Goal: Task Accomplishment & Management: Manage account settings

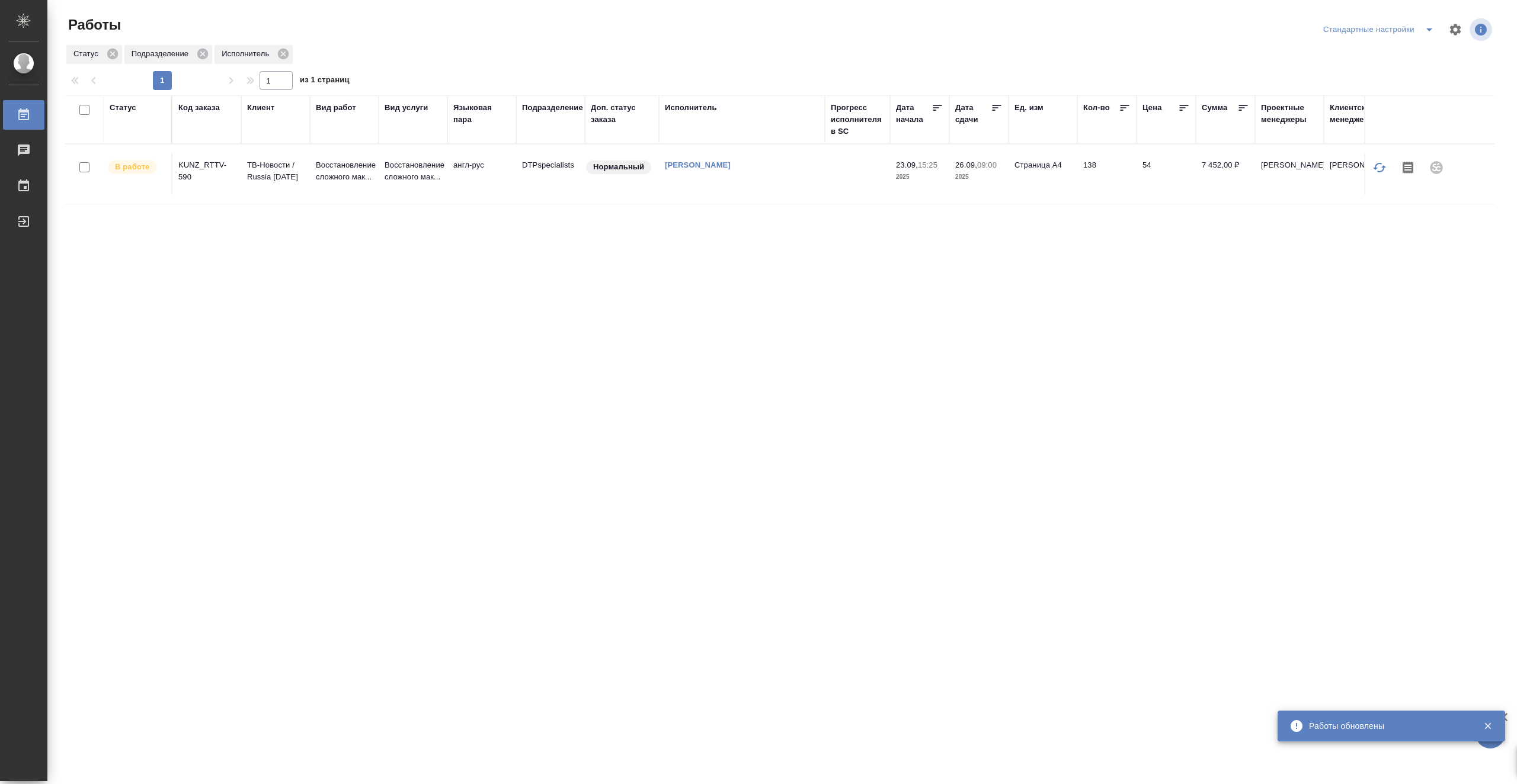
click at [811, 175] on td "[PERSON_NAME]" at bounding box center [743, 174] width 166 height 42
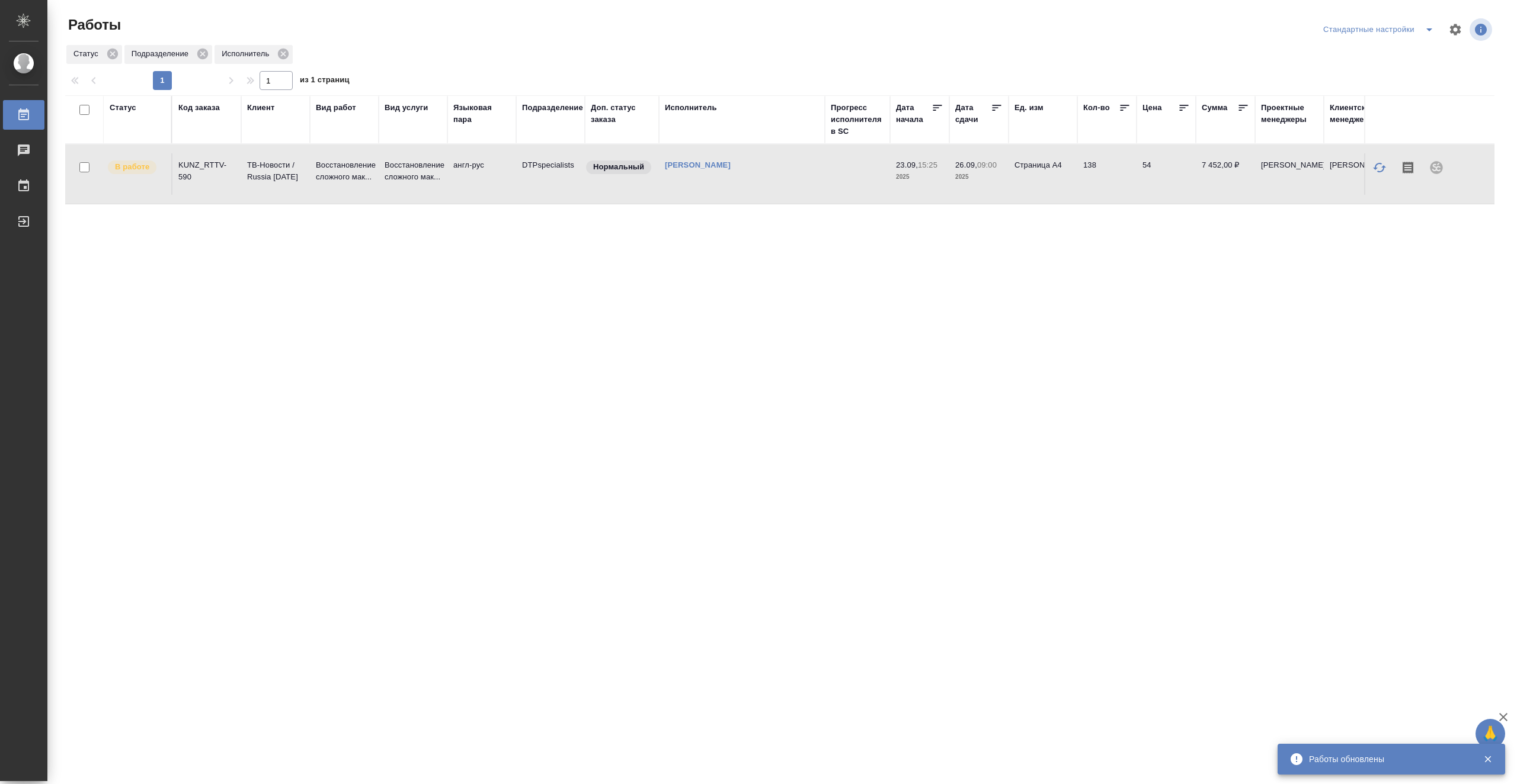
click at [811, 175] on td "[PERSON_NAME]" at bounding box center [743, 174] width 166 height 42
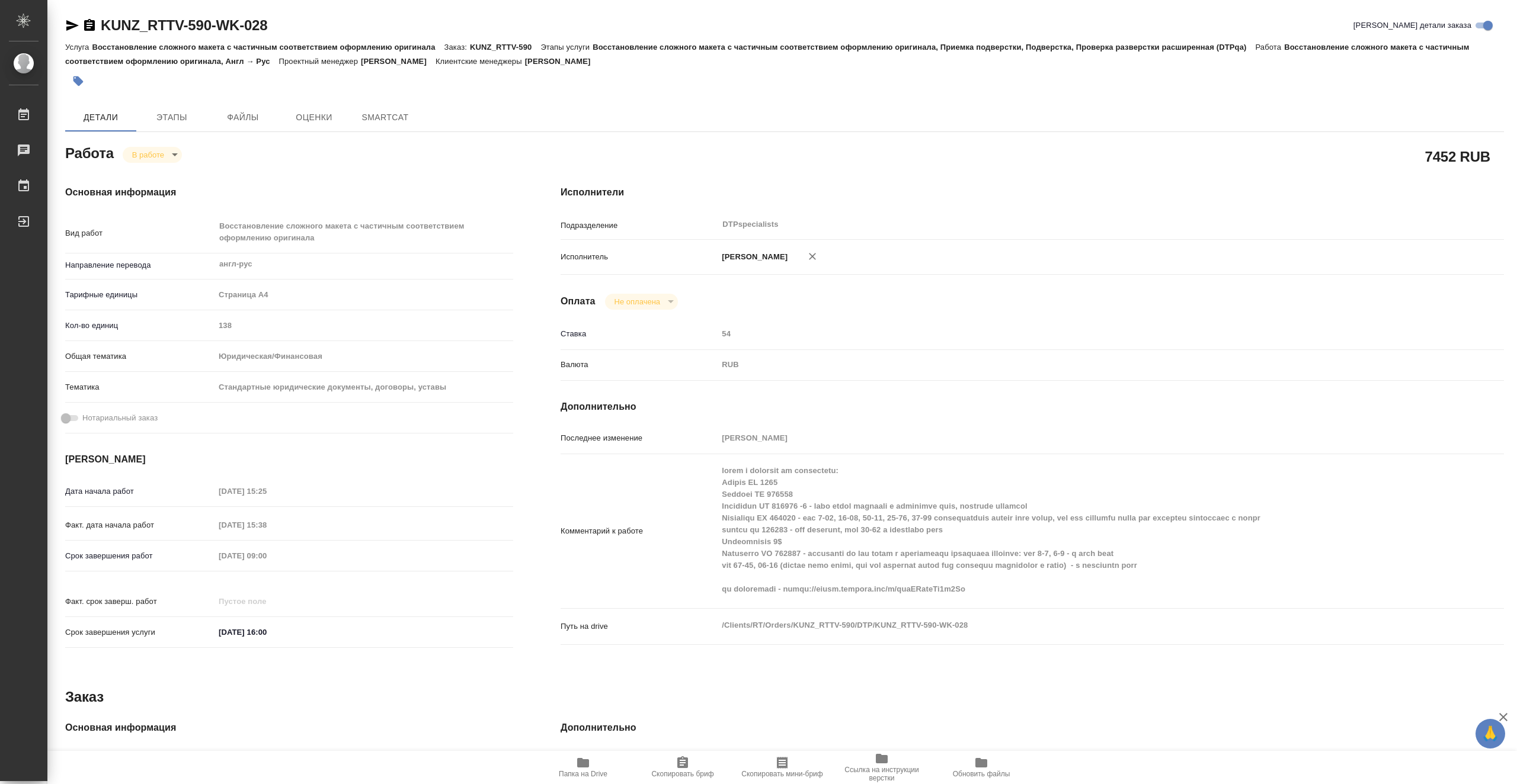
type textarea "x"
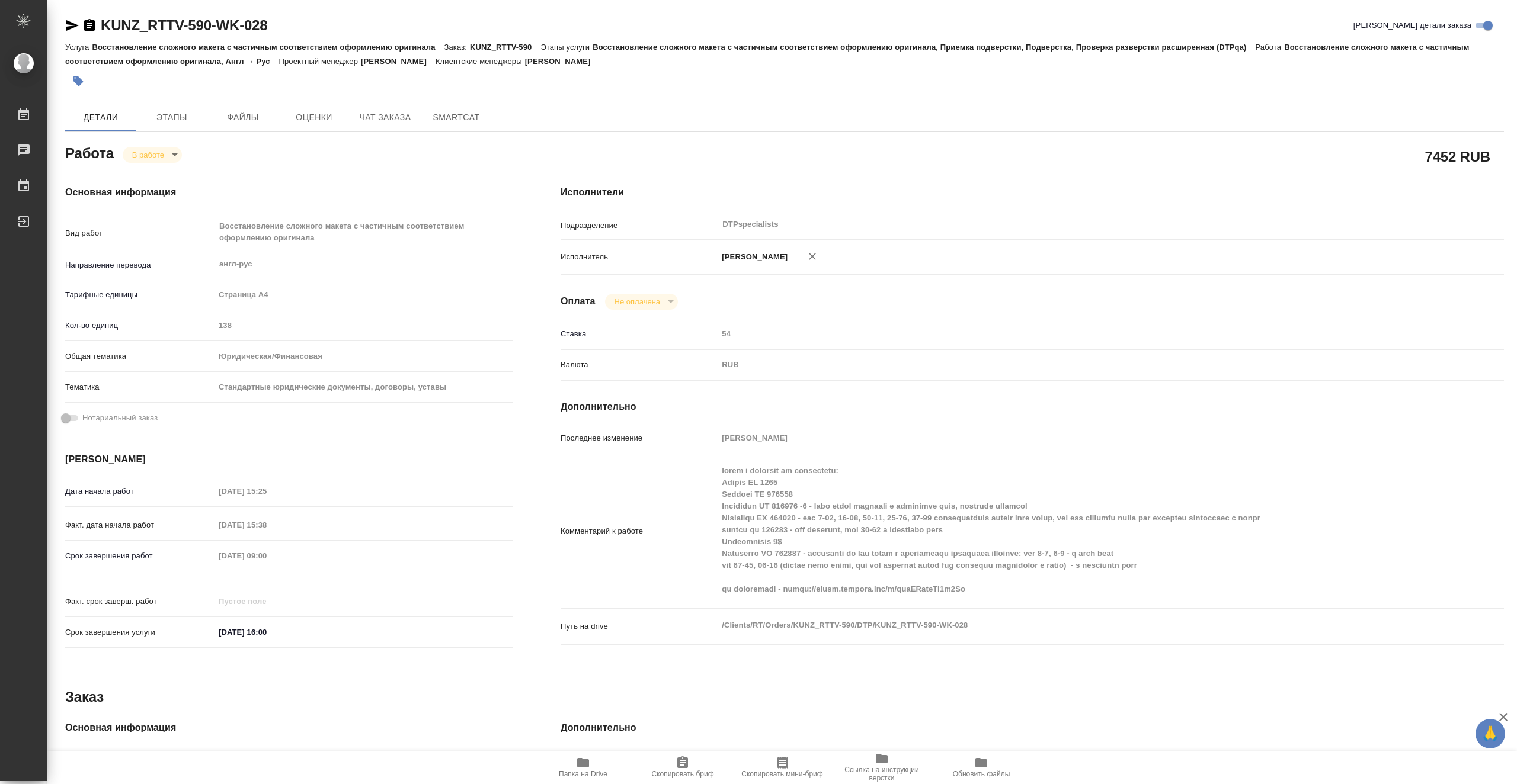
type textarea "x"
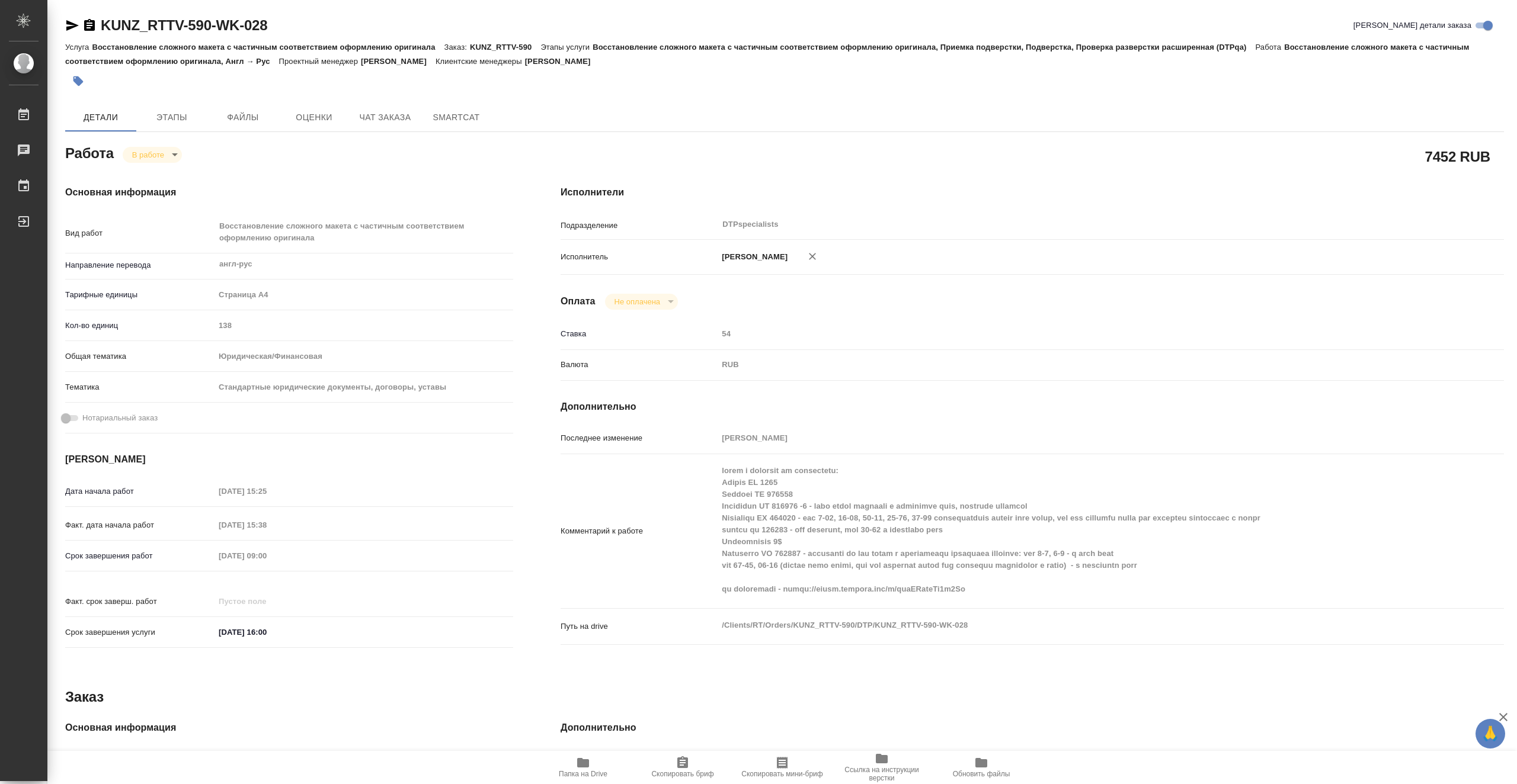
type textarea "x"
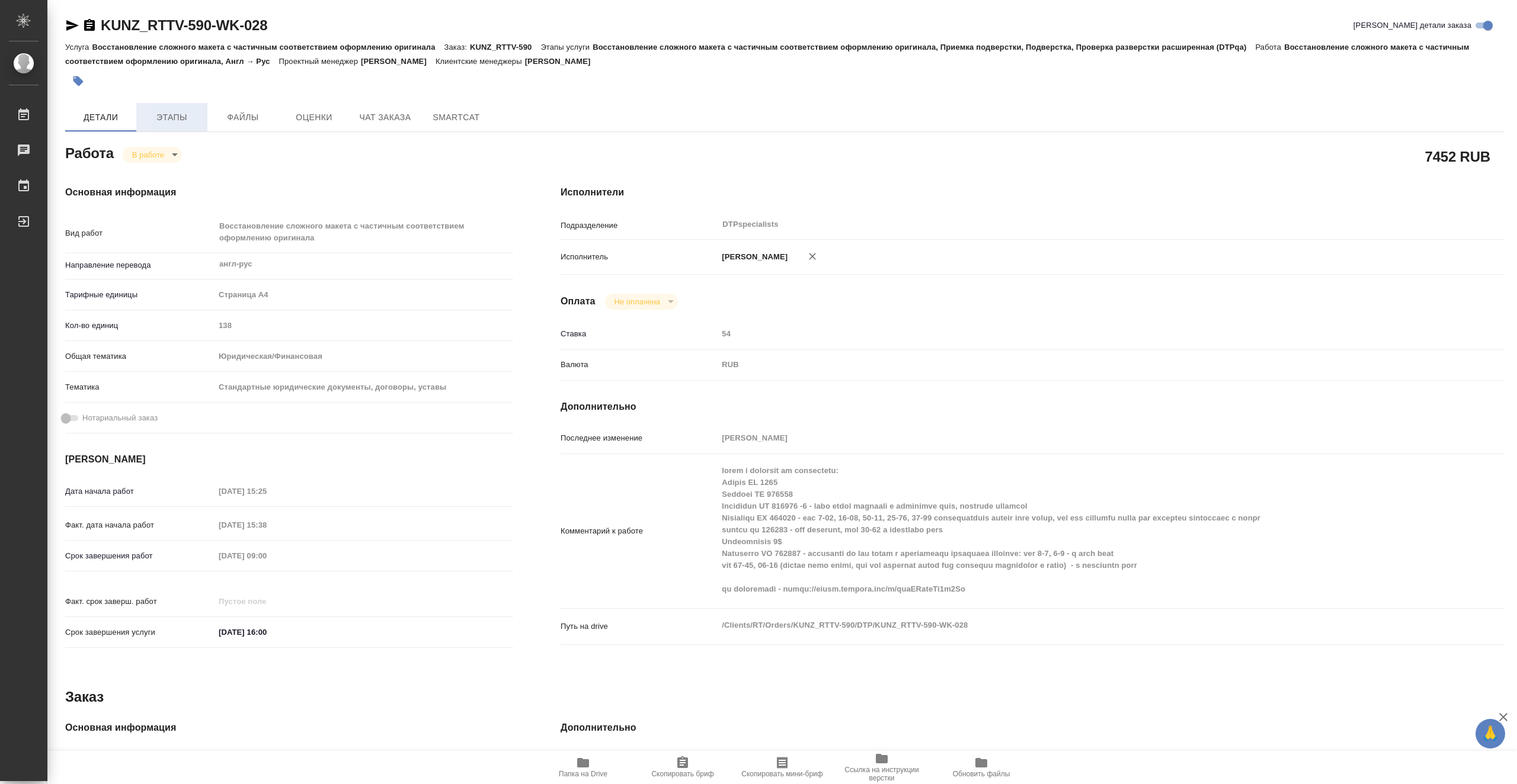
click at [167, 108] on button "Этапы" at bounding box center [172, 117] width 71 height 29
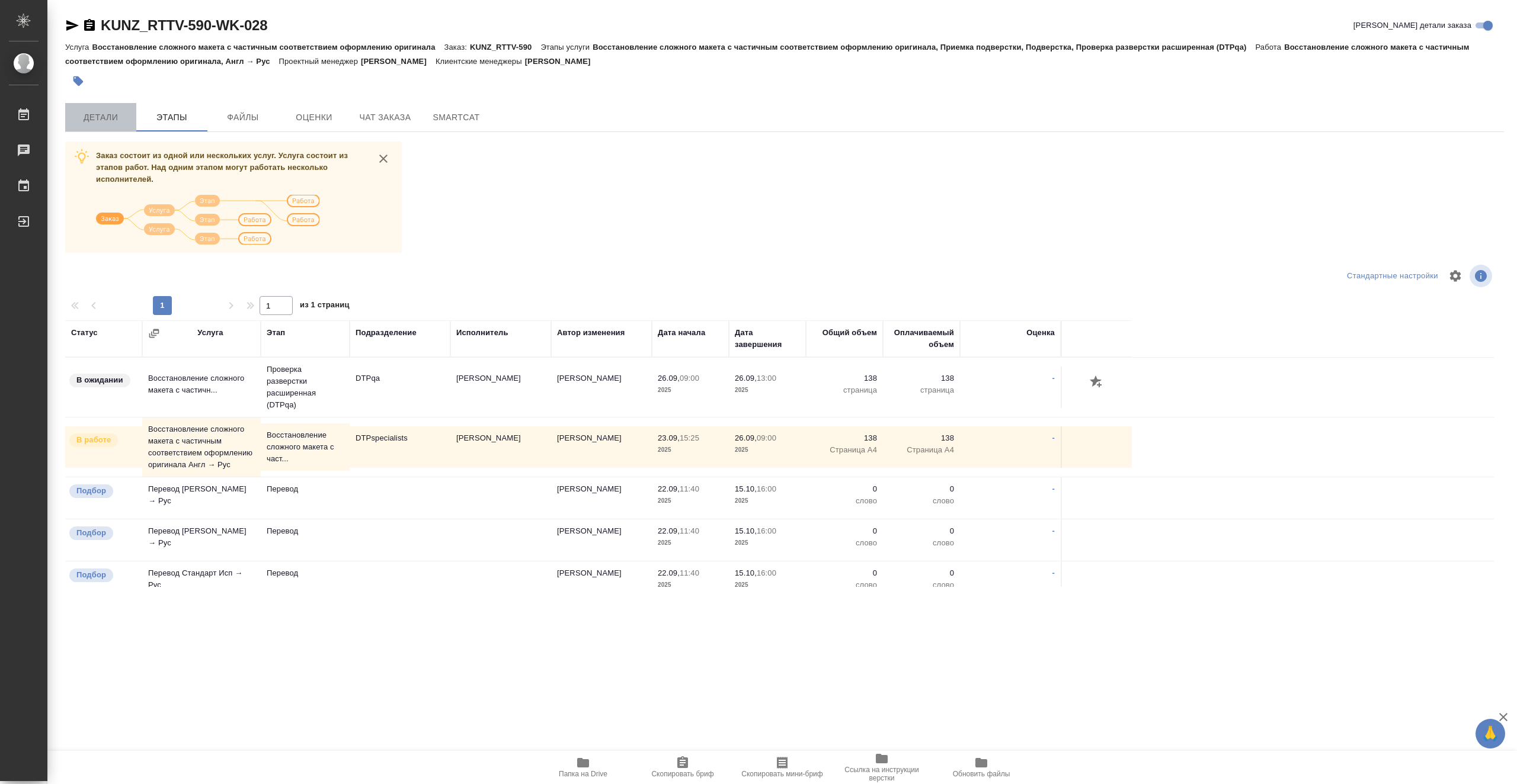
click at [113, 119] on span "Детали" at bounding box center [100, 117] width 56 height 15
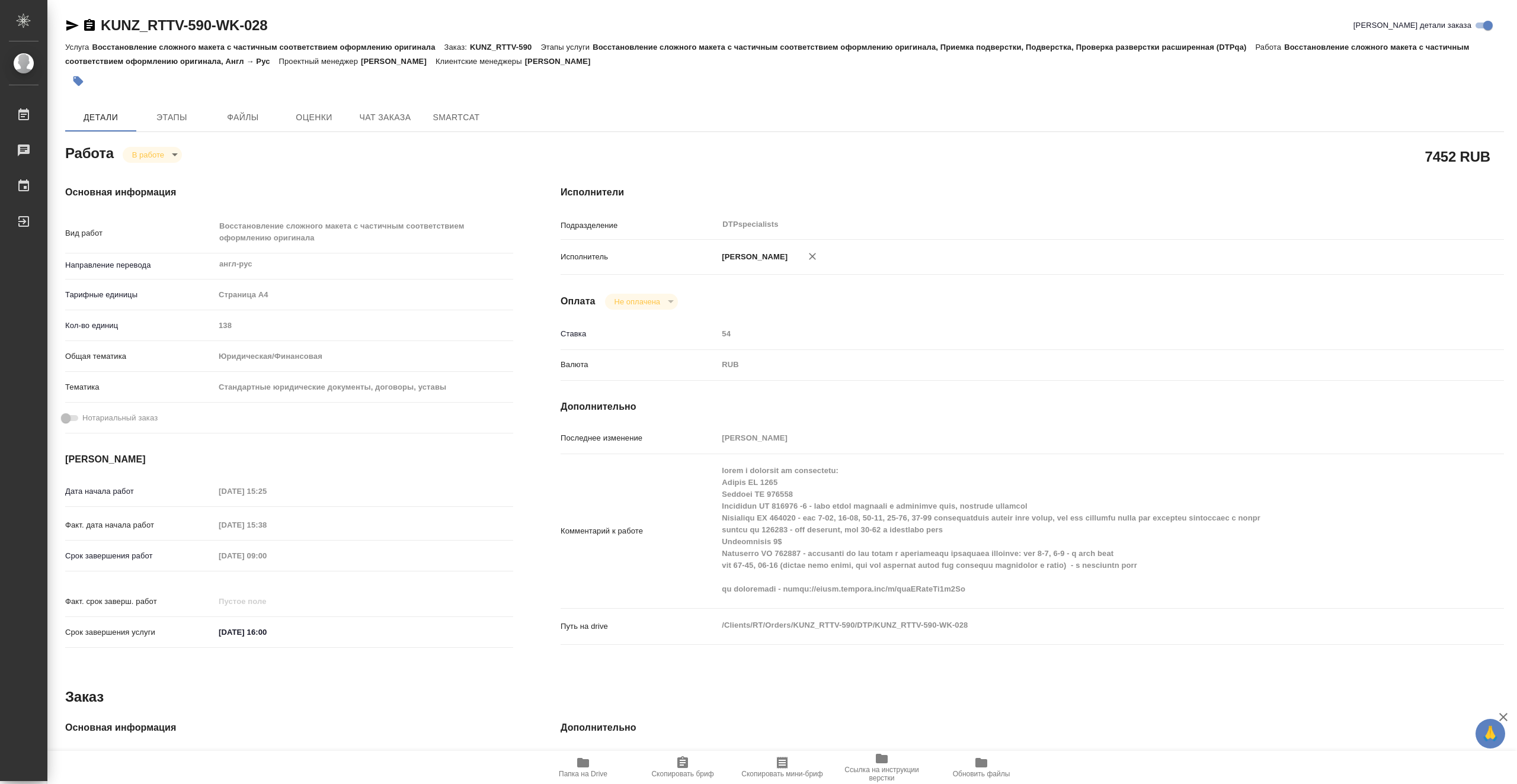
type textarea "x"
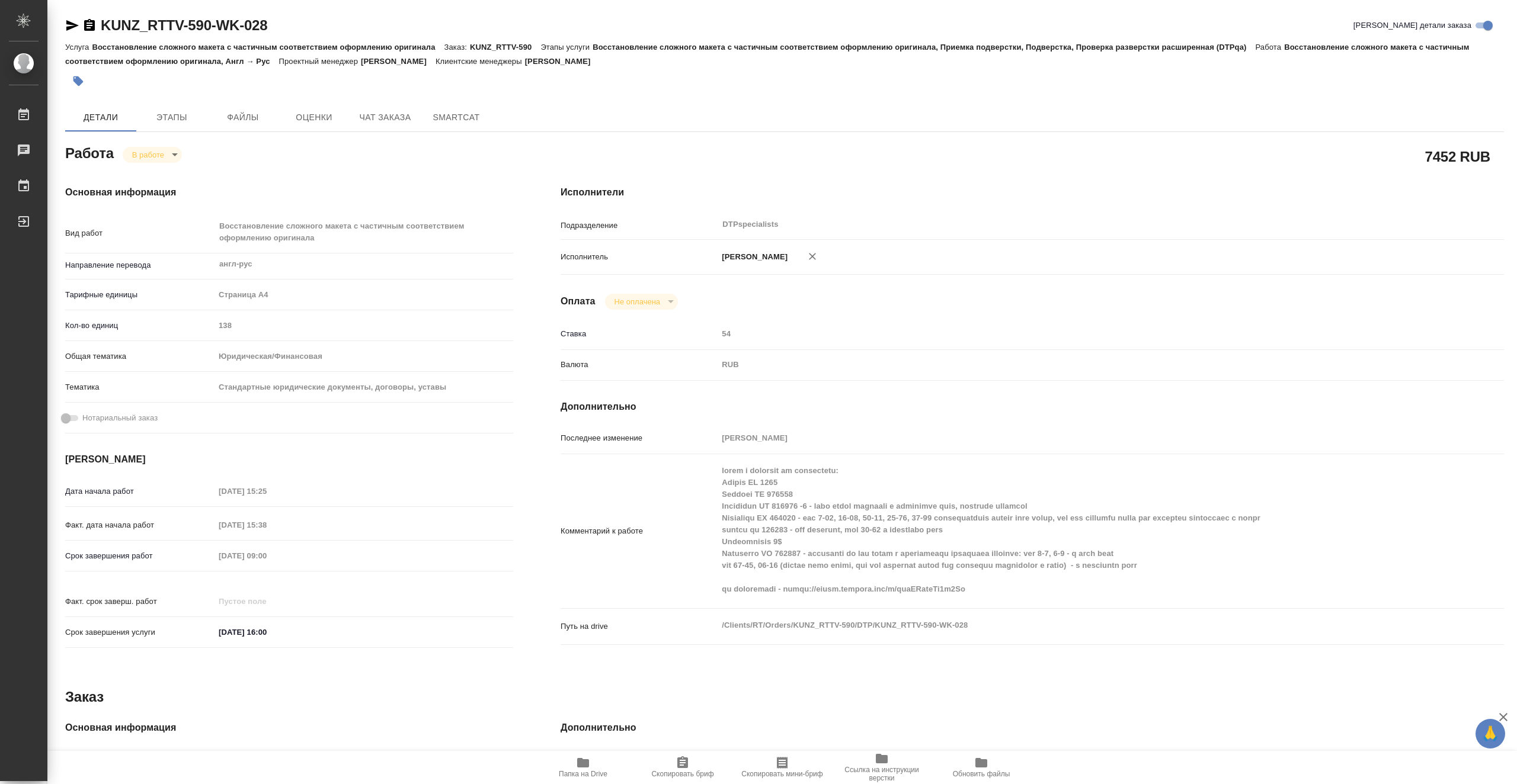
type textarea "x"
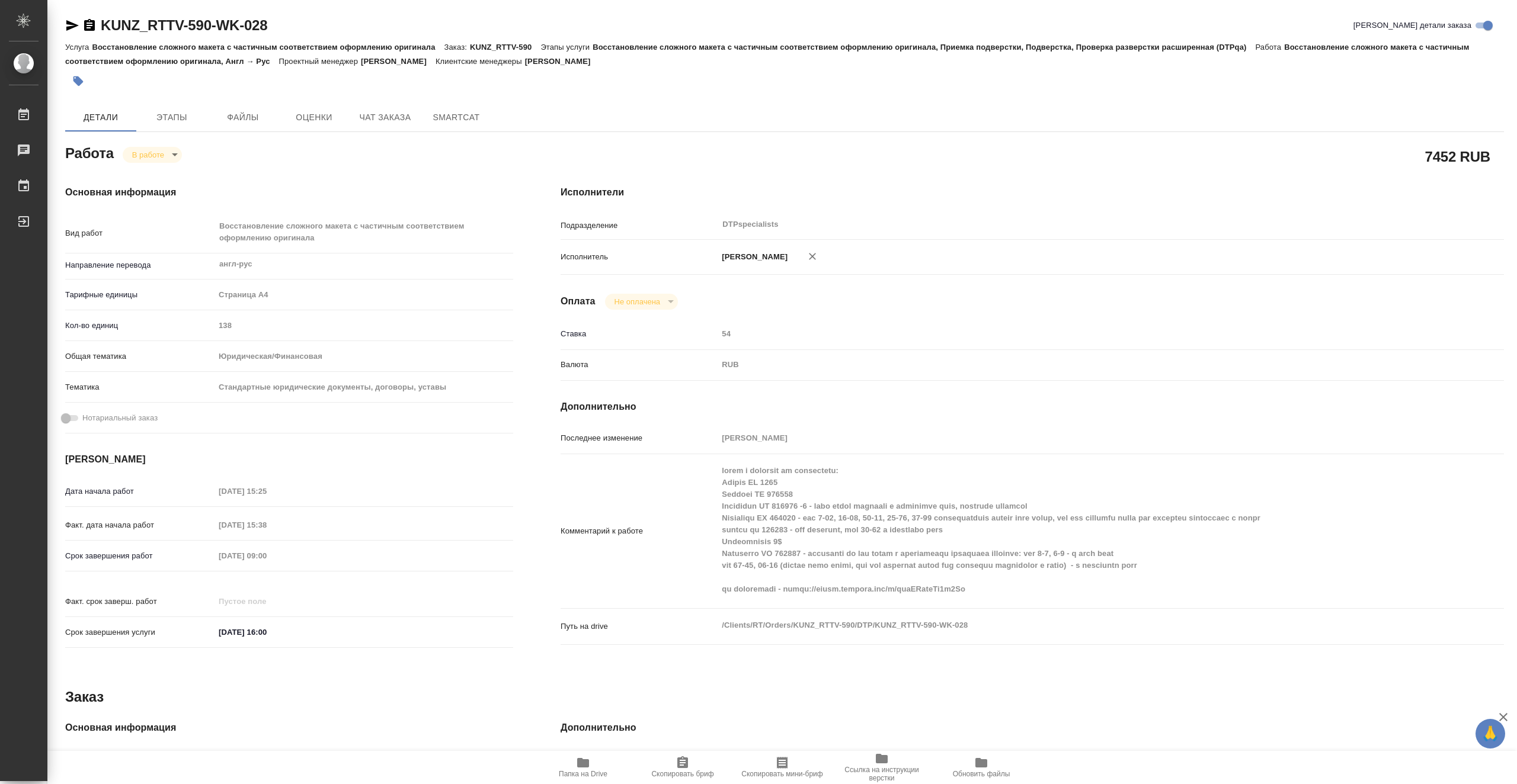
type textarea "x"
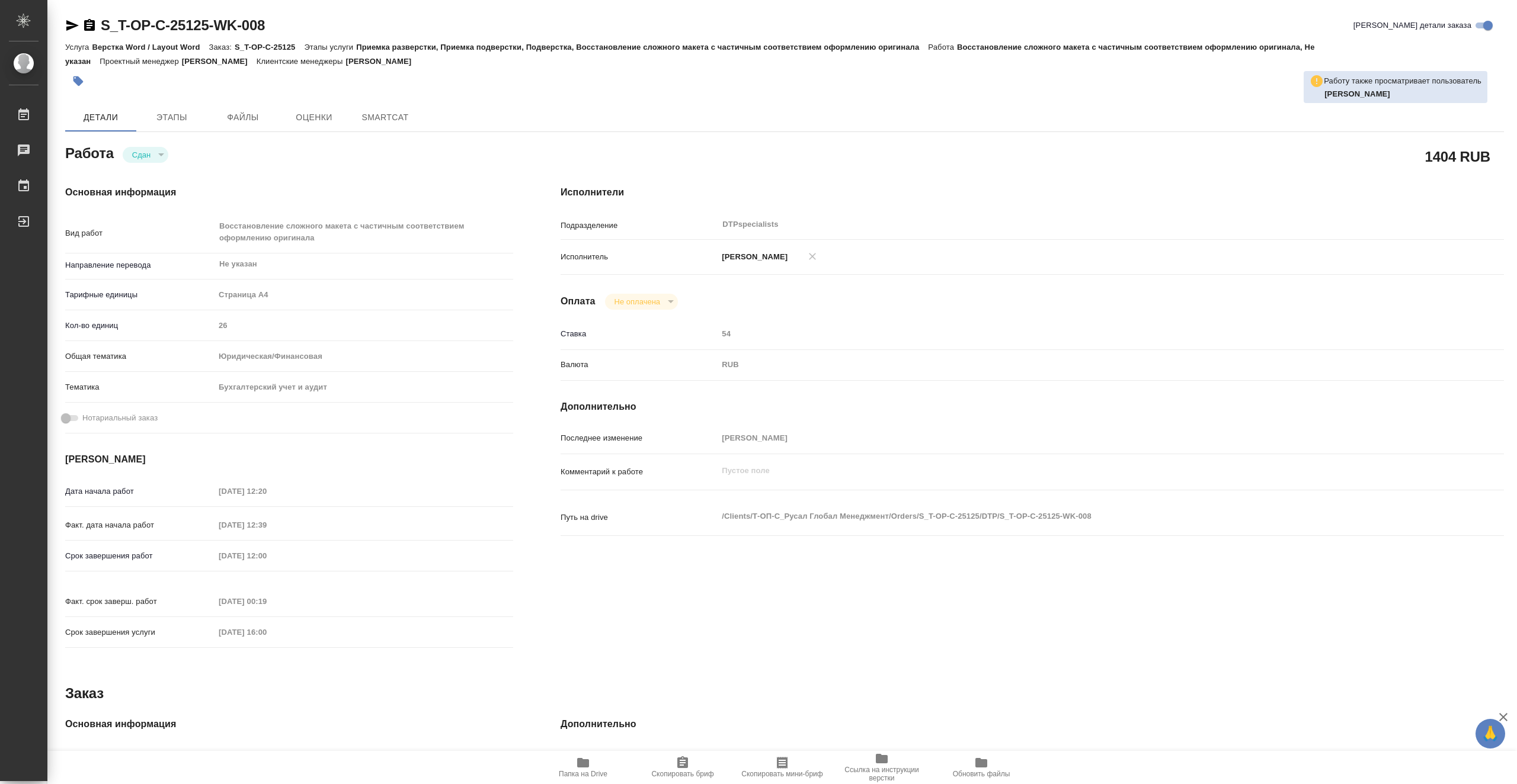
type textarea "x"
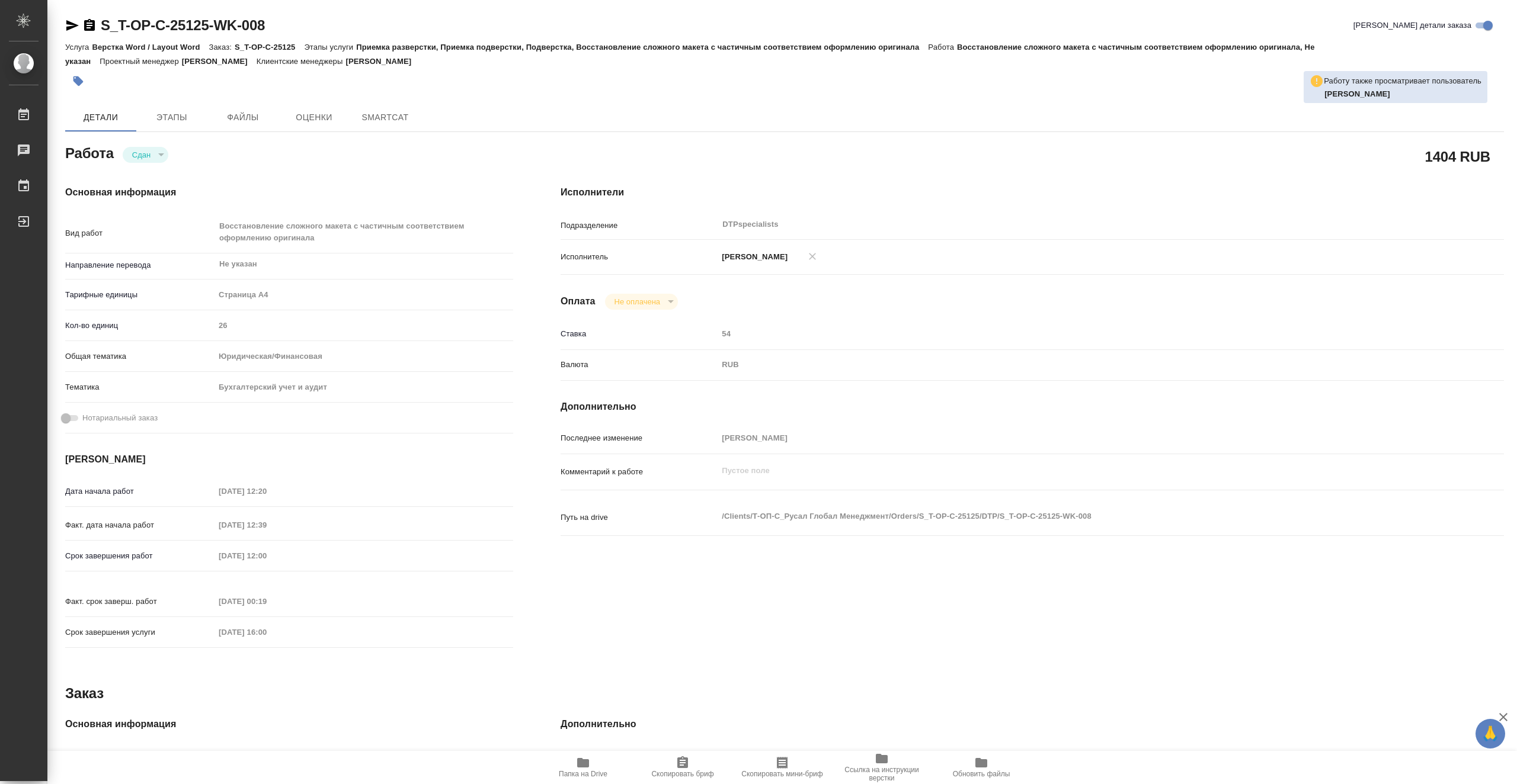
type textarea "x"
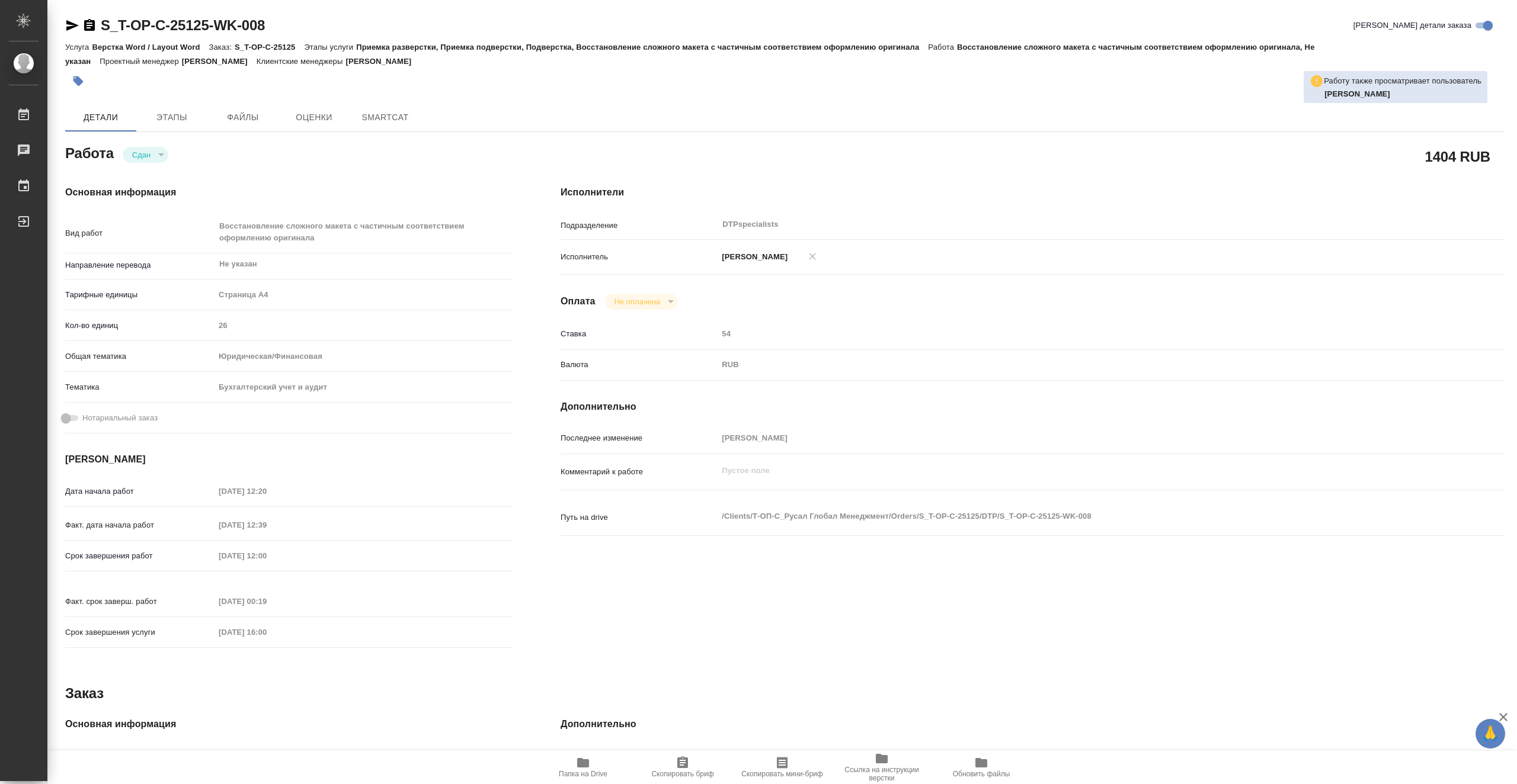
type textarea "x"
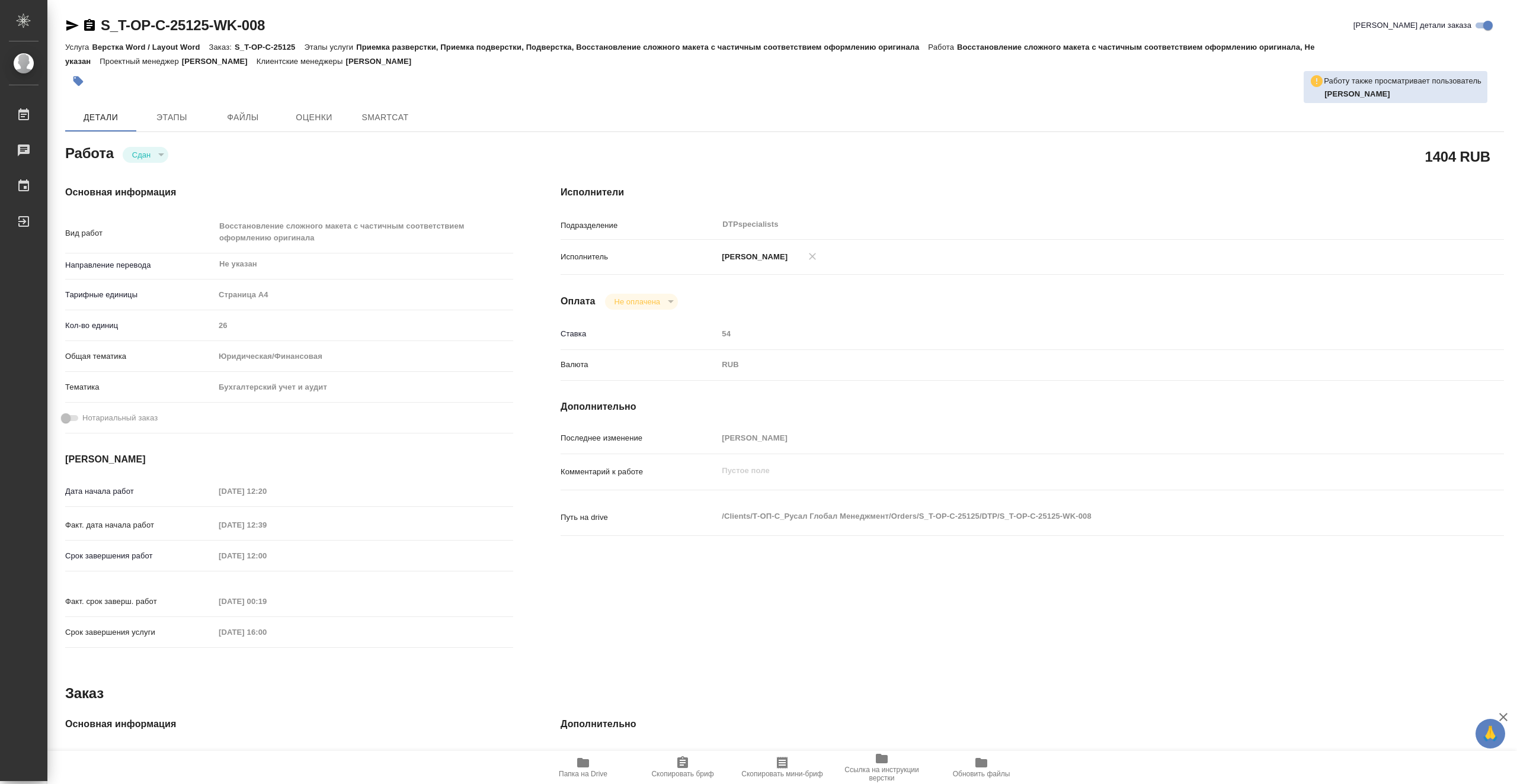
type textarea "x"
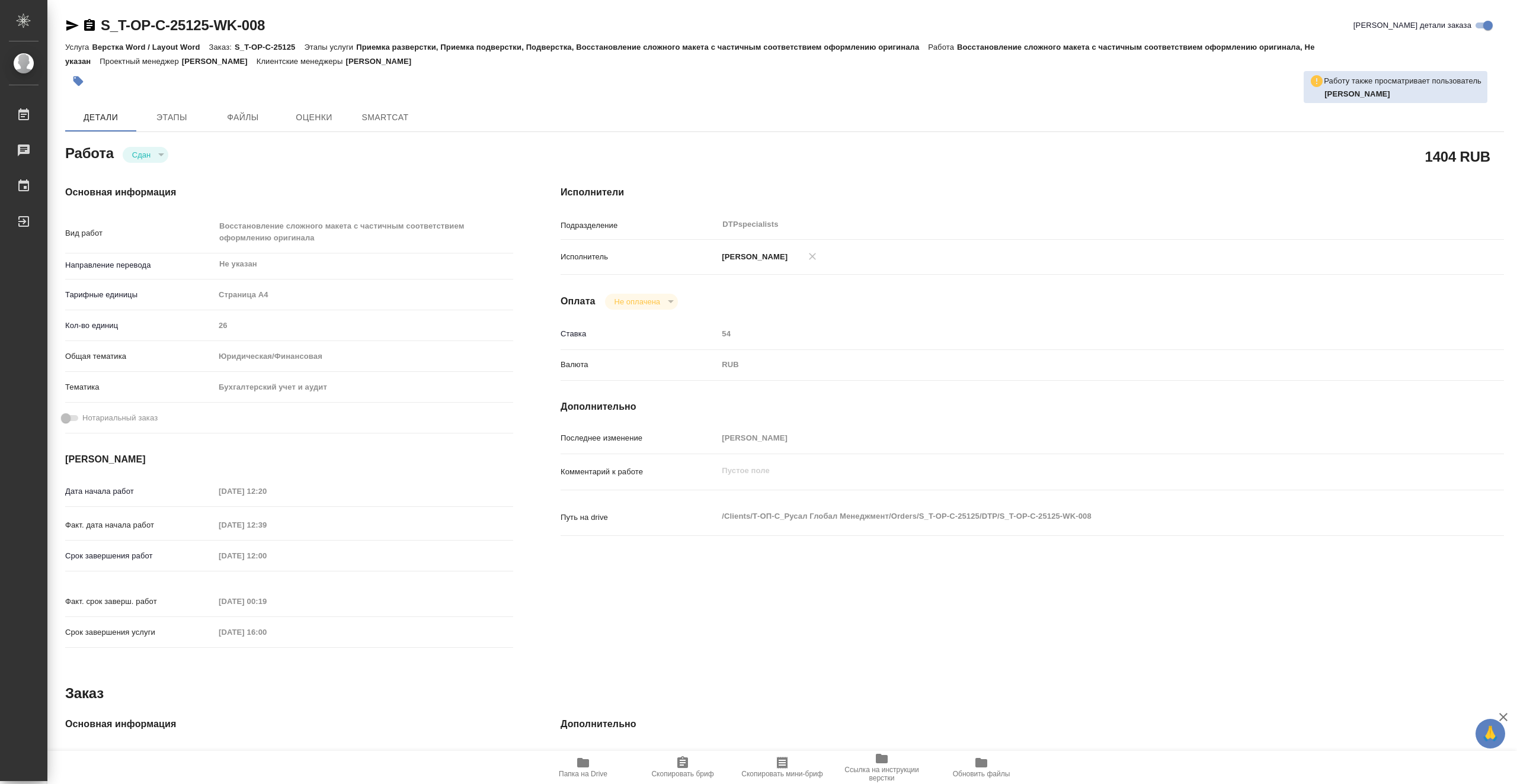
type textarea "x"
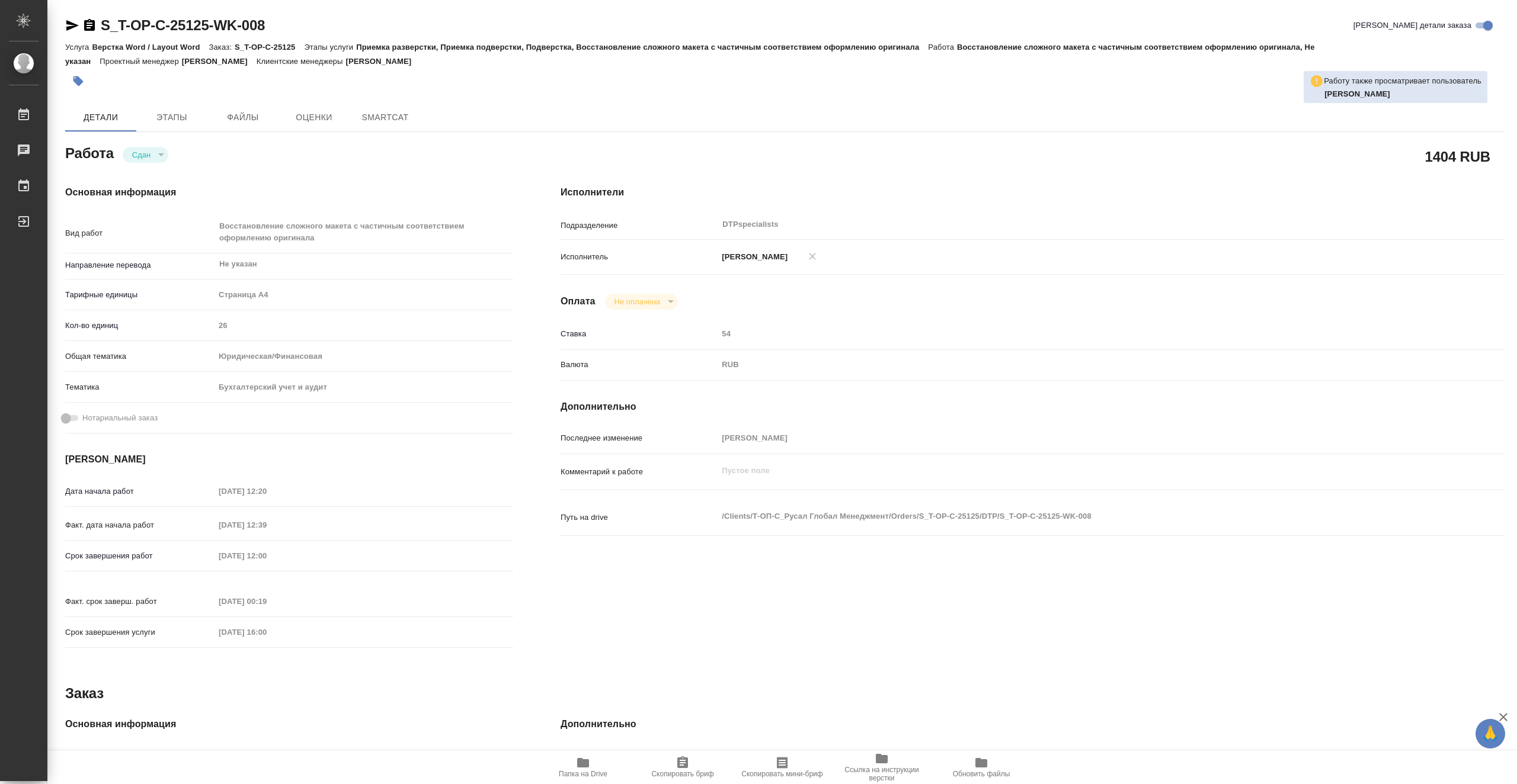
type textarea "x"
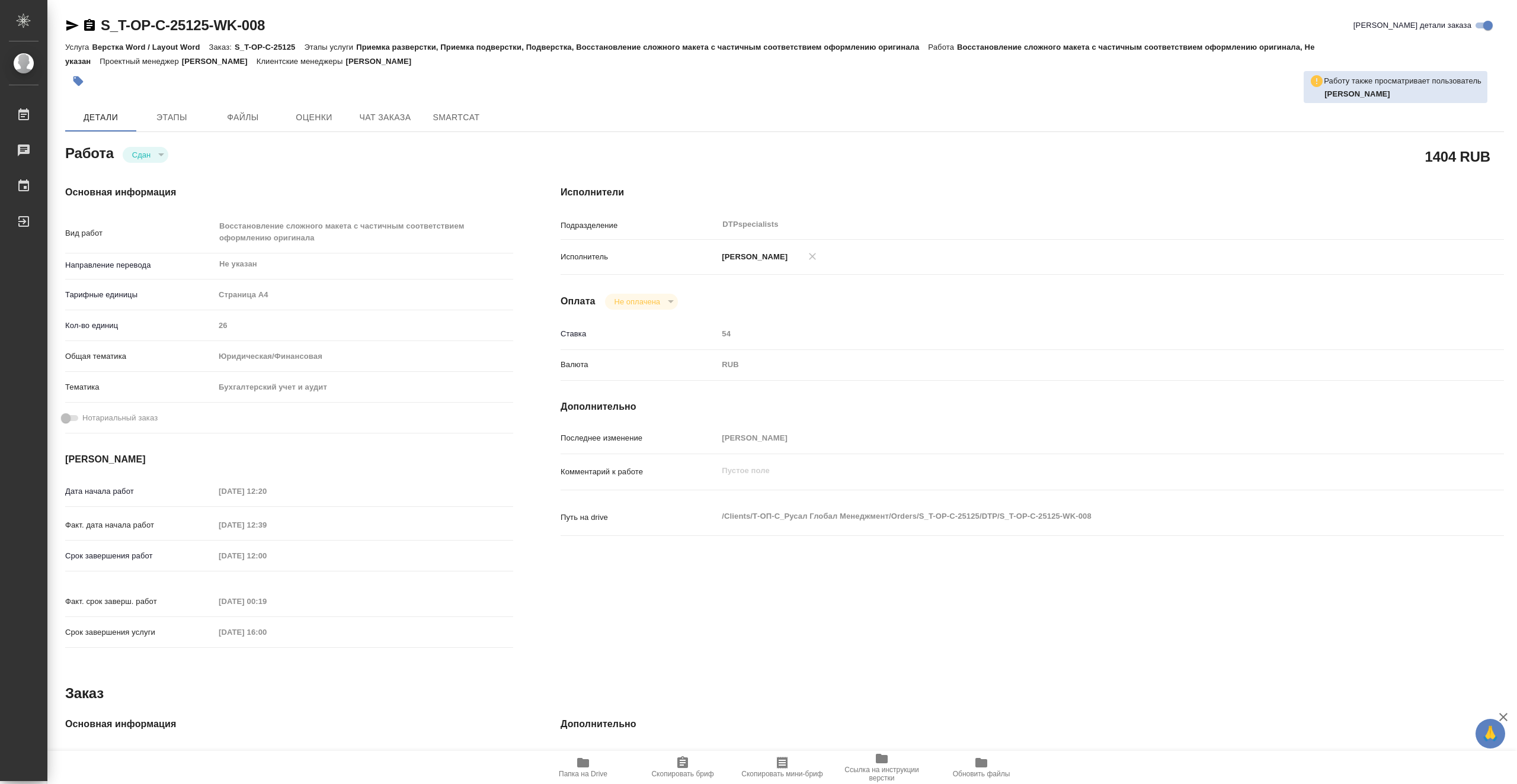
type textarea "x"
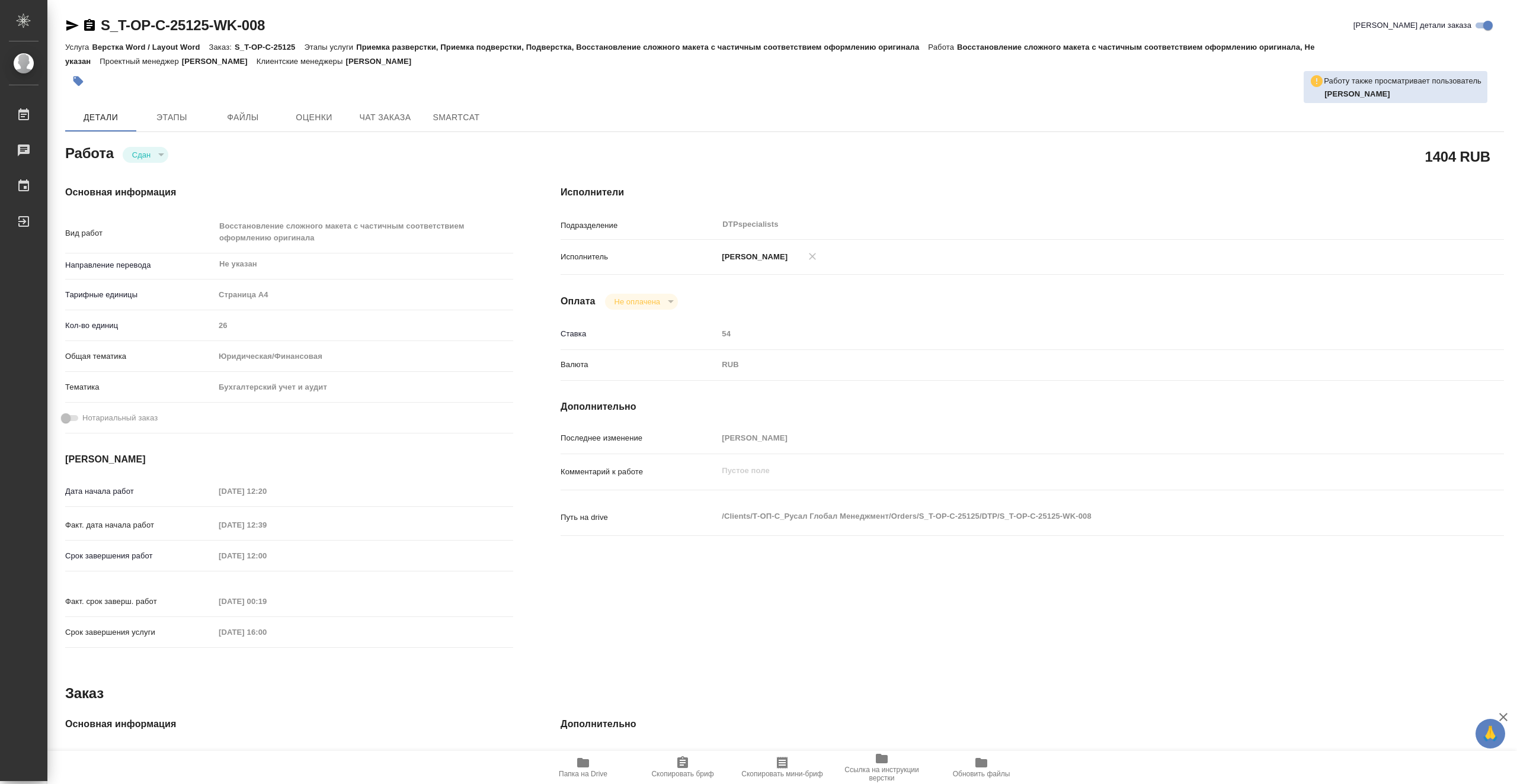
type textarea "x"
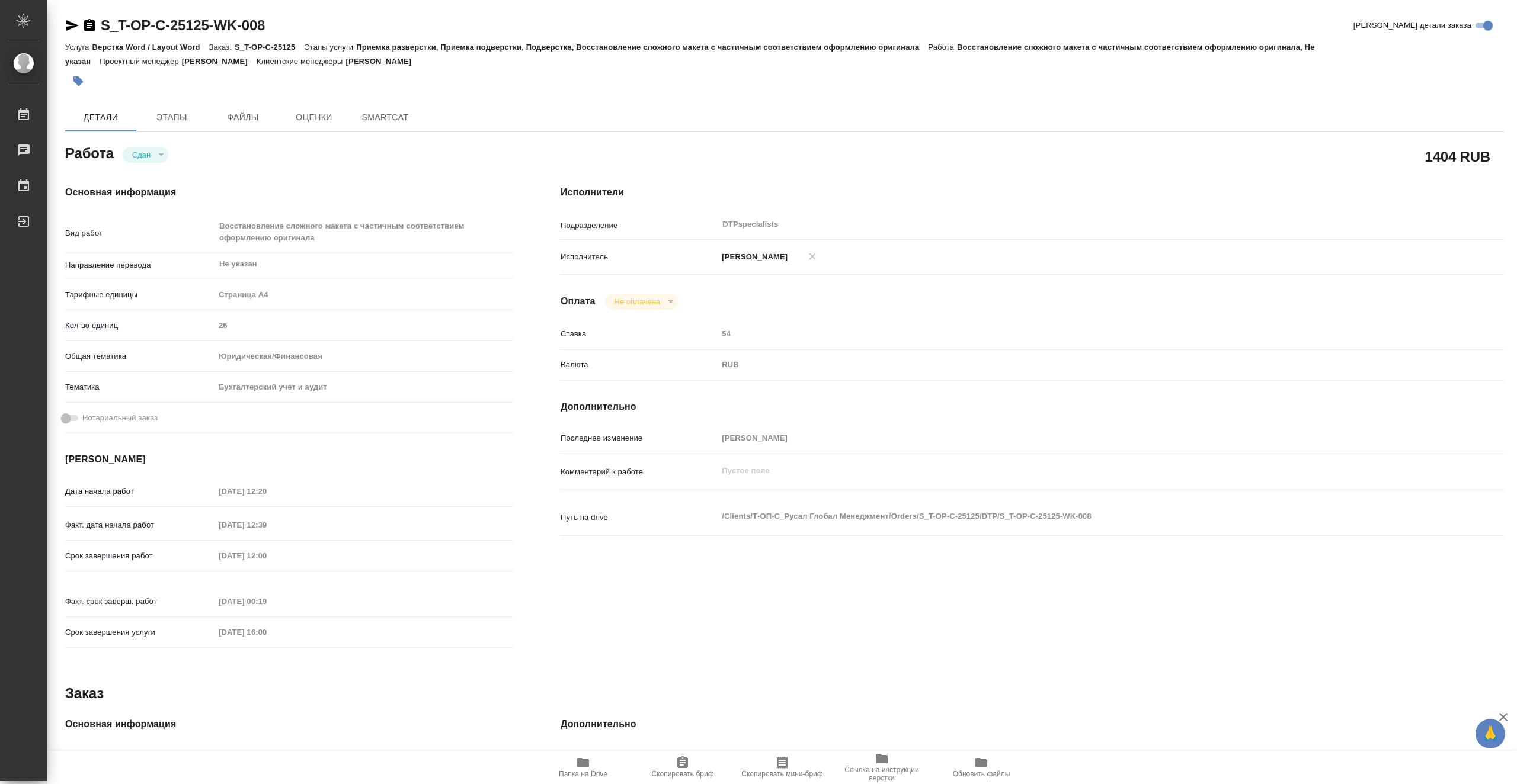
type textarea "x"
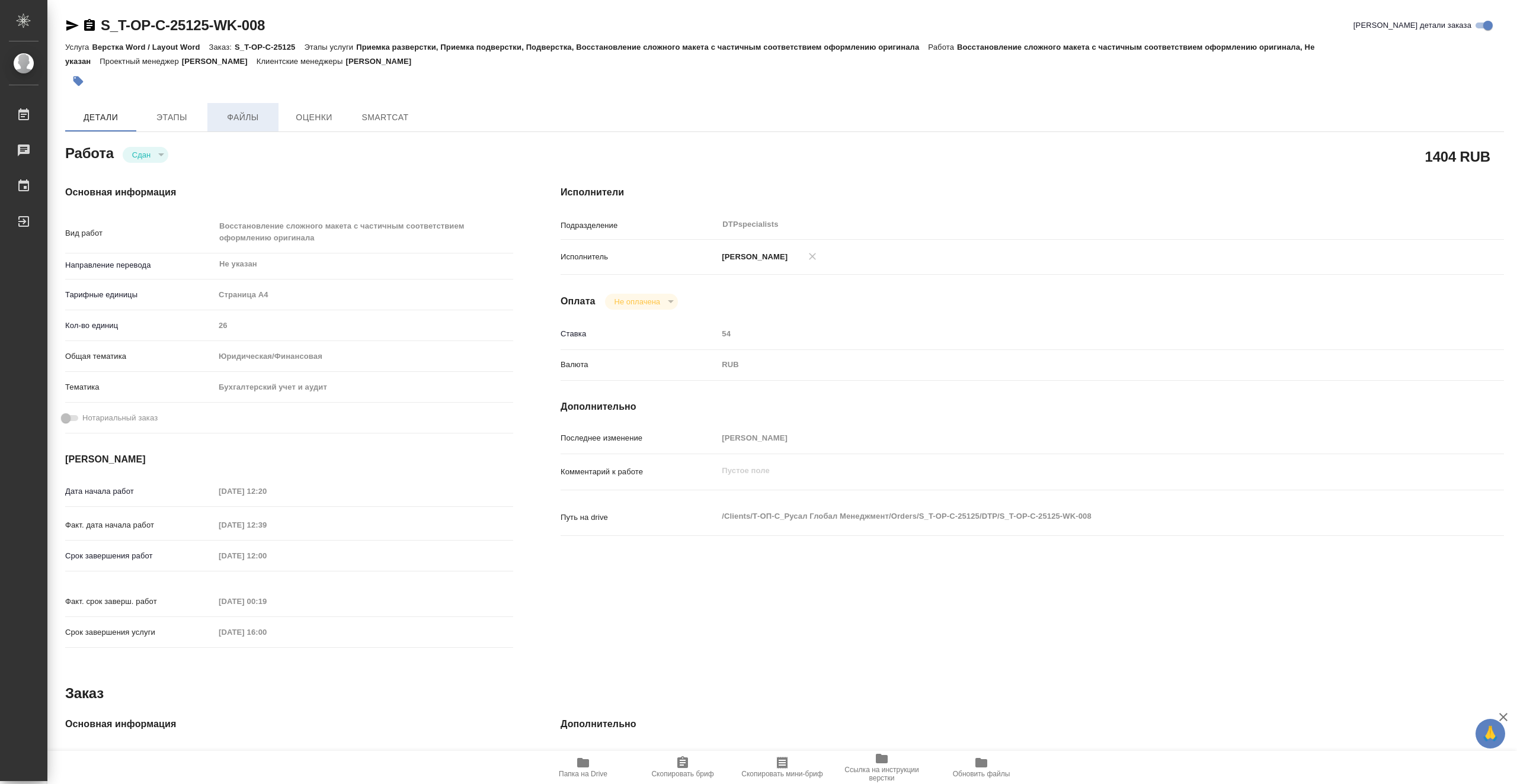
type textarea "x"
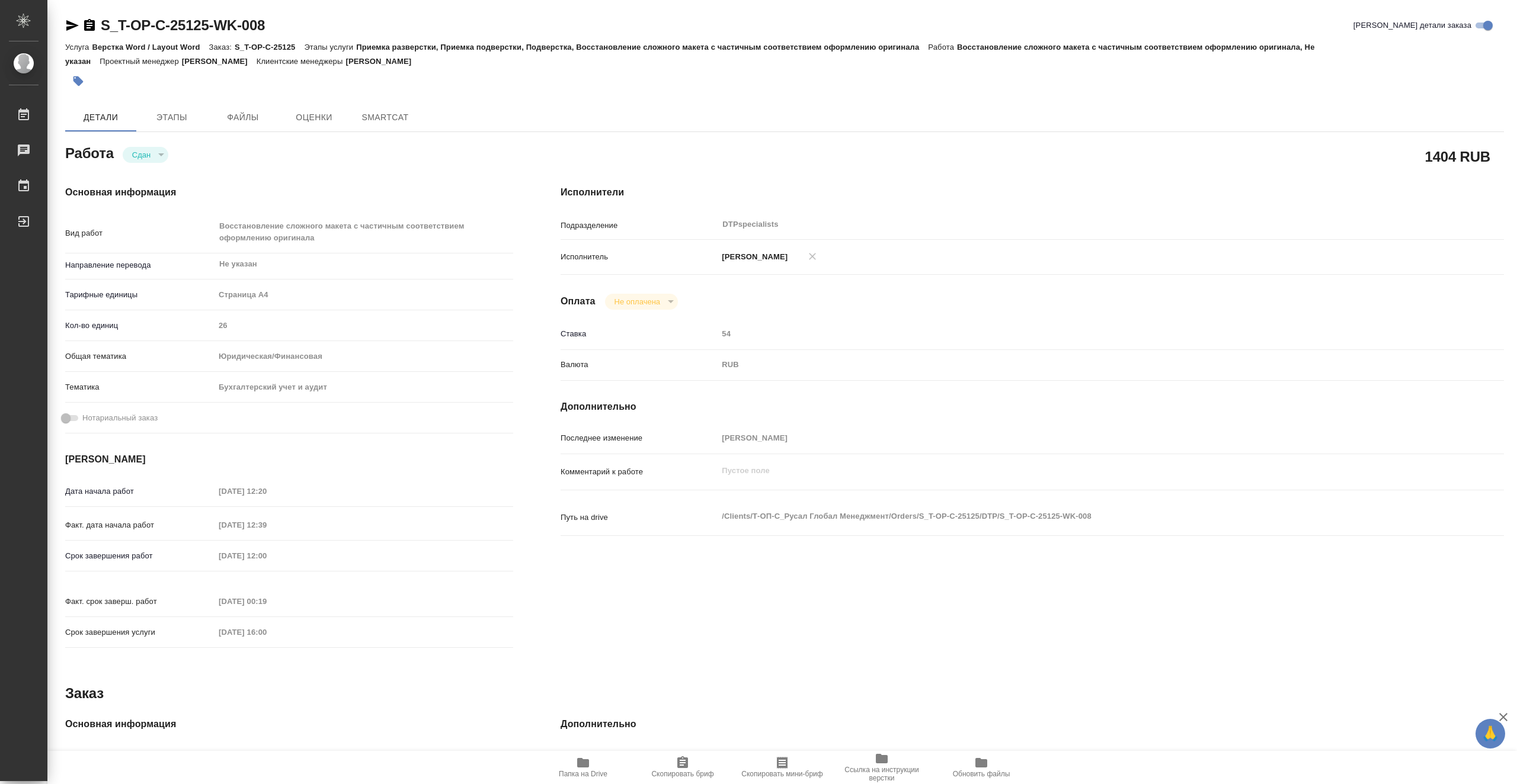
type textarea "x"
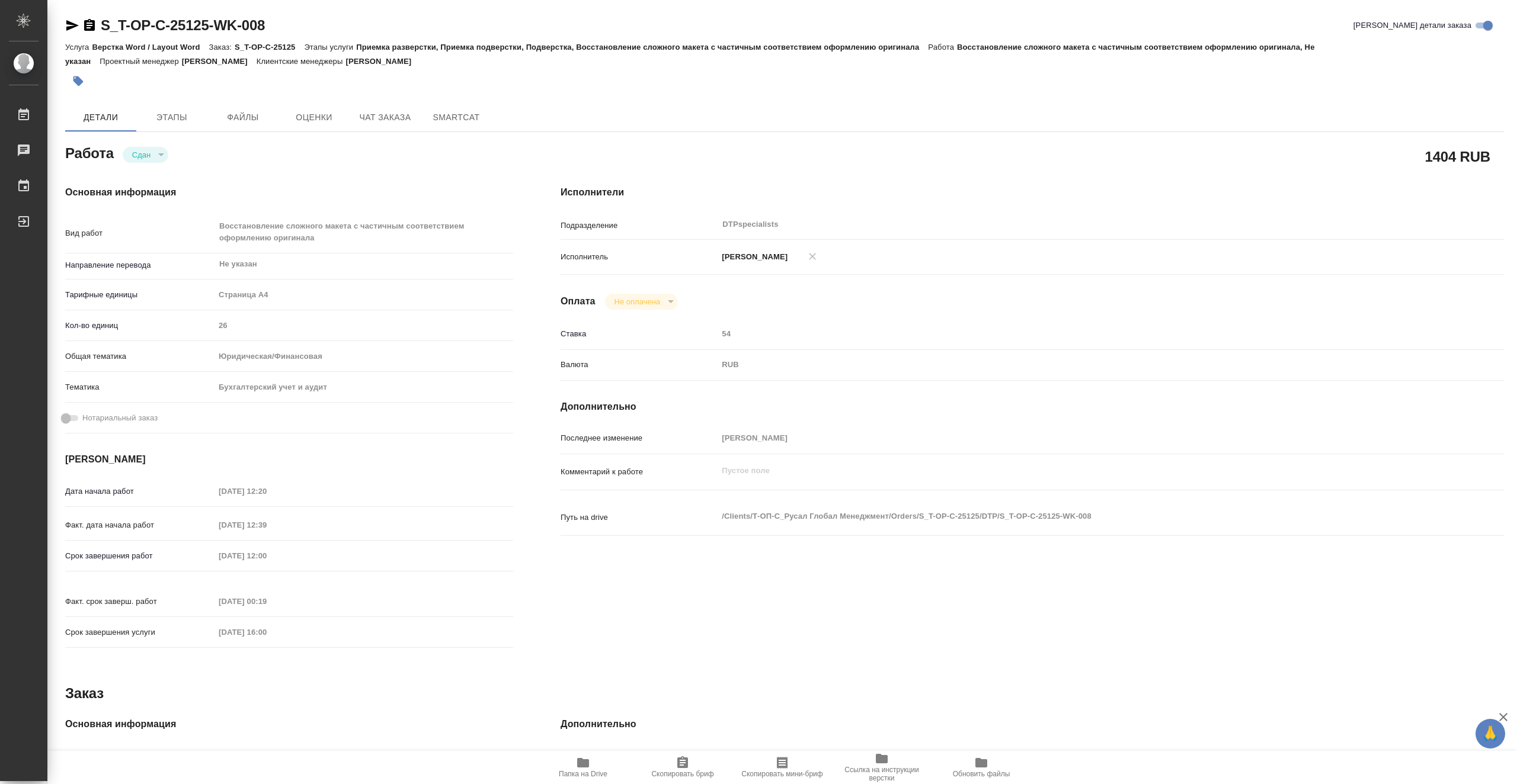
type textarea "x"
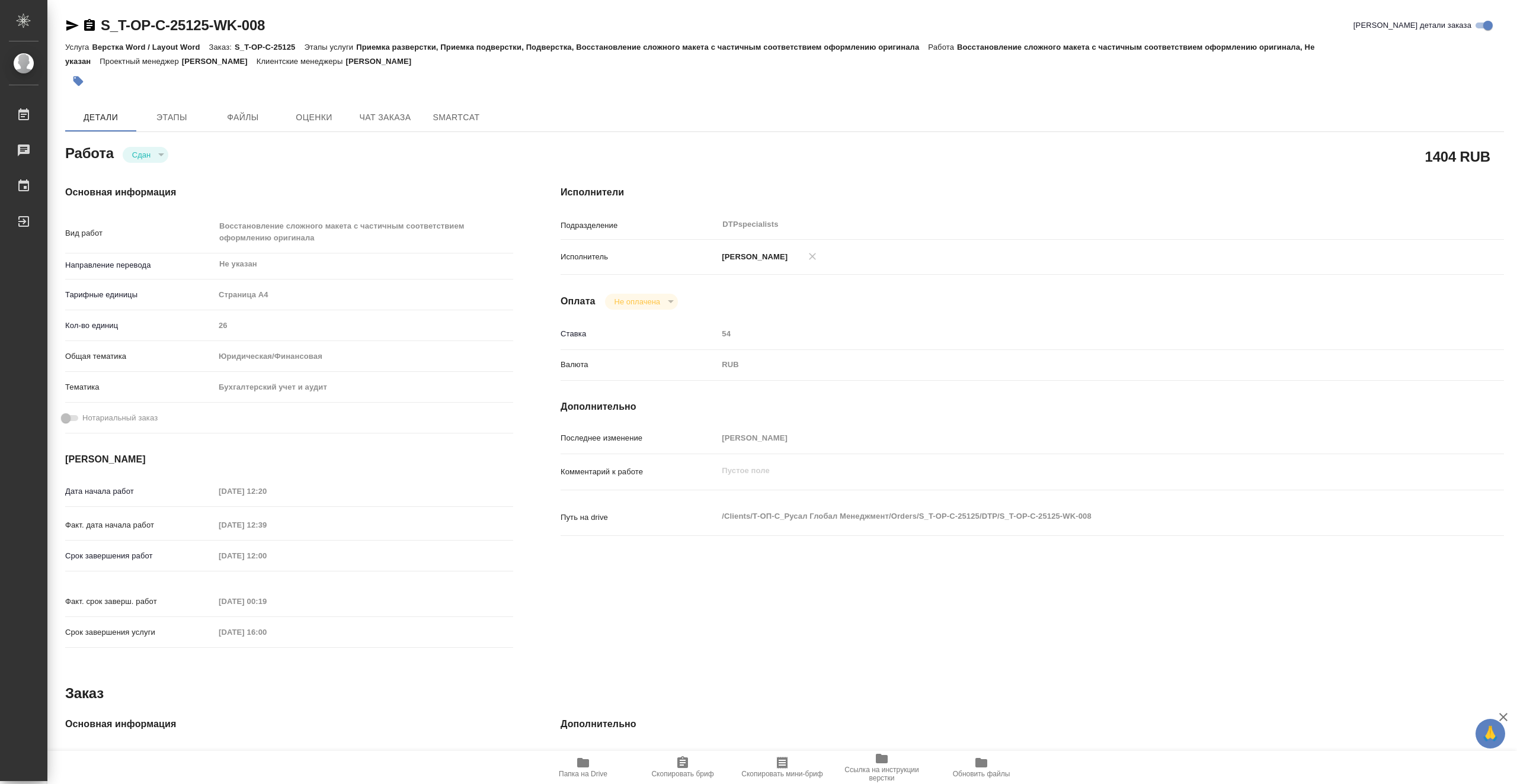
type textarea "x"
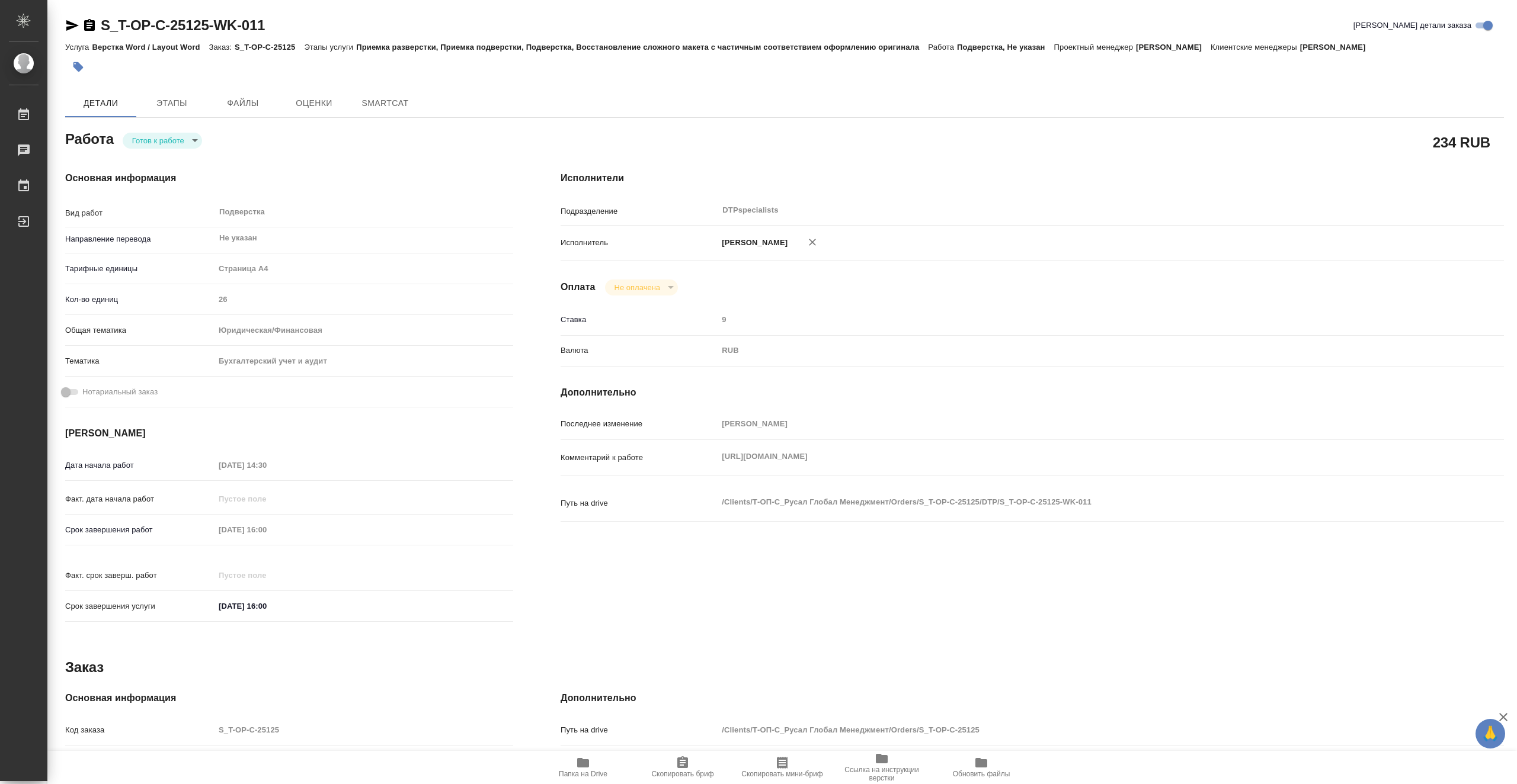
type textarea "x"
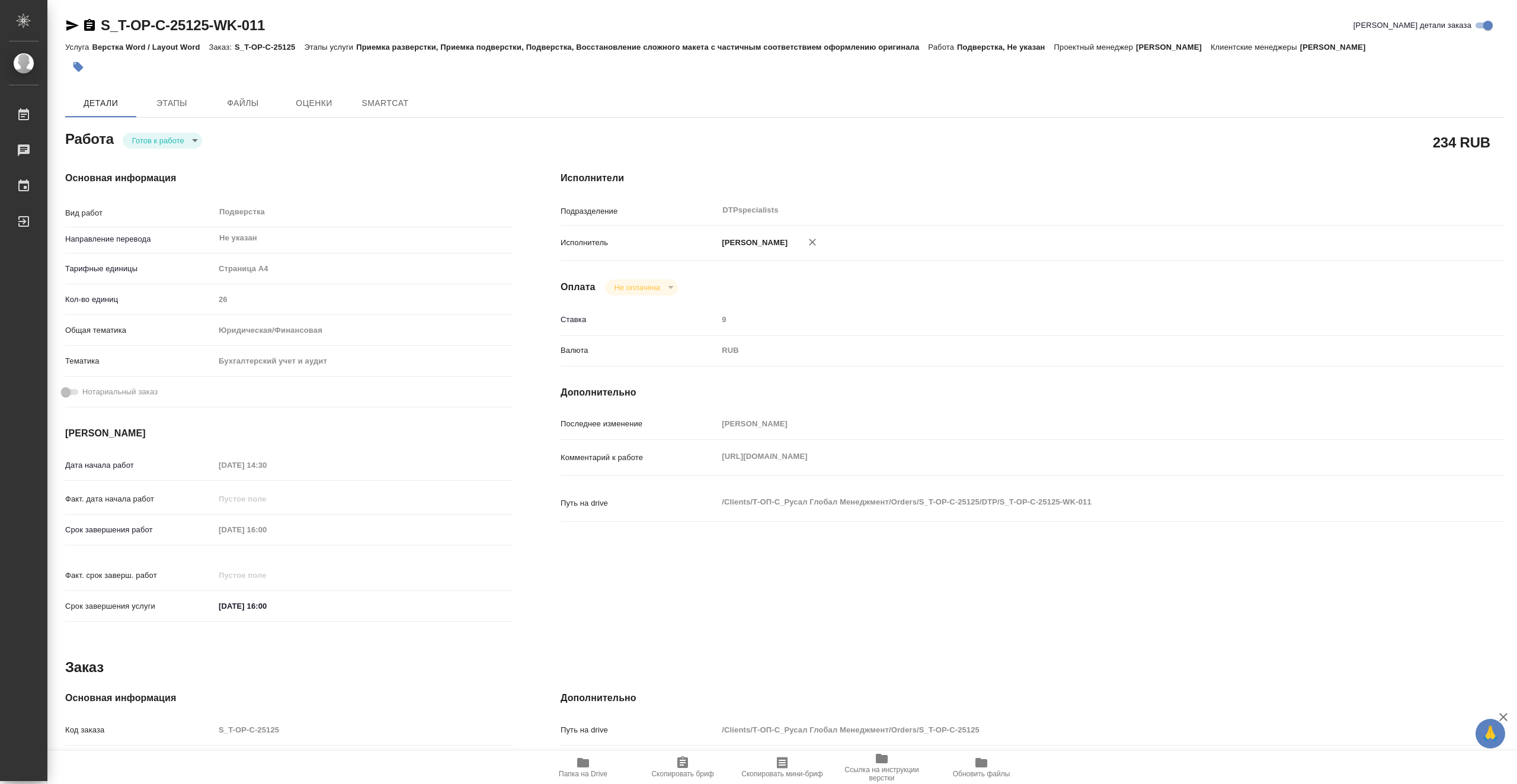
type textarea "x"
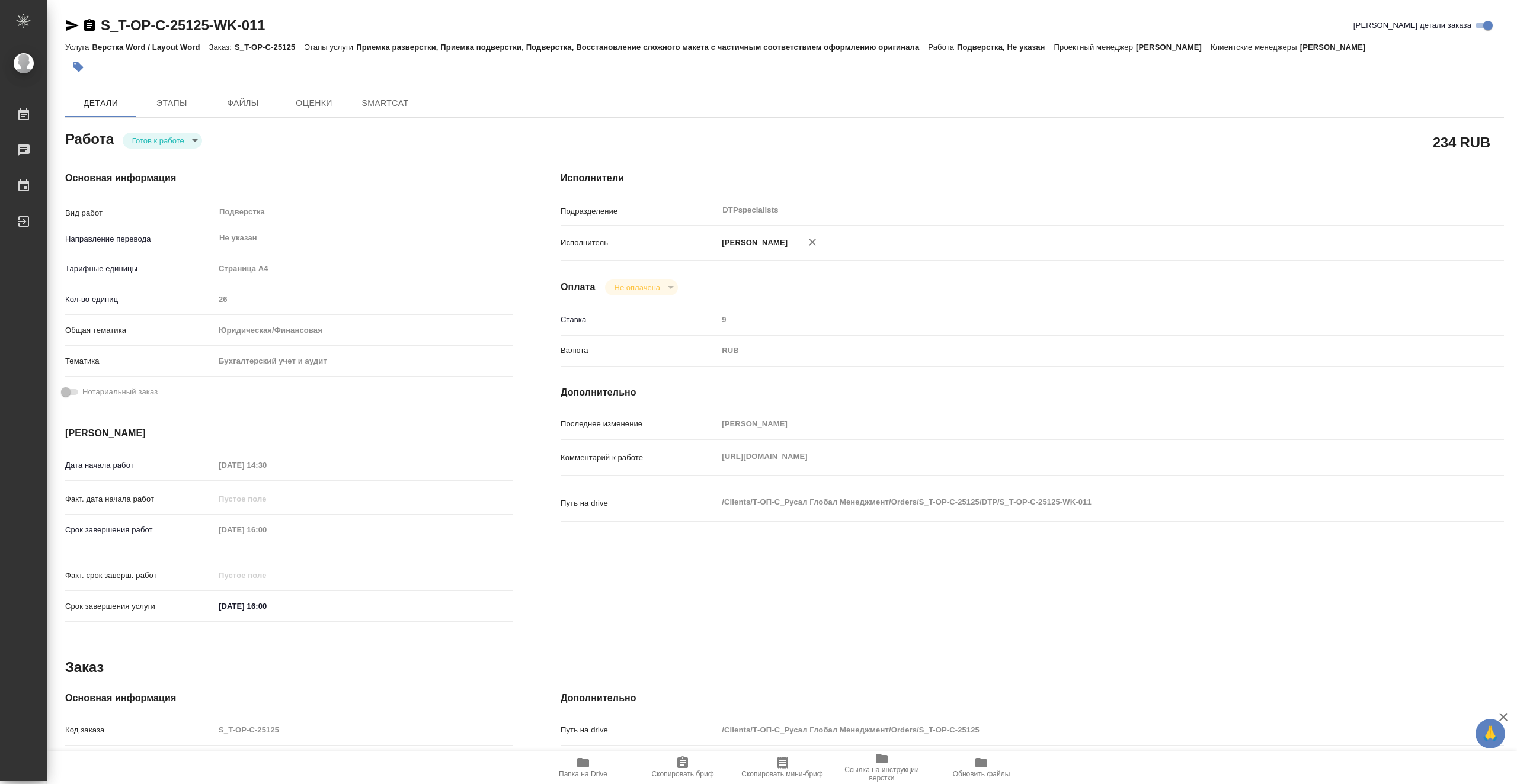
type textarea "x"
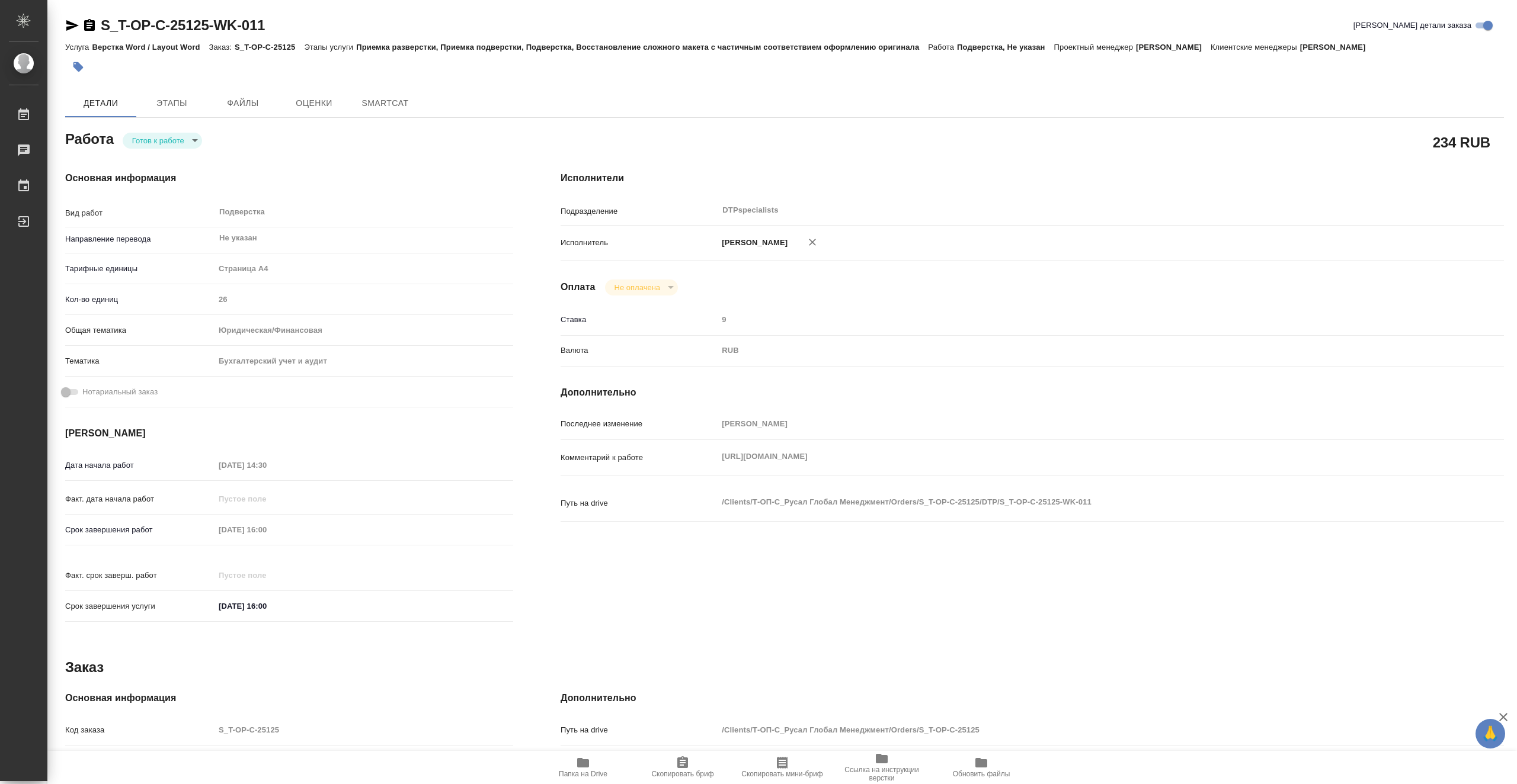
type textarea "x"
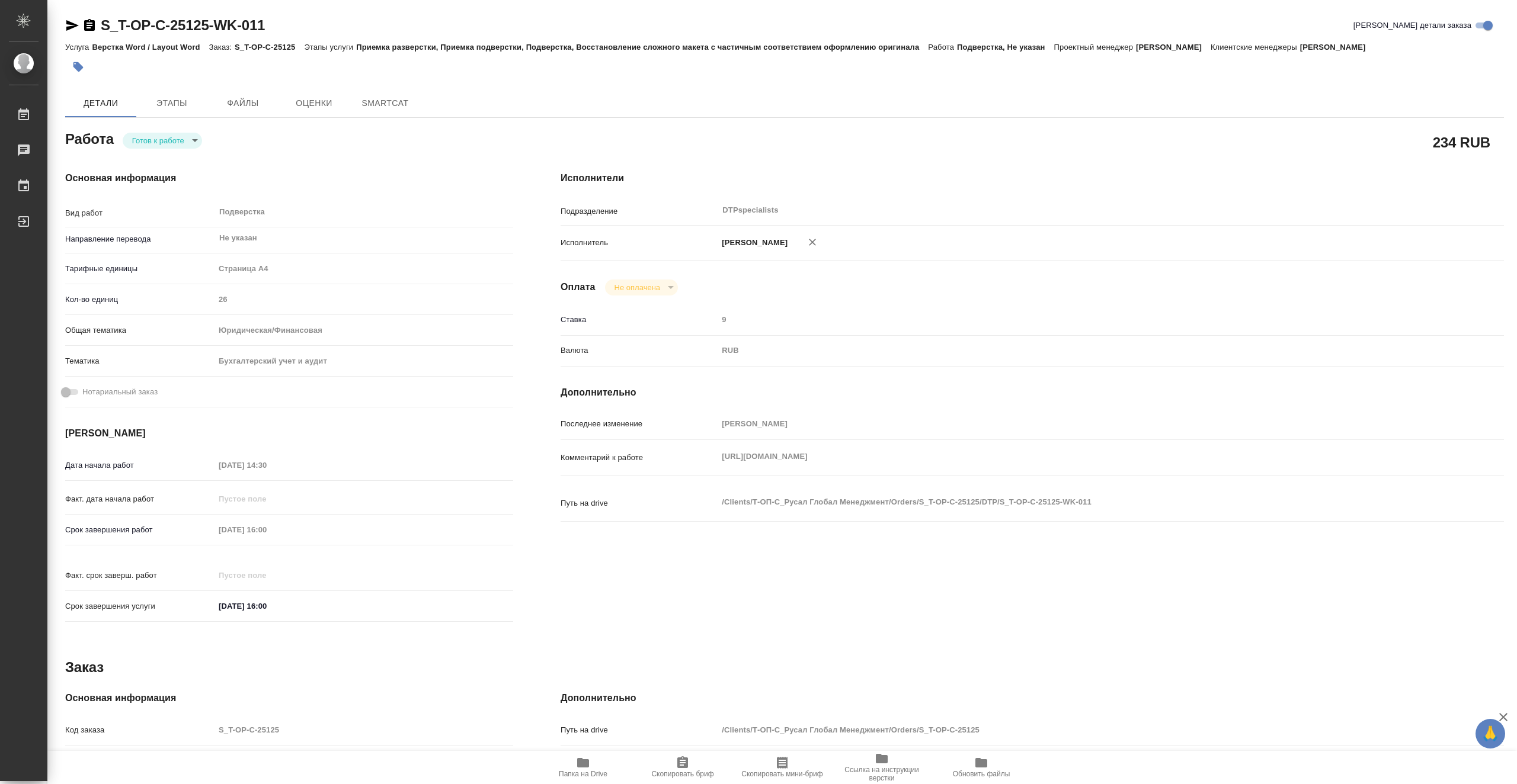
type textarea "x"
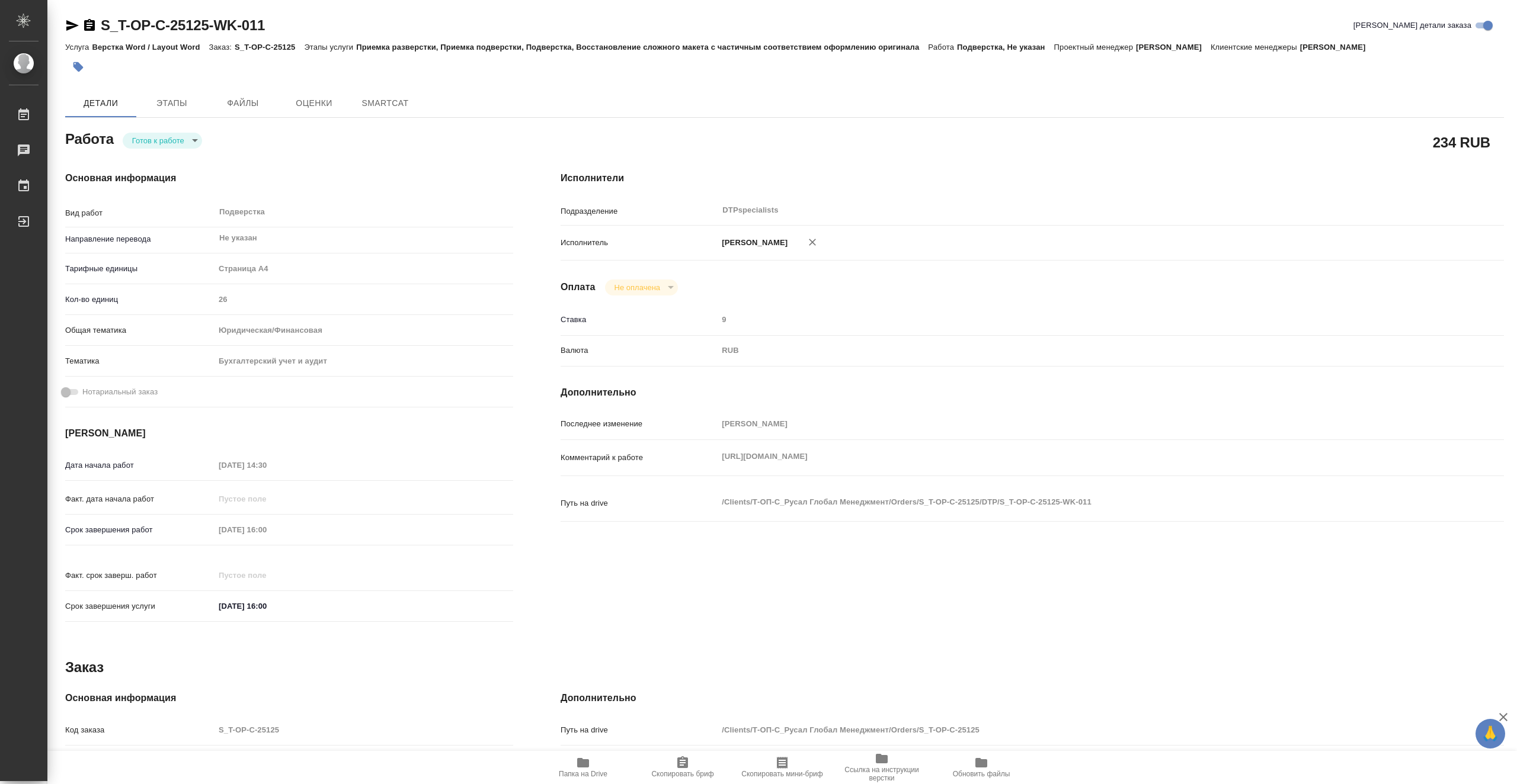
type textarea "x"
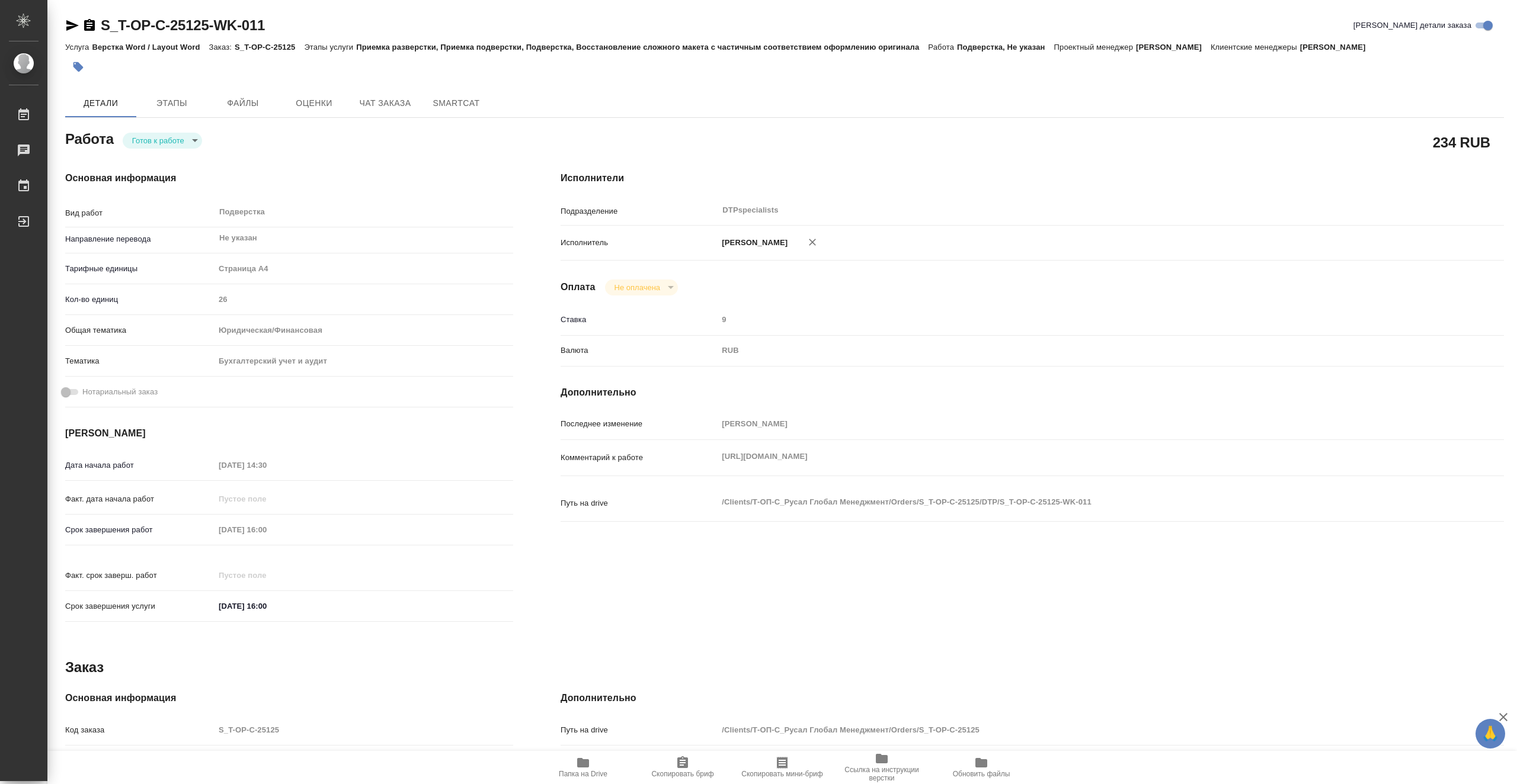
type textarea "x"
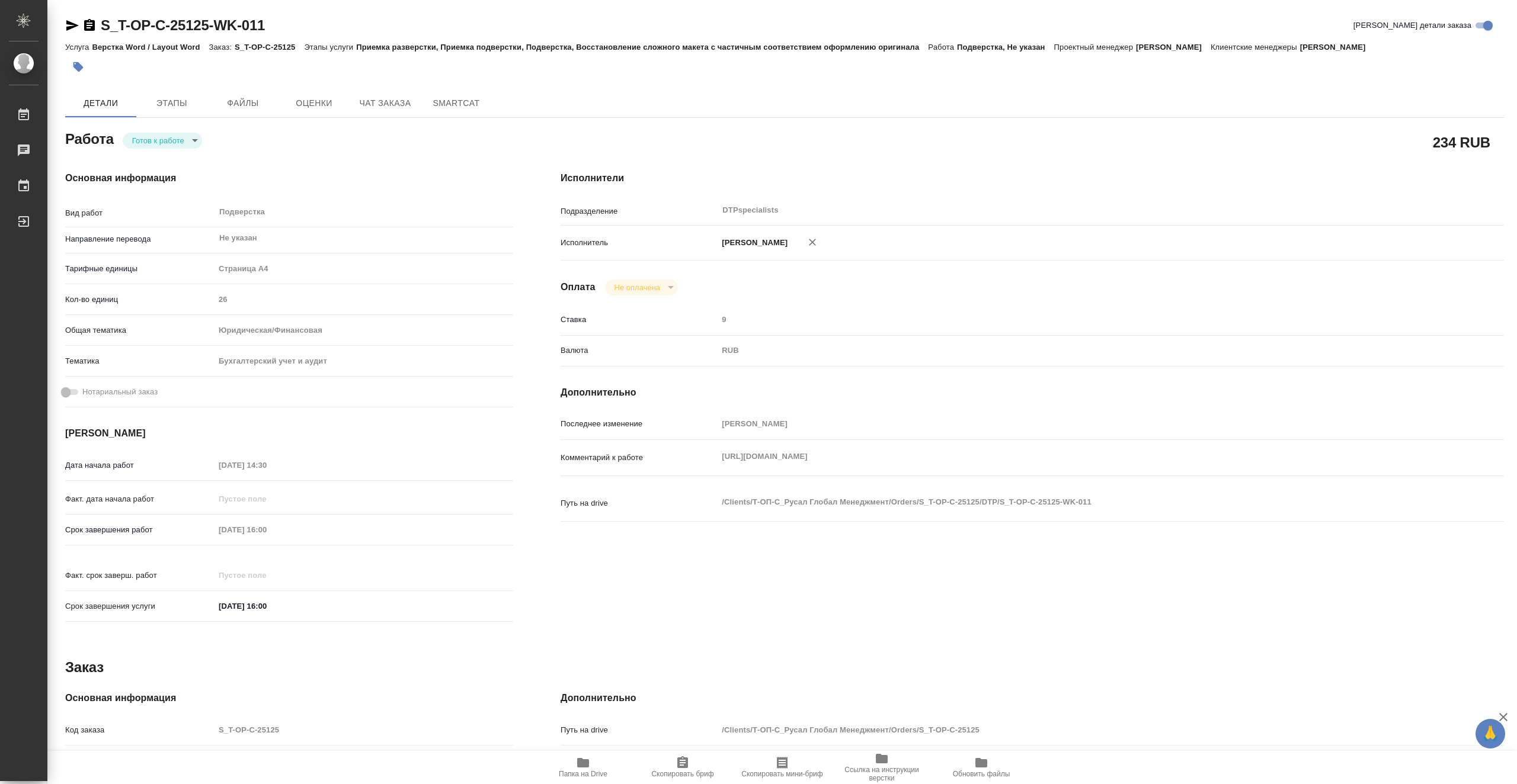
type textarea "x"
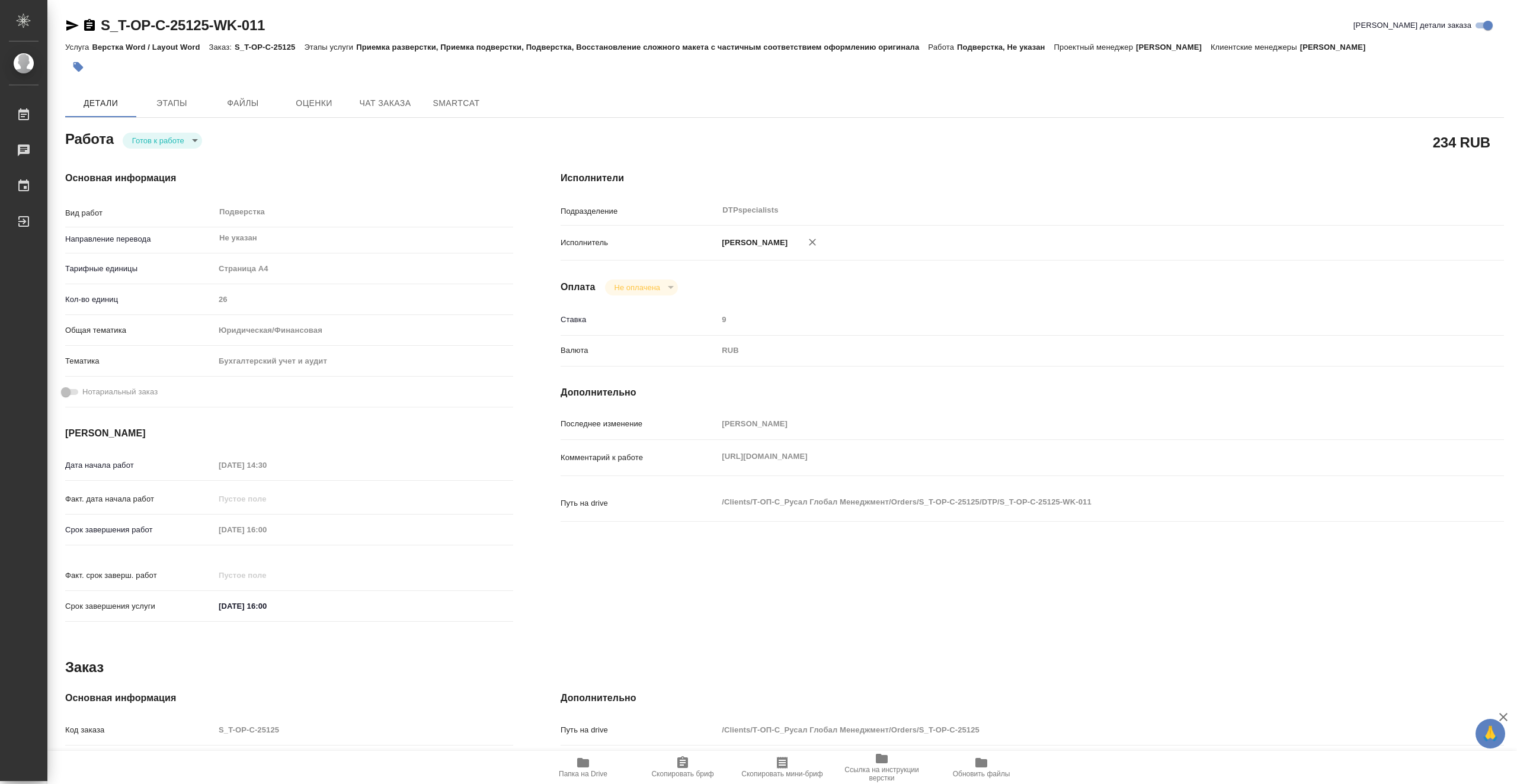
click at [191, 142] on body "🙏 .cls-1 fill:#fff; AWATERA Vasiutchenko Aleksandr Работы 0 Чаты График Выйти S…" at bounding box center [758, 392] width 1517 height 784
click at [188, 144] on li "В работе" at bounding box center [162, 141] width 79 height 20
type textarea "x"
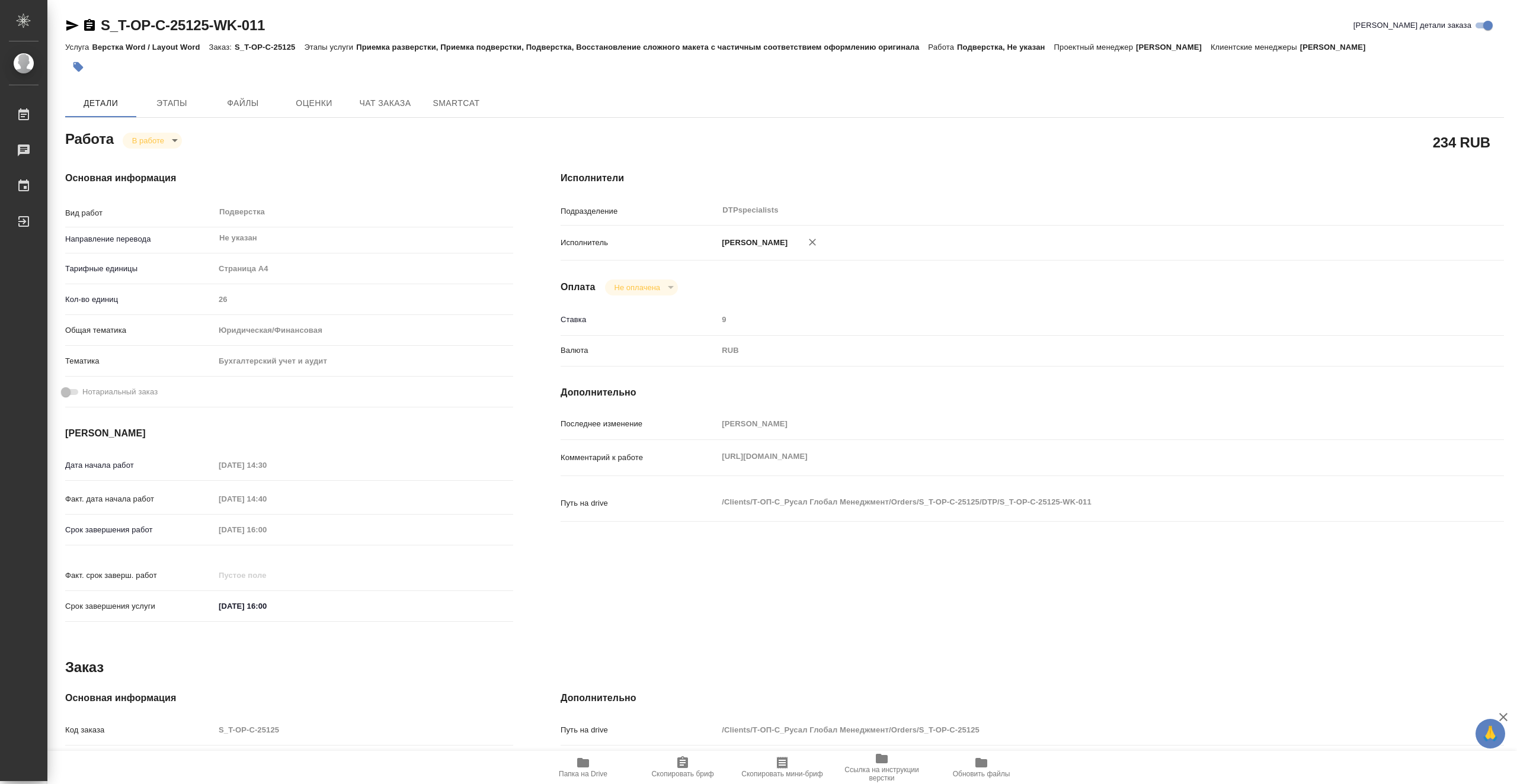
type textarea "x"
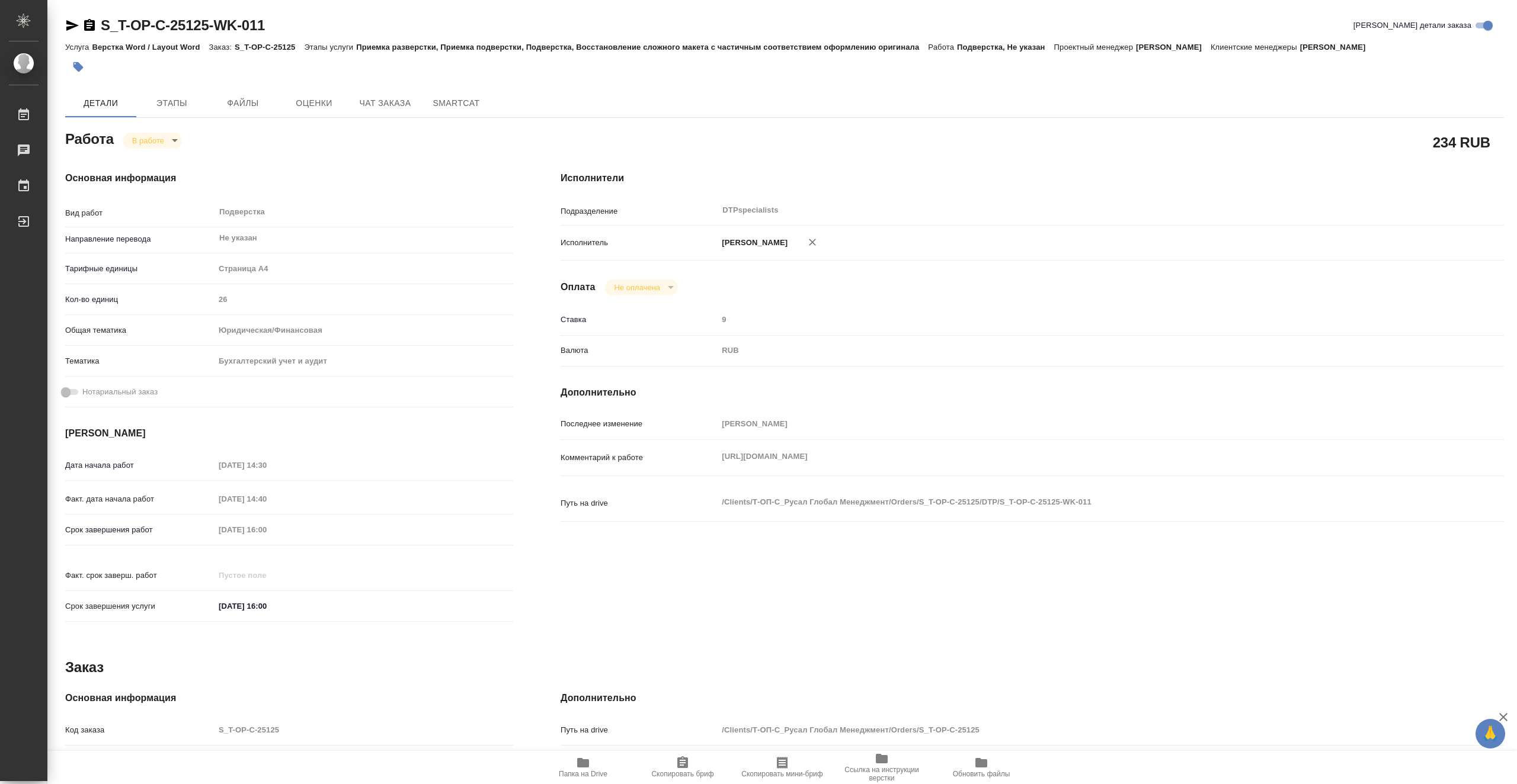
type textarea "x"
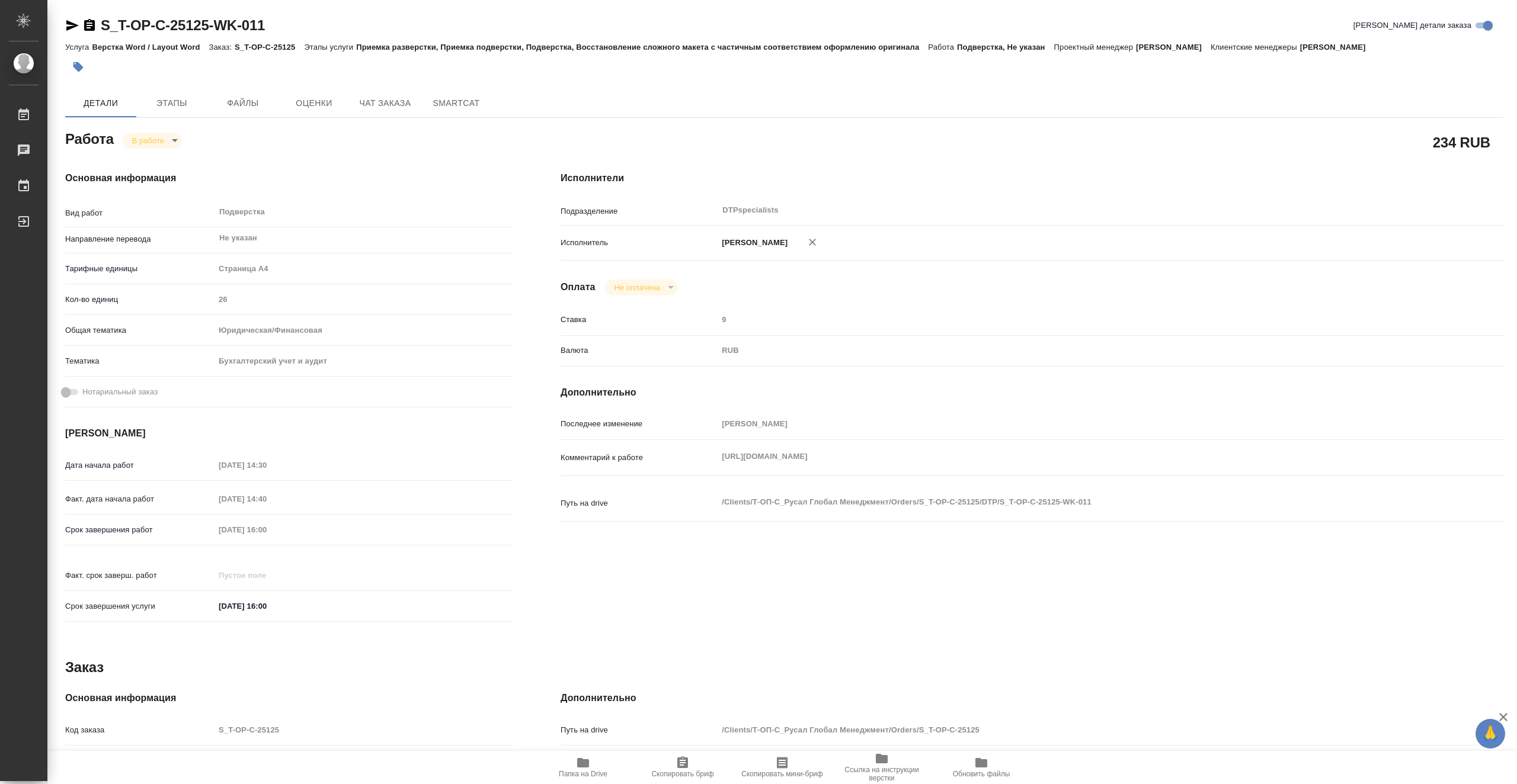
type textarea "x"
drag, startPoint x: 226, startPoint y: 27, endPoint x: 104, endPoint y: 24, distance: 122.0
click at [104, 24] on div "S_T-OP-C-25125-WK-011 Кратко детали заказа" at bounding box center [784, 25] width 1439 height 19
copy link "S_T-OP-C-25125-WK-011"
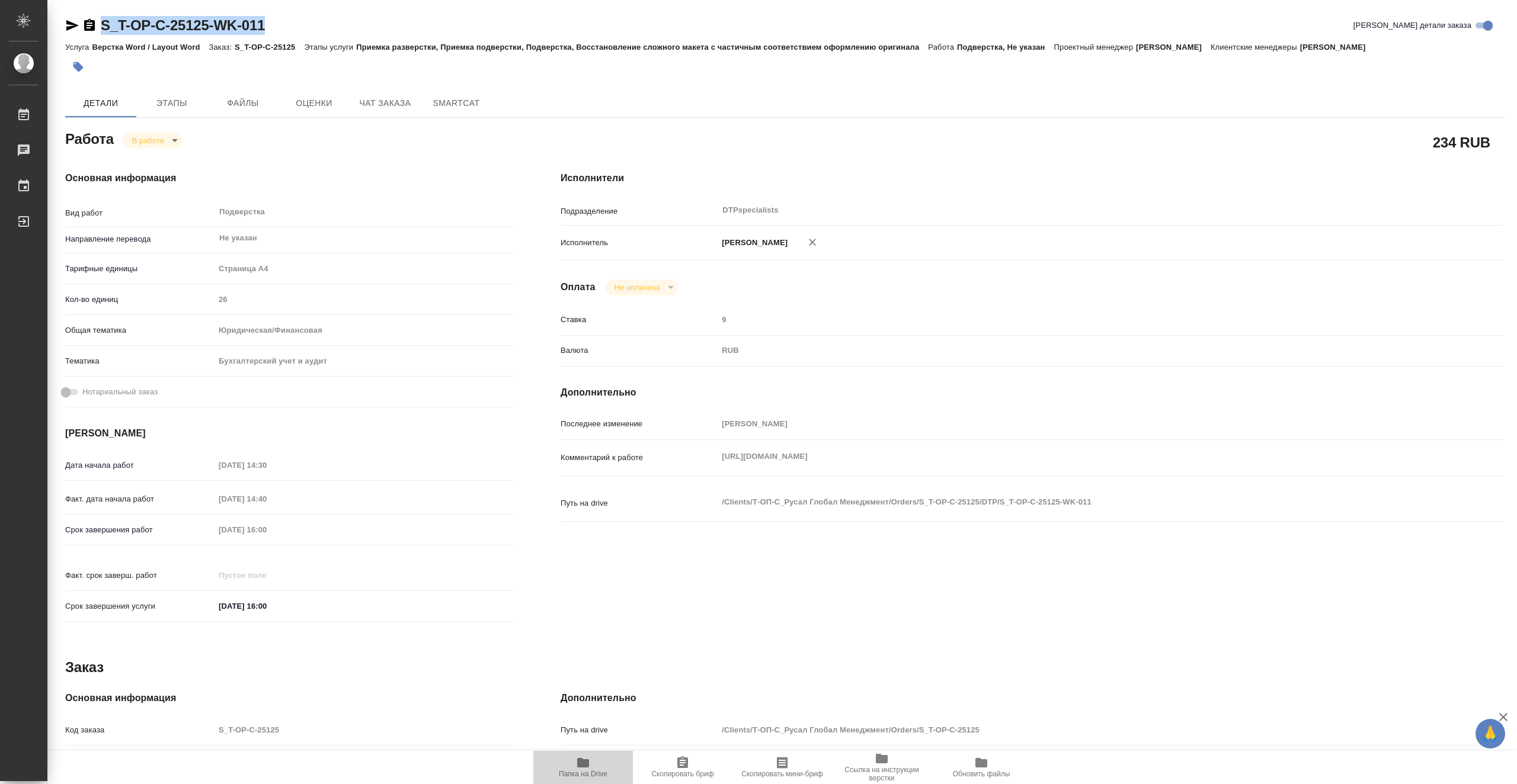
click at [596, 767] on span "Папка на Drive" at bounding box center [583, 767] width 85 height 23
click at [164, 141] on body "🙏 .cls-1 fill:#fff; AWATERA Vasiutchenko Aleksandr Работы 0 Чаты График Выйти S…" at bounding box center [758, 392] width 1517 height 784
click at [176, 159] on li "Выполнен" at bounding box center [161, 160] width 78 height 20
type textarea "x"
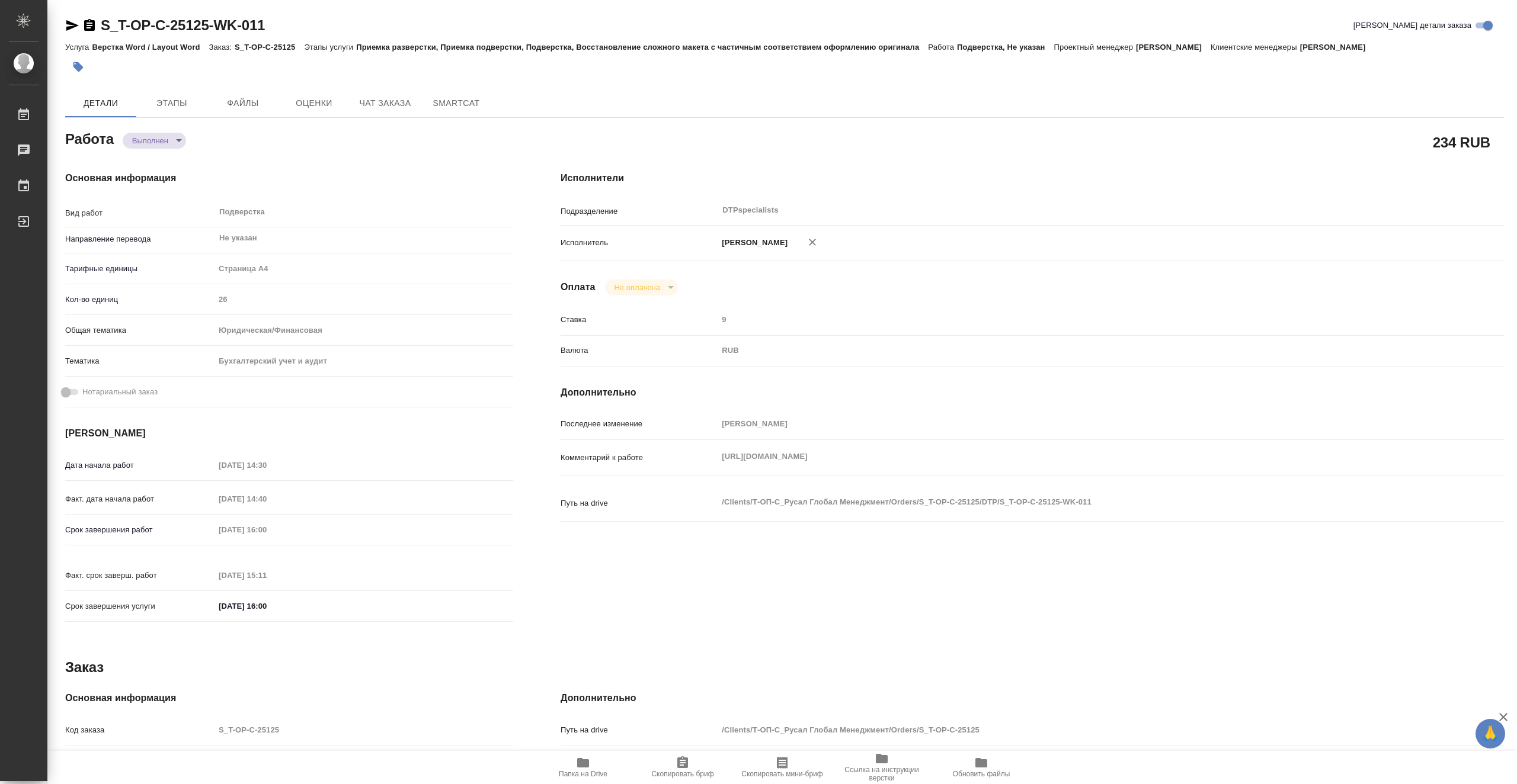
type textarea "x"
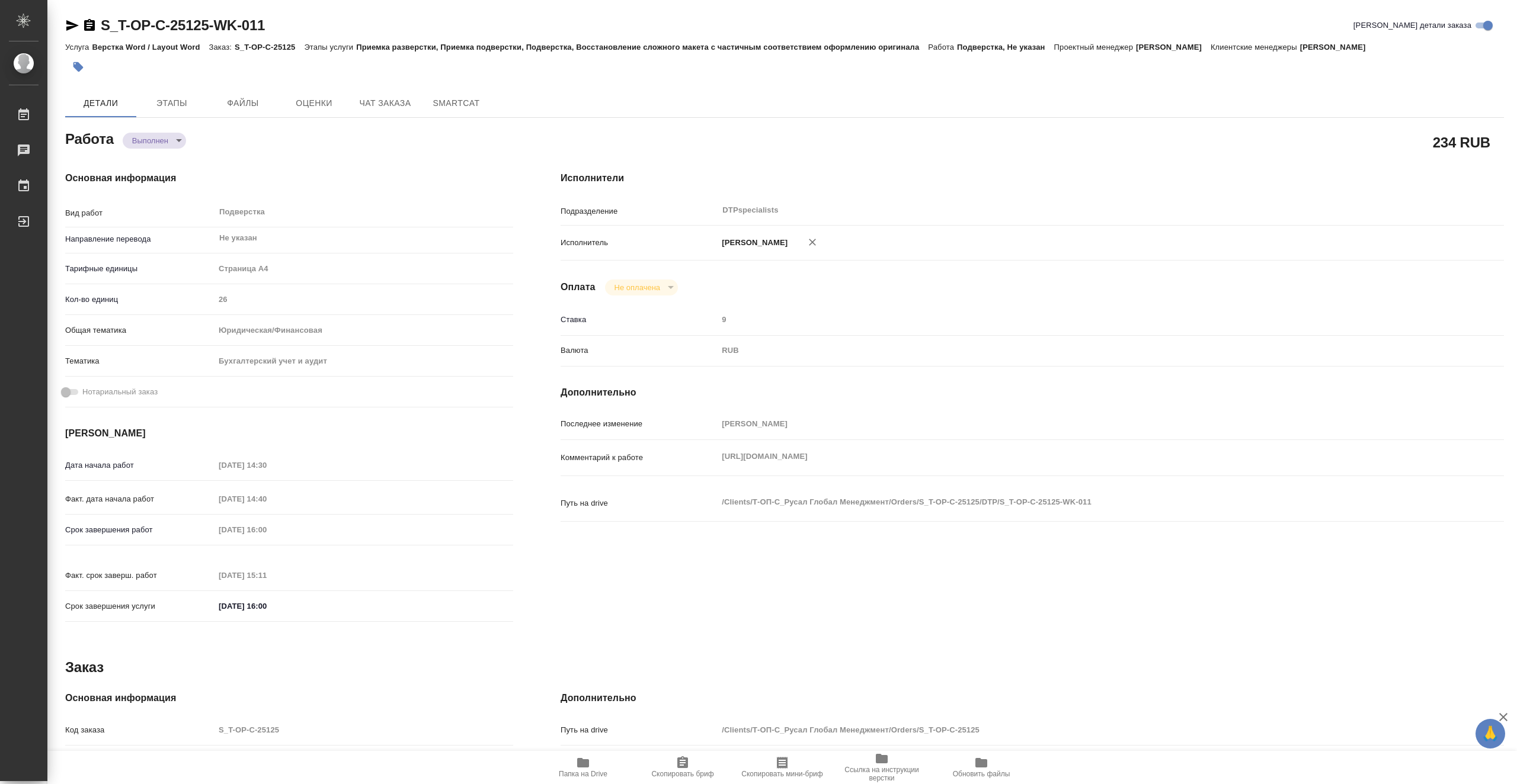
type textarea "x"
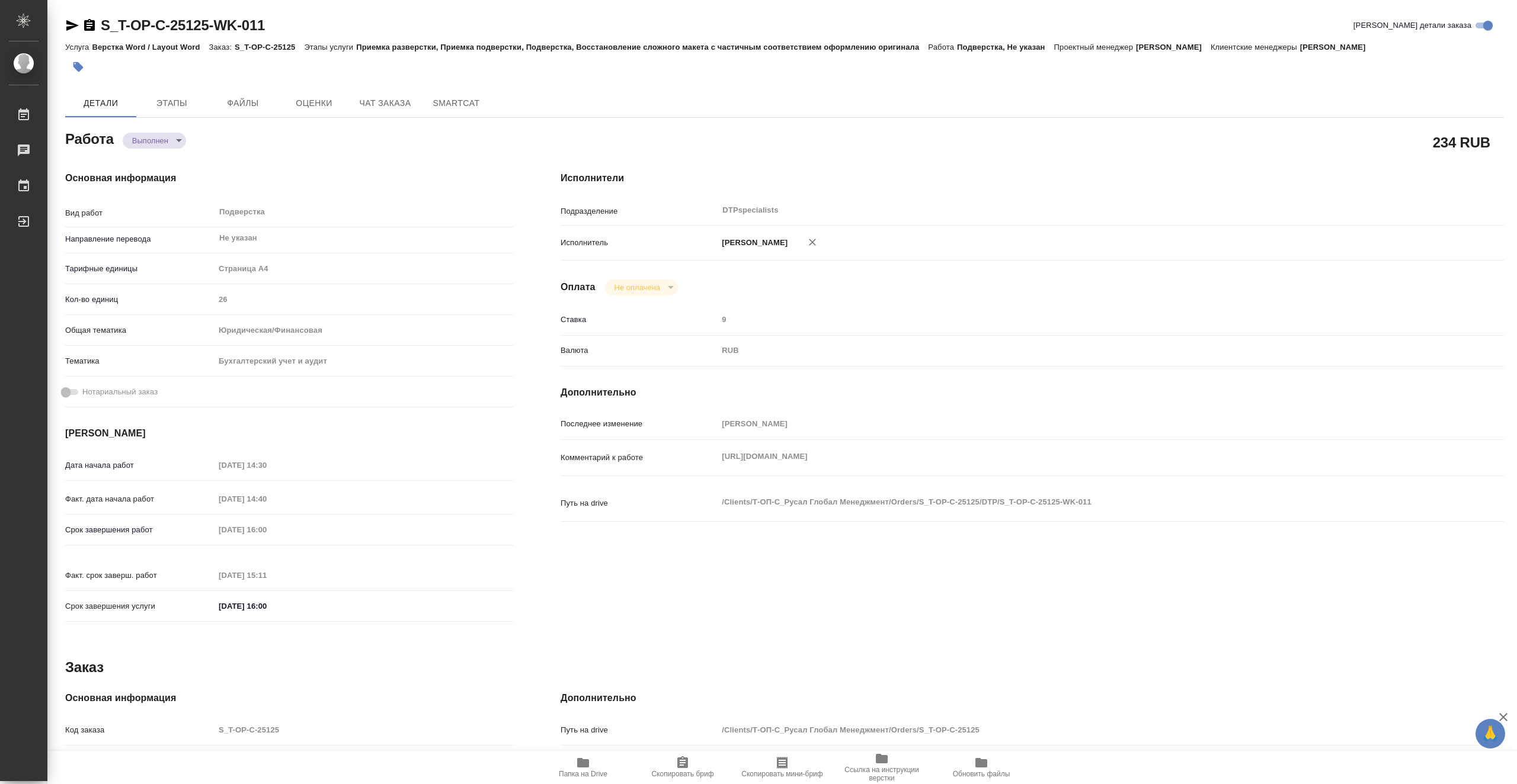
type textarea "x"
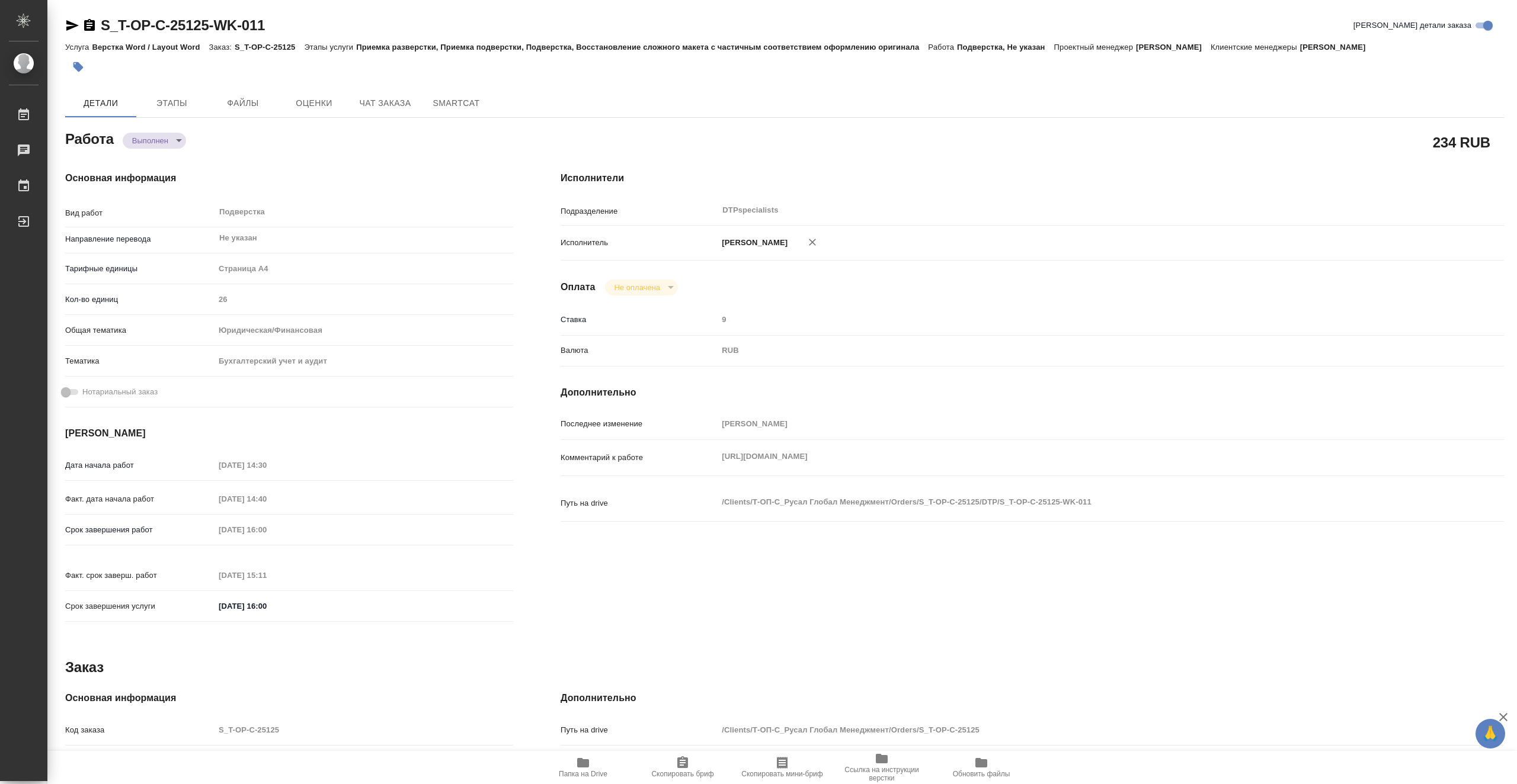
type textarea "x"
click at [372, 96] on span "Чат заказа" at bounding box center [384, 103] width 56 height 15
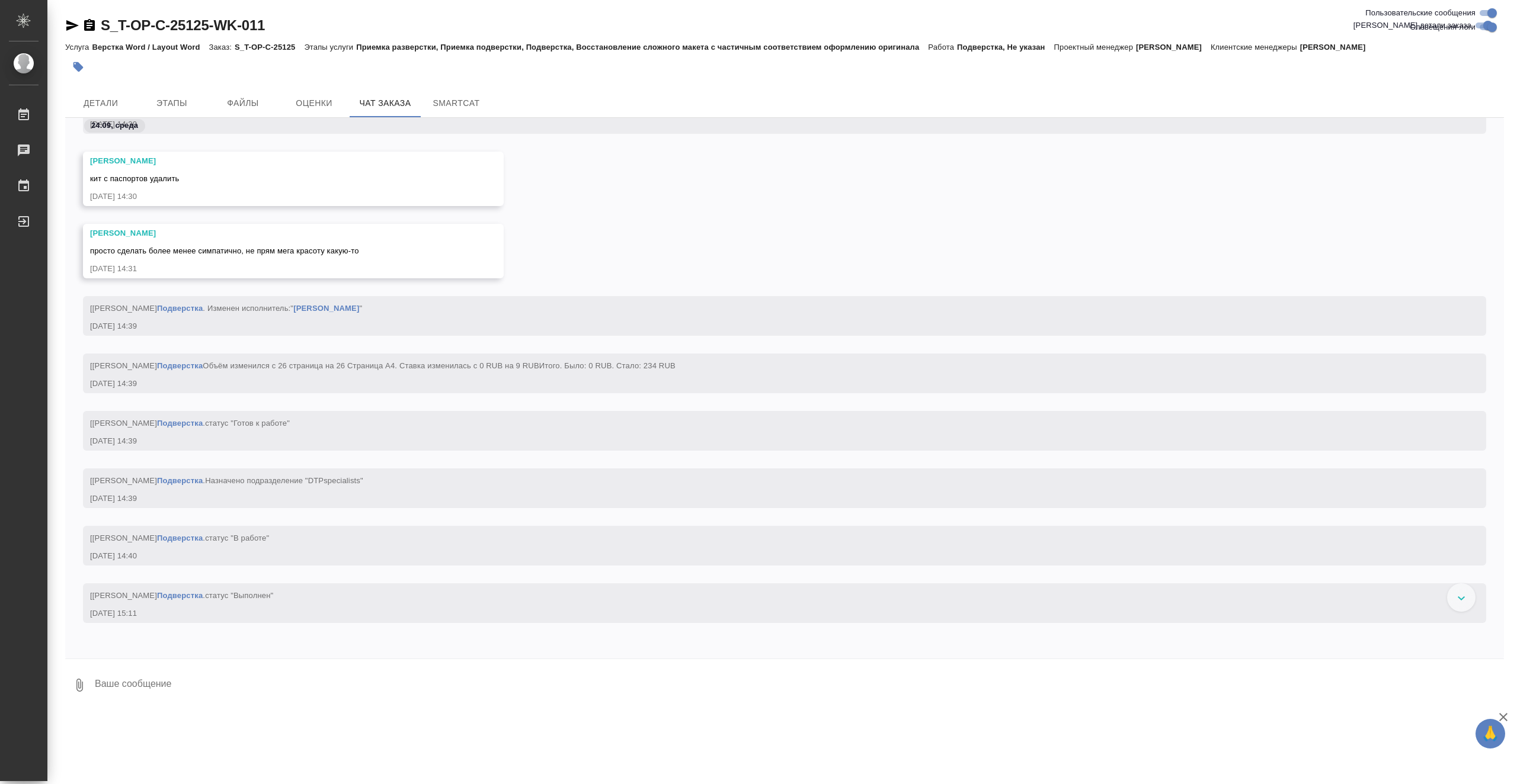
scroll to position [7037, 0]
click at [123, 101] on span "Детали" at bounding box center [100, 103] width 56 height 15
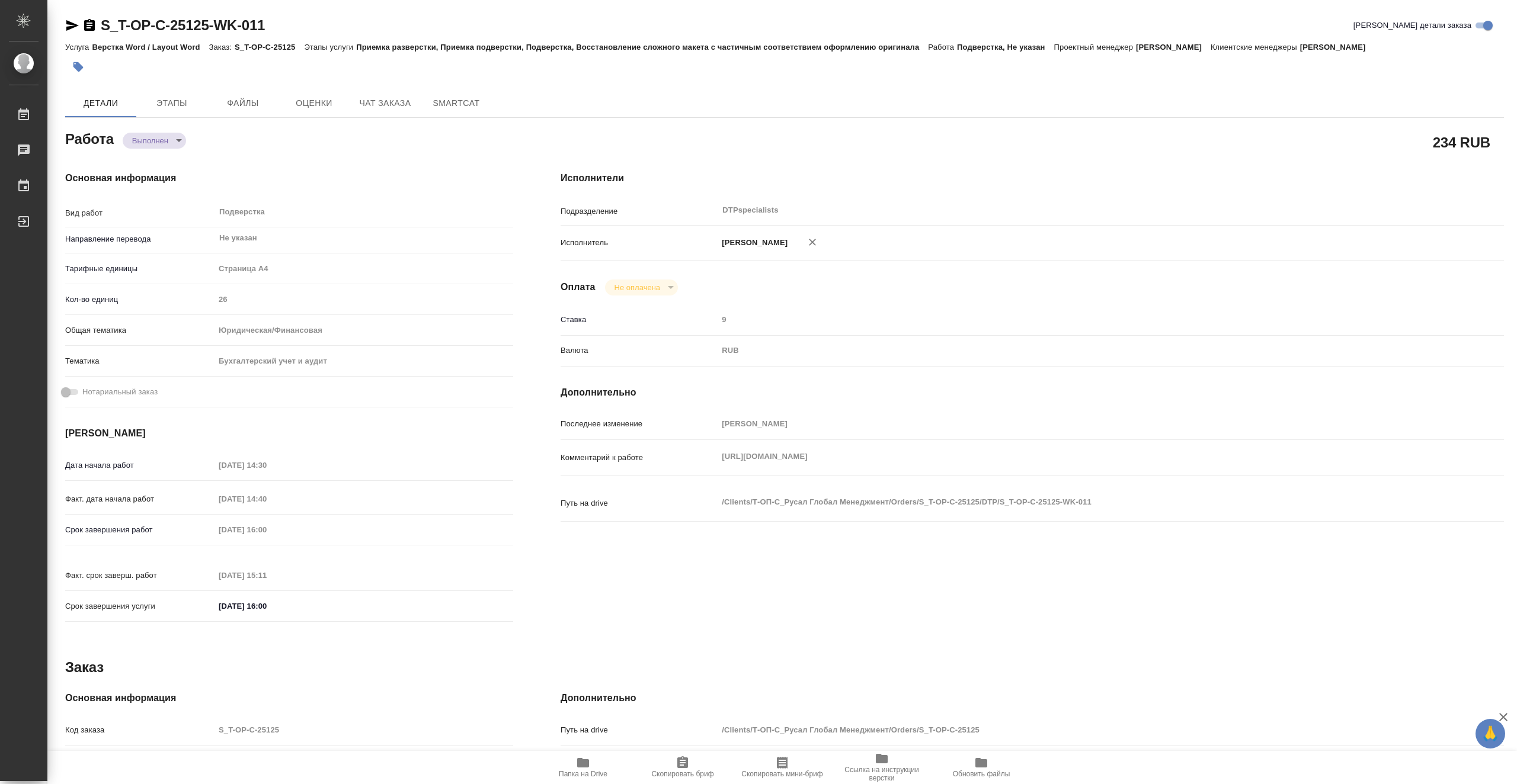
type textarea "x"
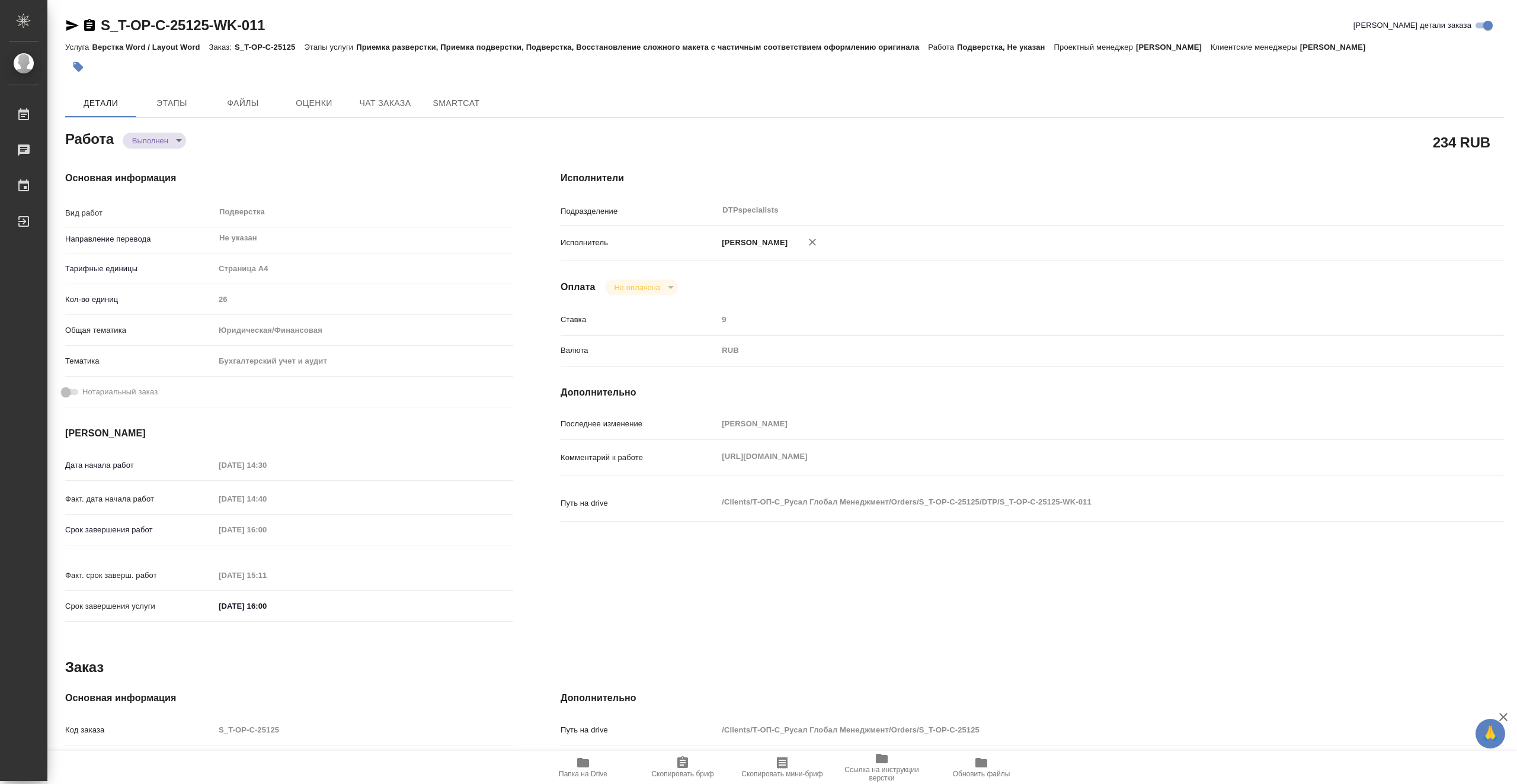
type textarea "x"
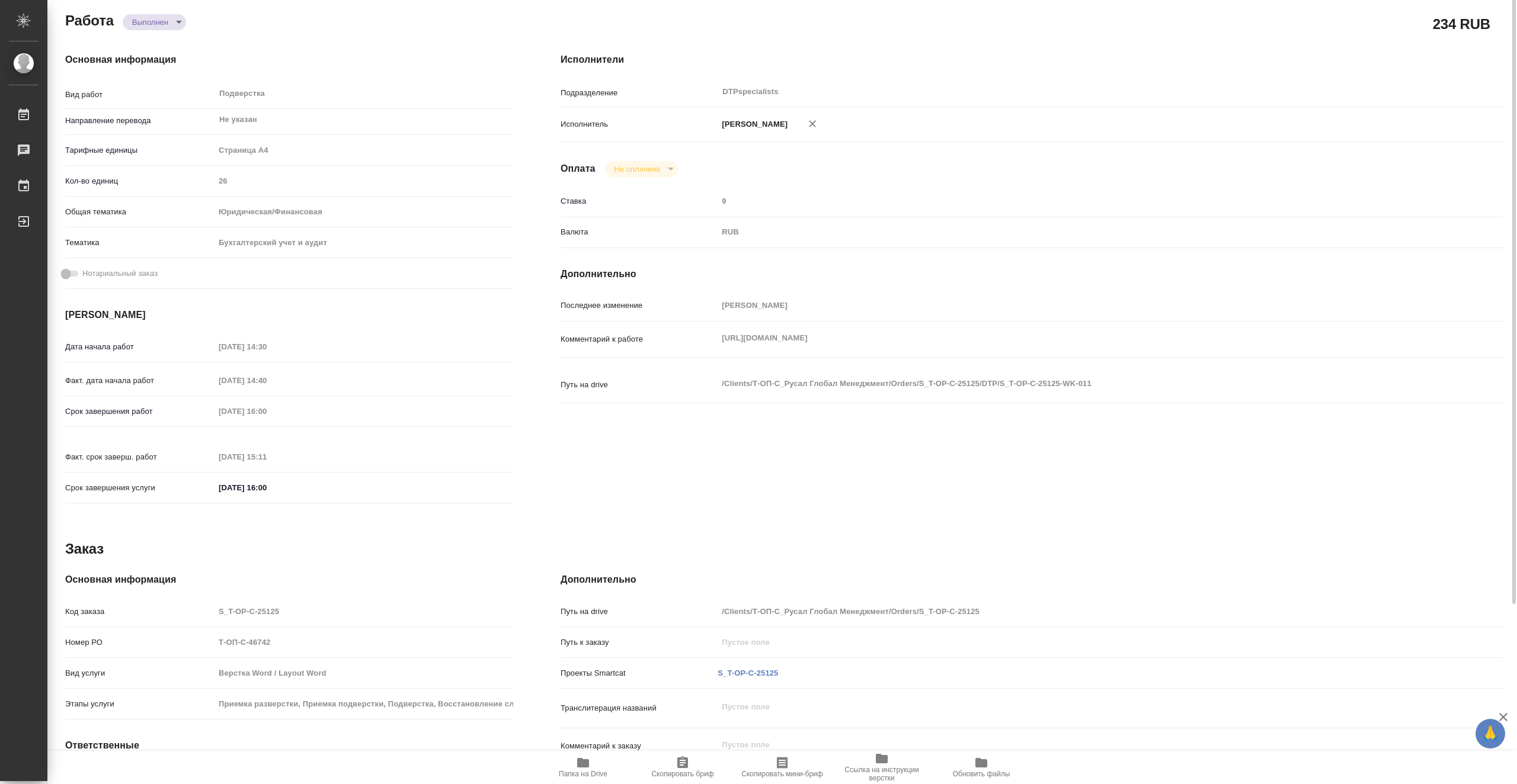
scroll to position [178, 0]
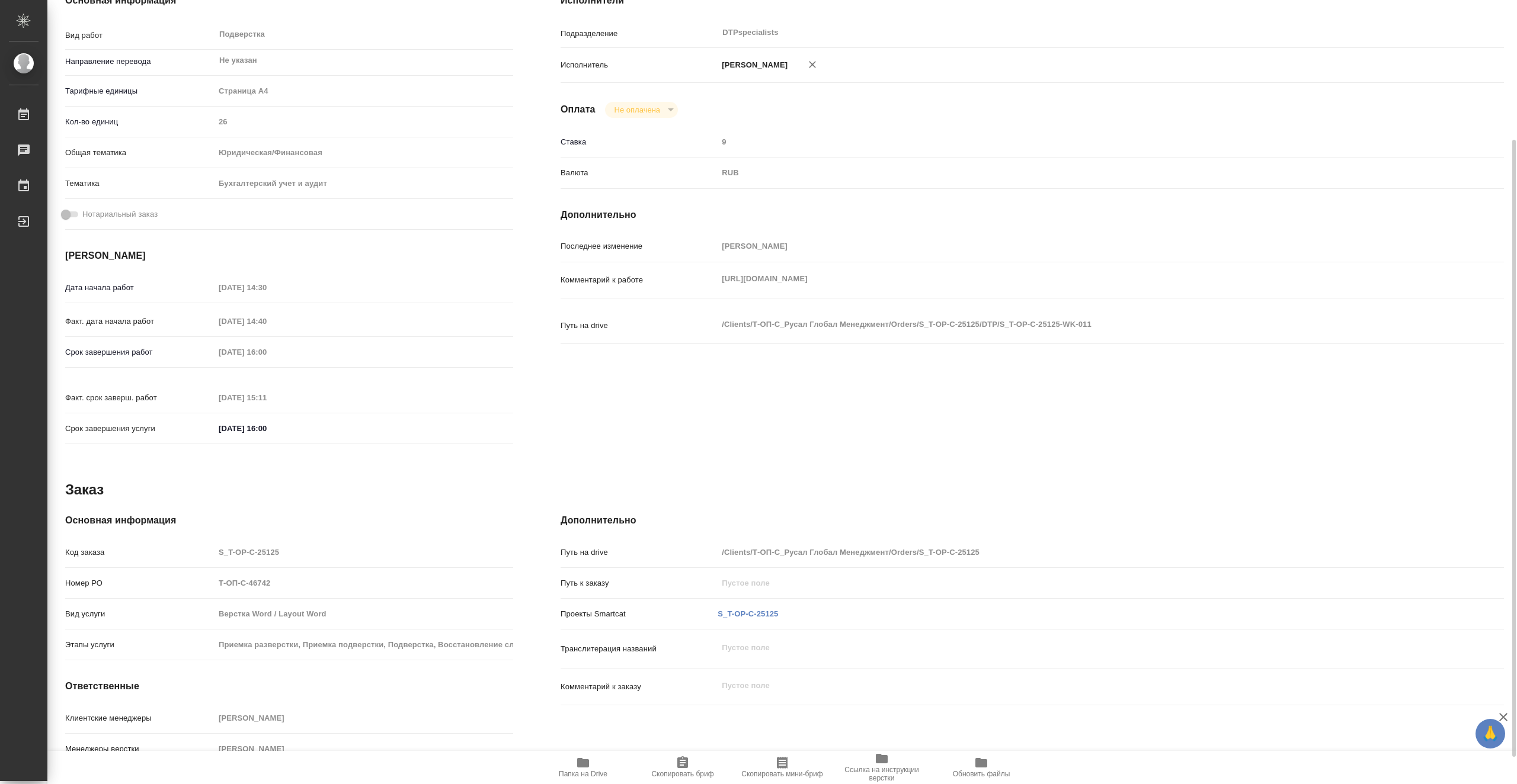
type textarea "x"
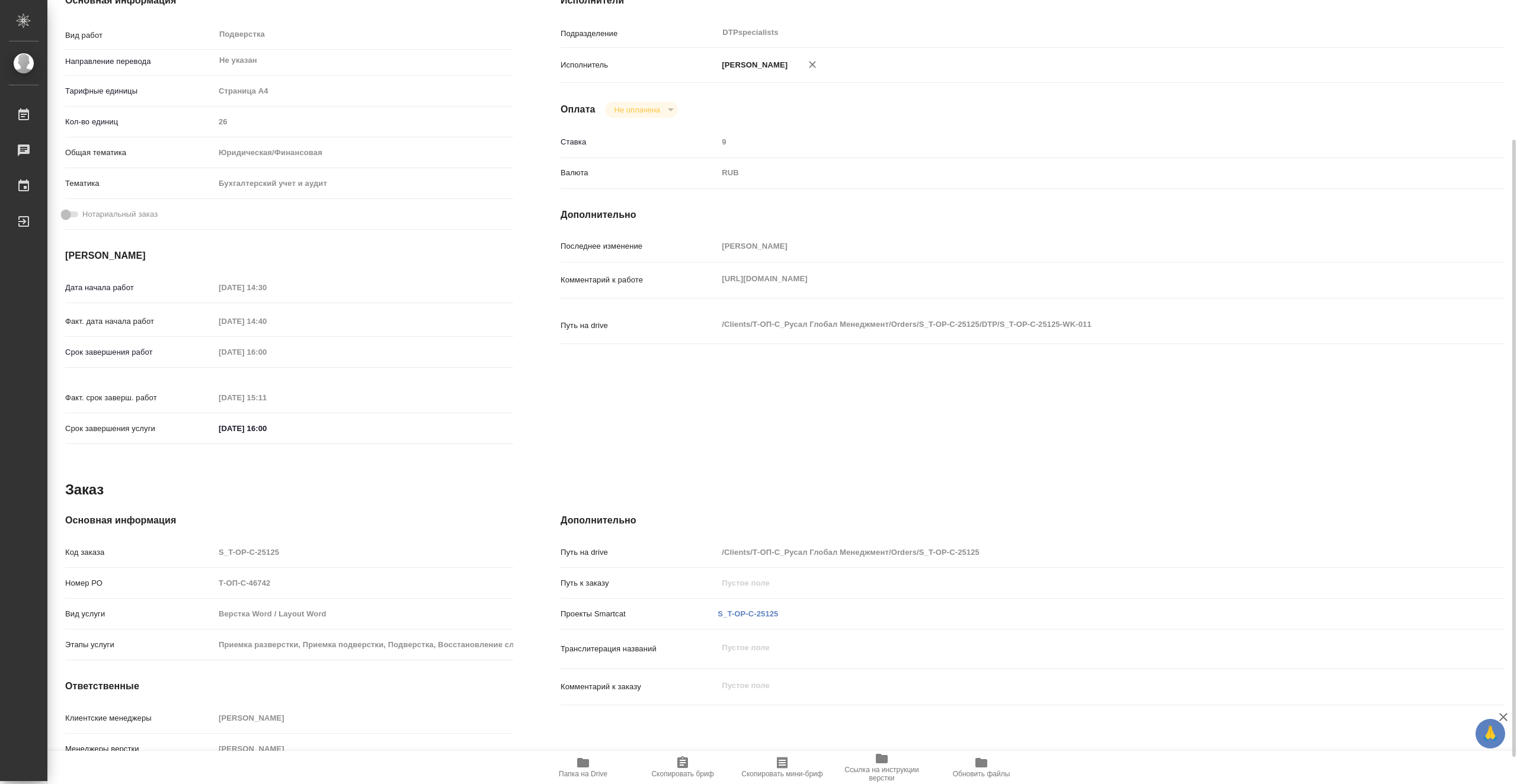
scroll to position [0, 0]
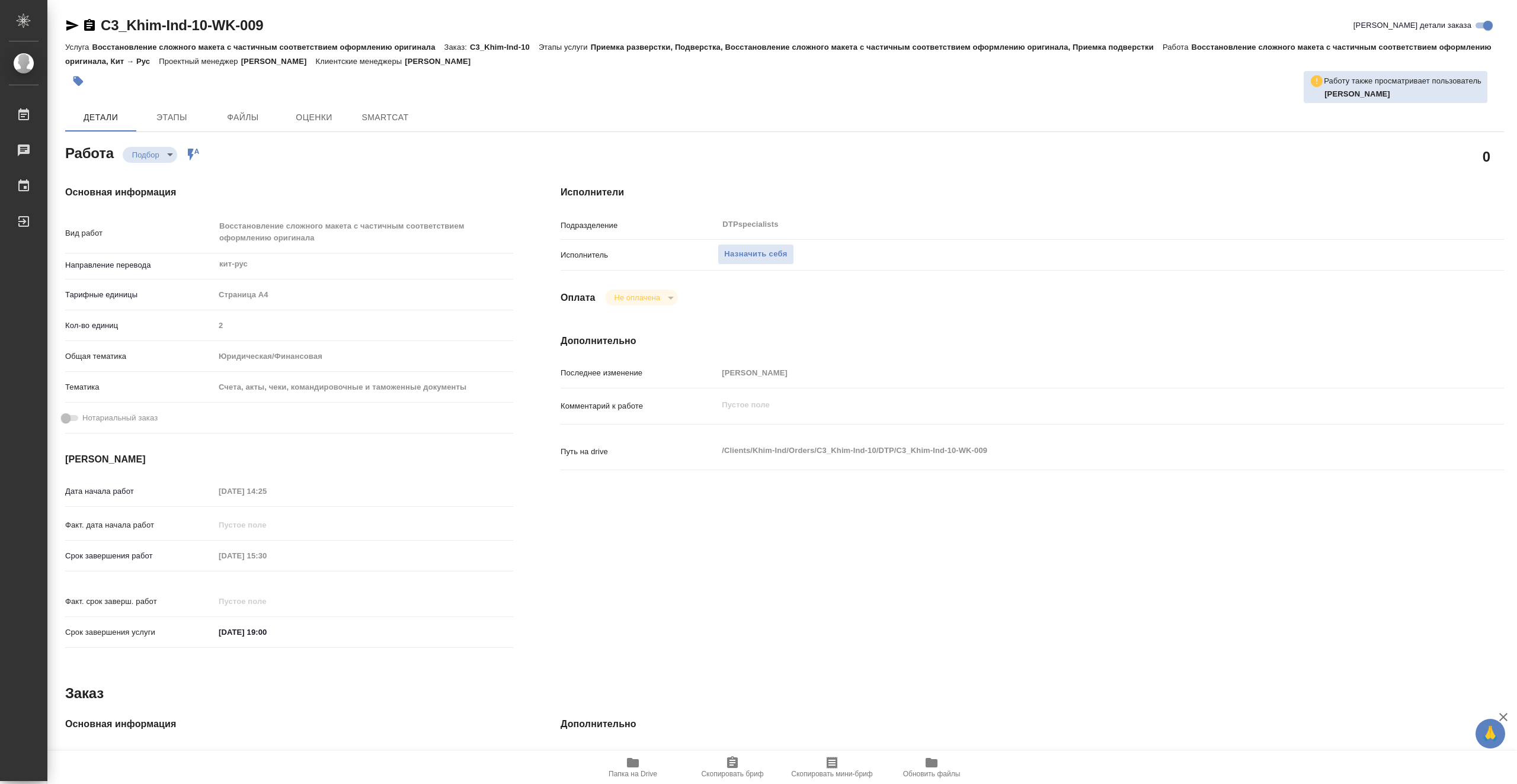
type textarea "x"
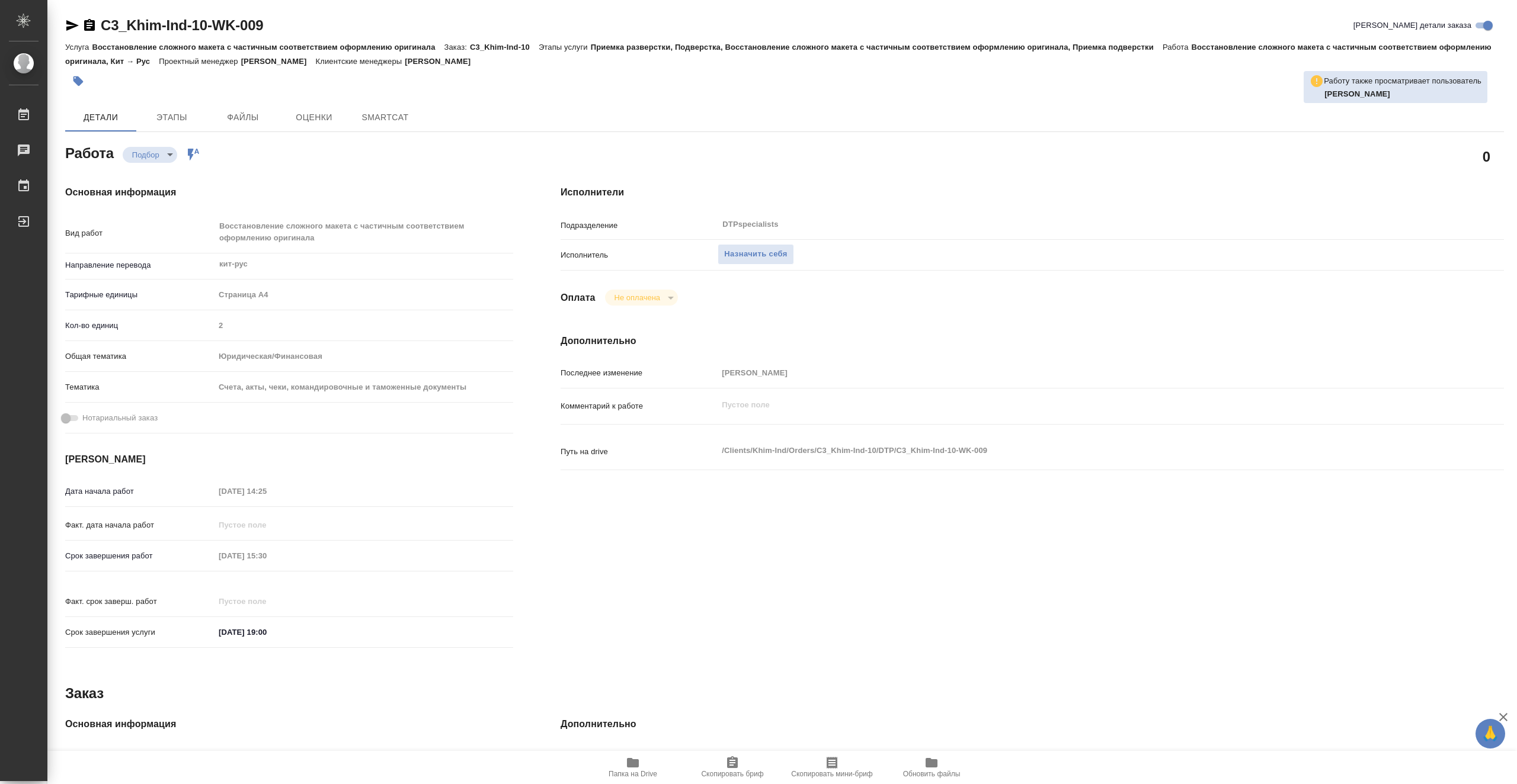
type textarea "x"
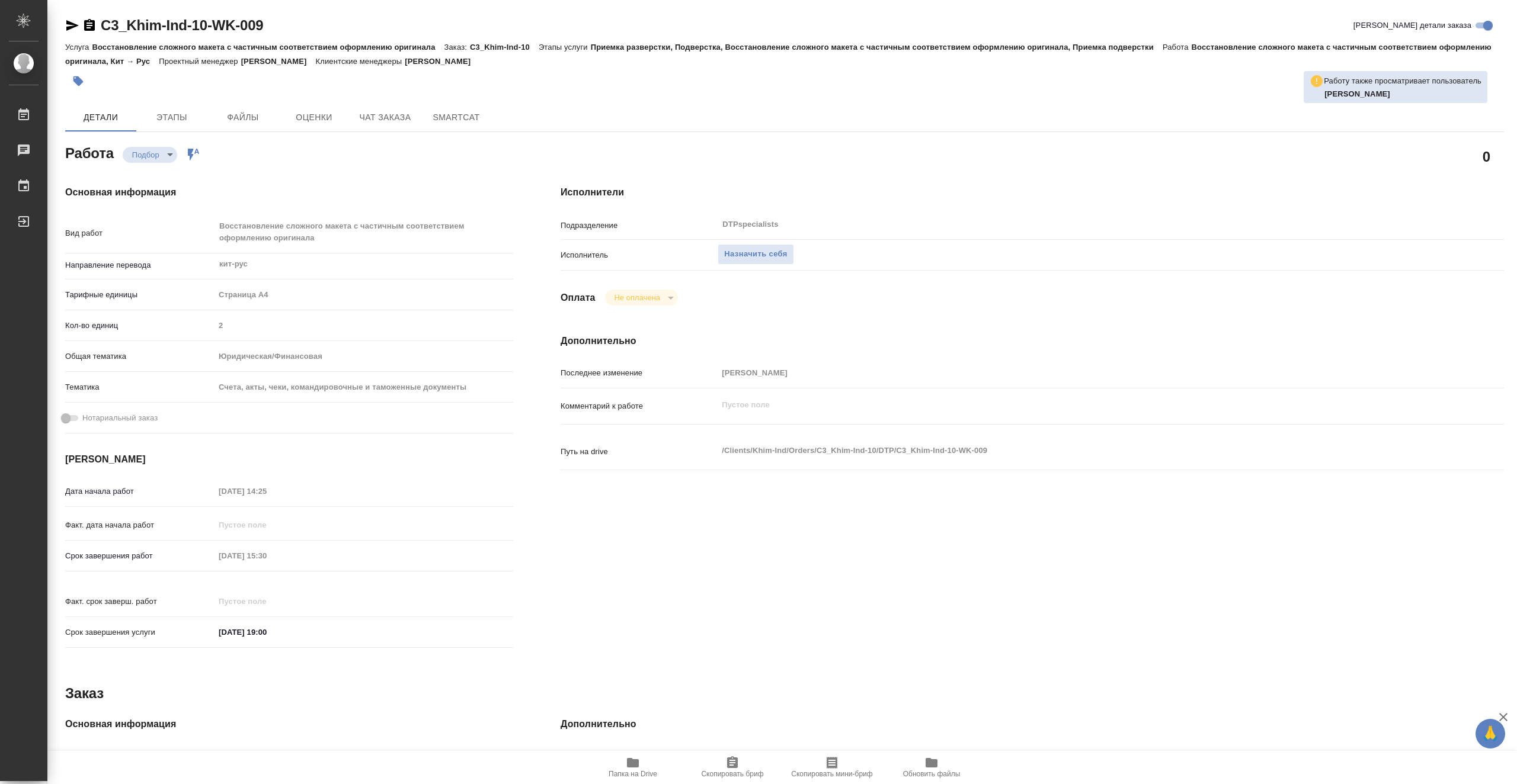
type textarea "x"
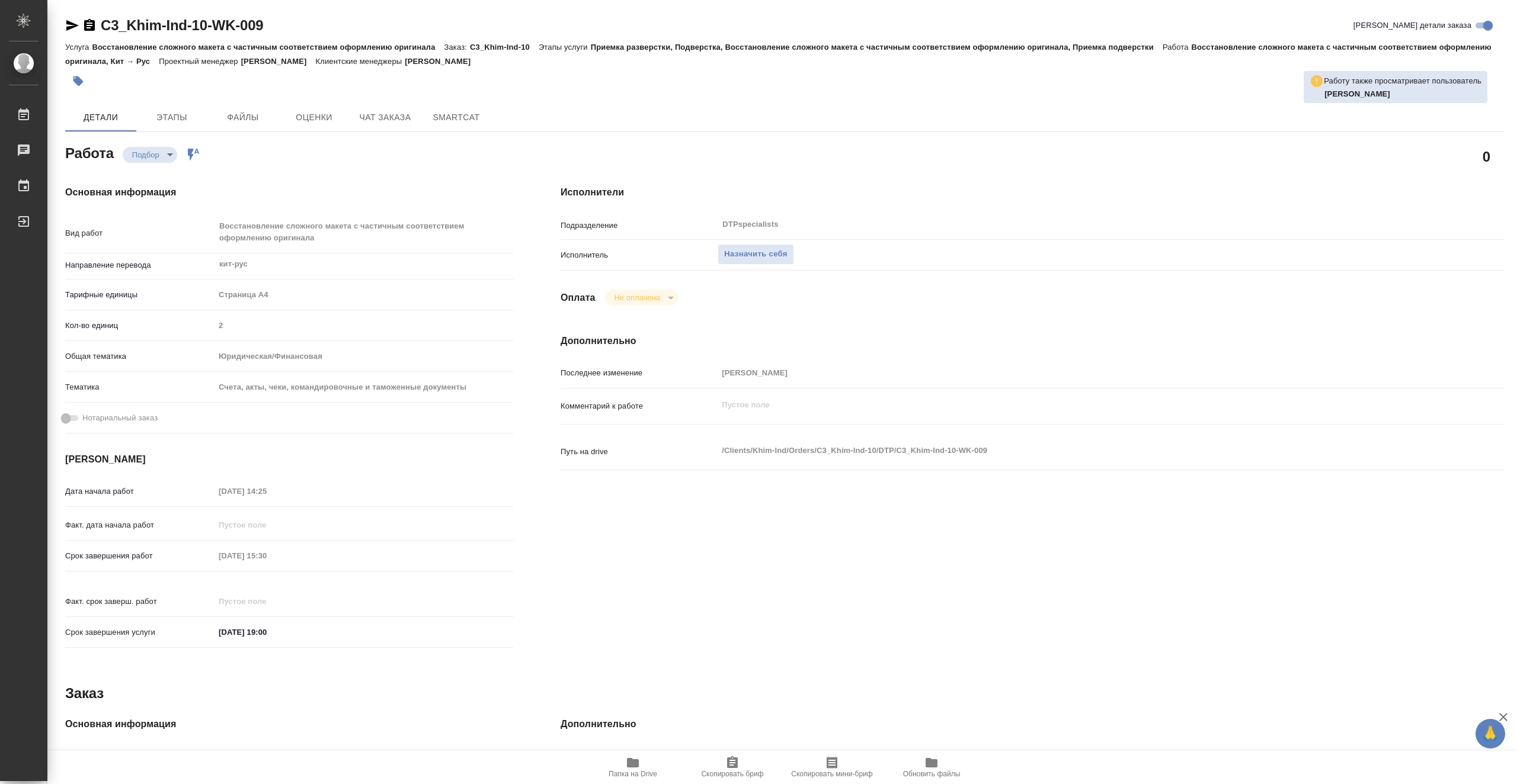
click at [626, 767] on icon "button" at bounding box center [633, 763] width 14 height 14
type textarea "x"
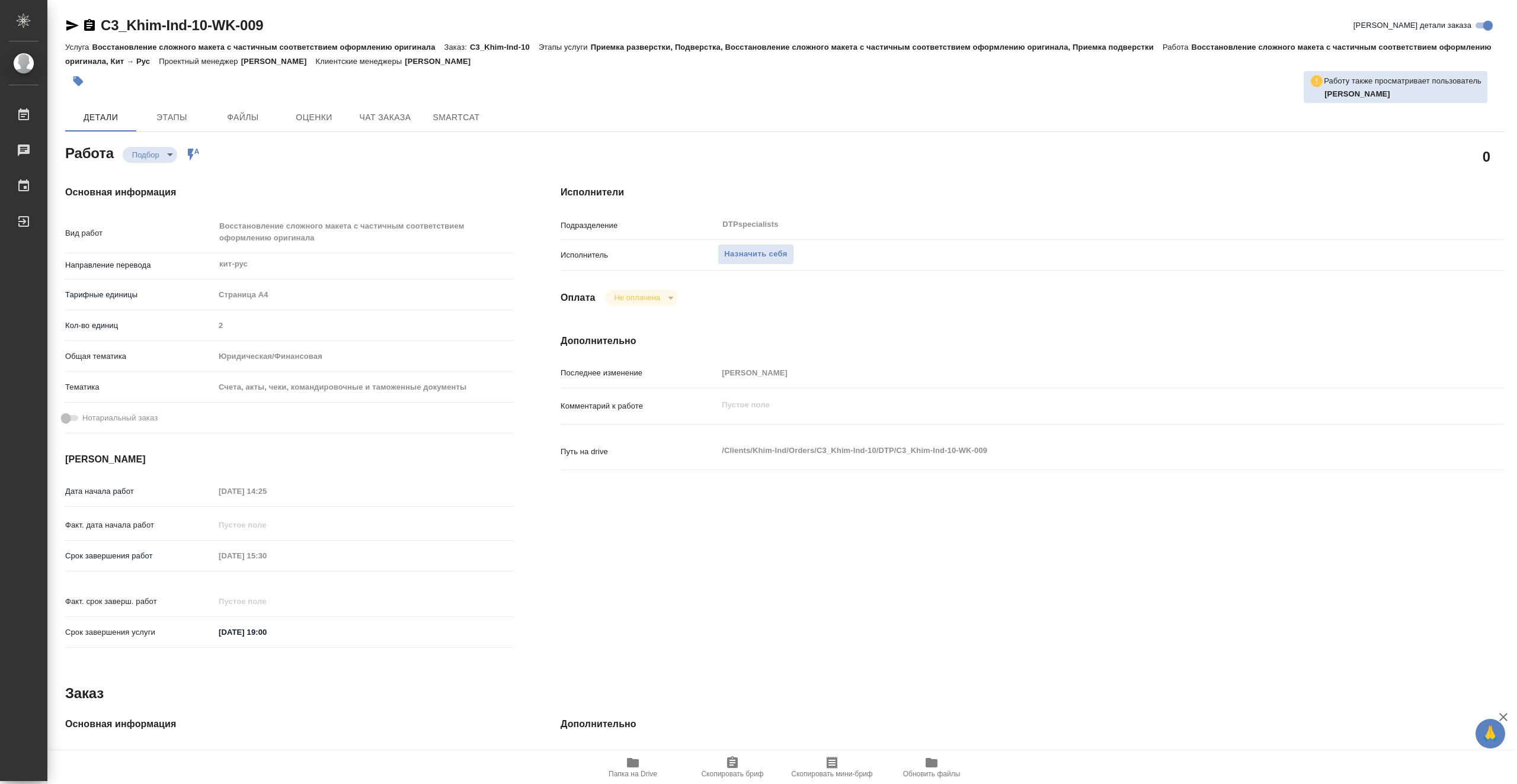
type textarea "x"
click at [741, 253] on span "Назначить себя" at bounding box center [755, 254] width 62 height 14
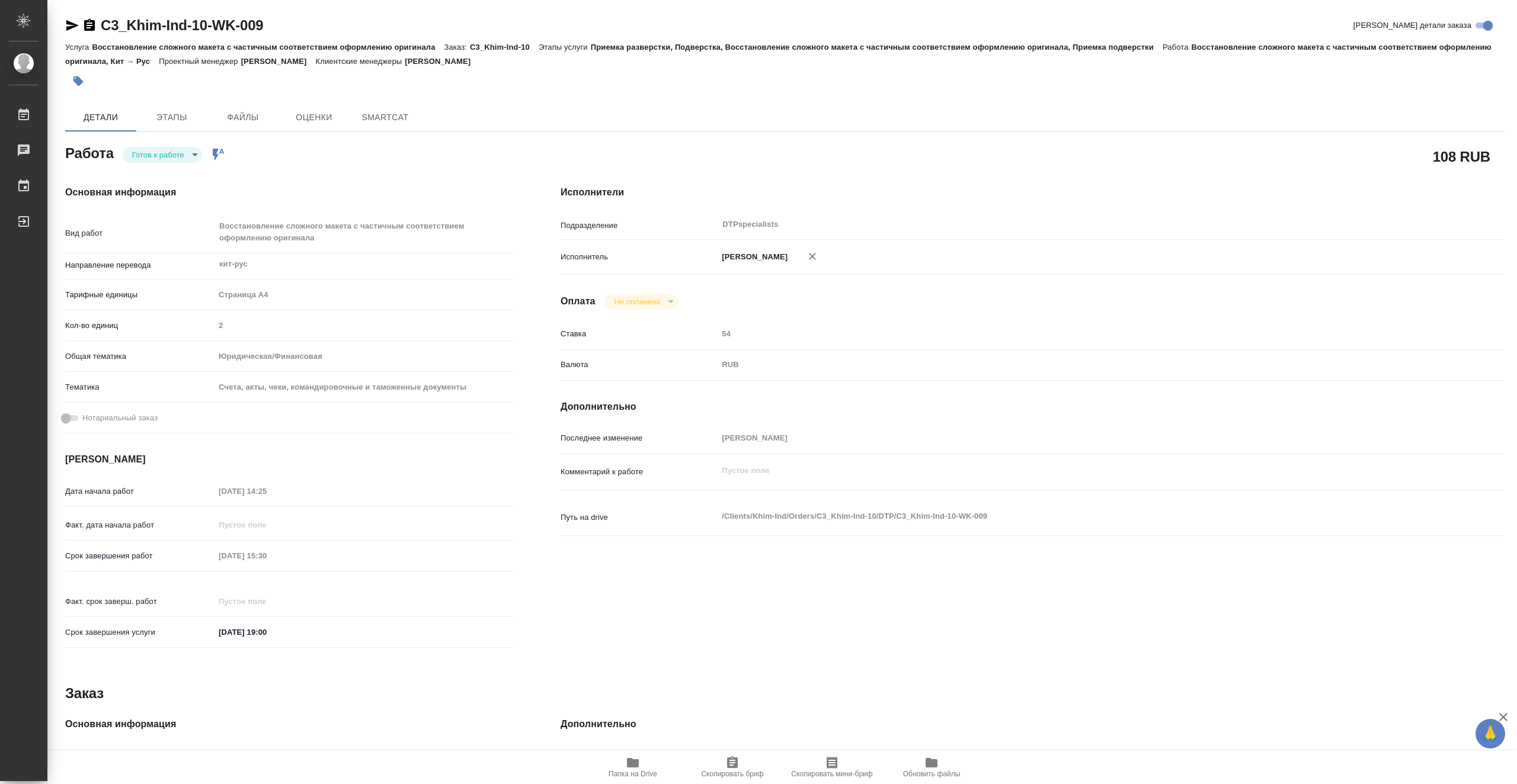
type textarea "x"
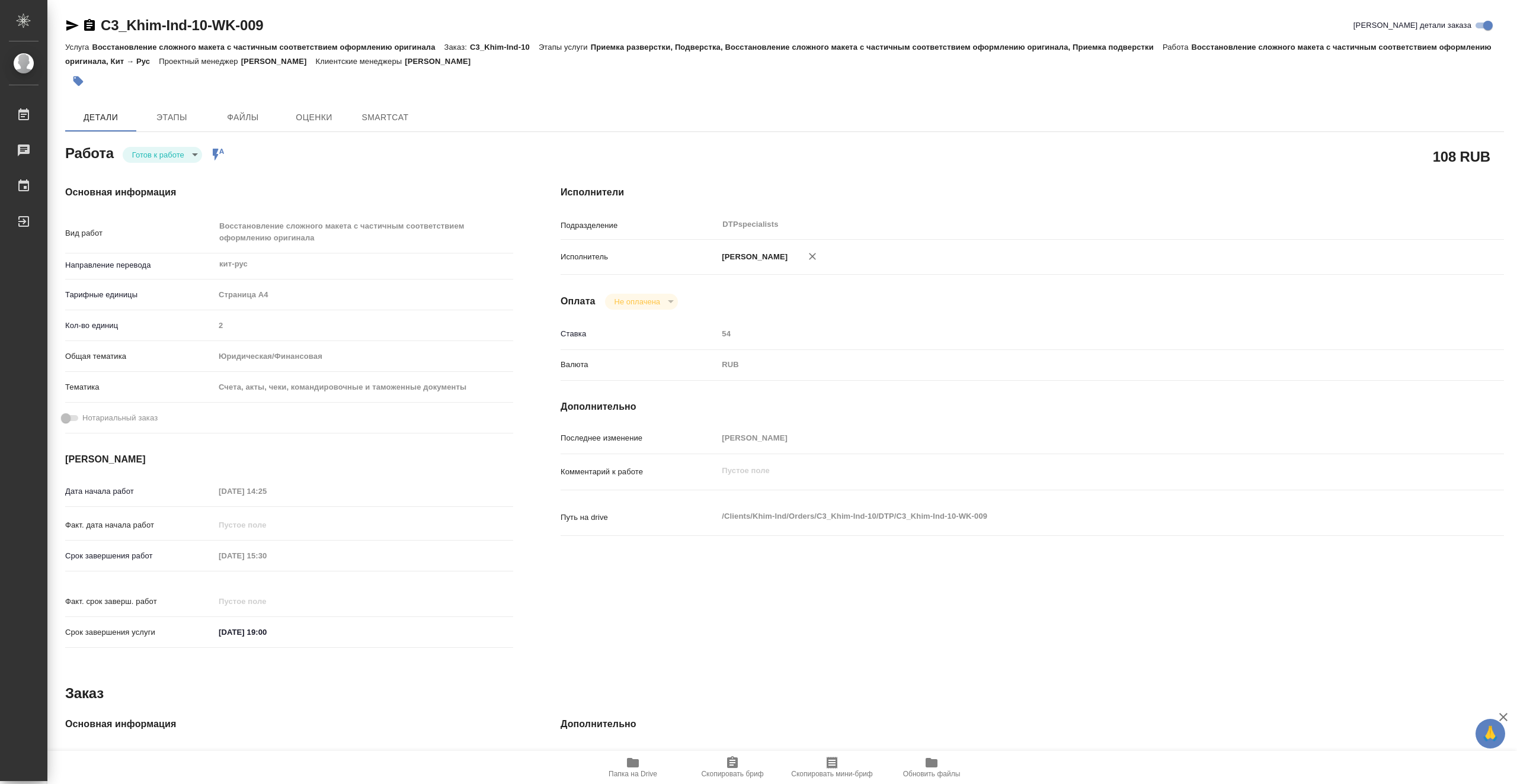
type textarea "x"
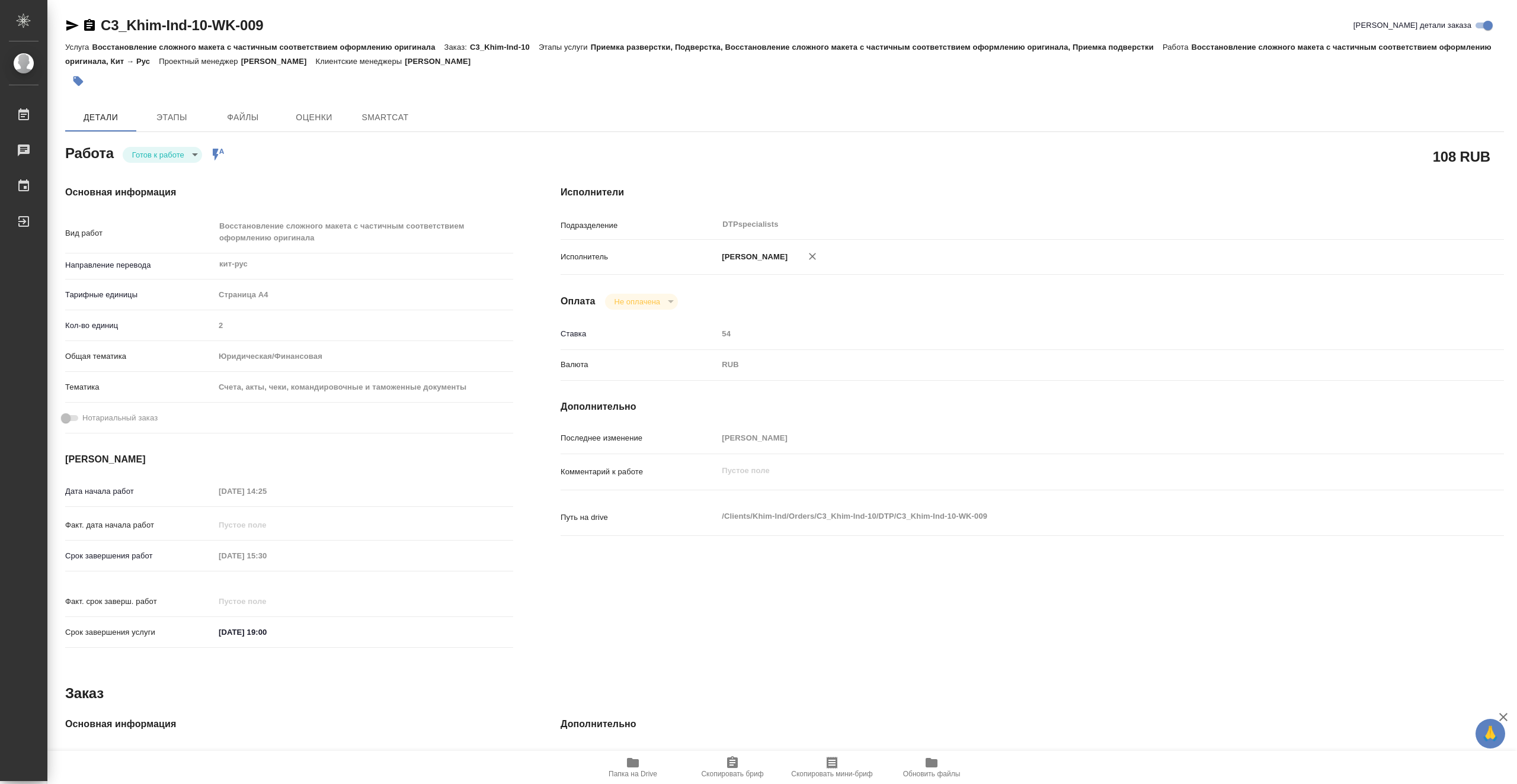
type textarea "x"
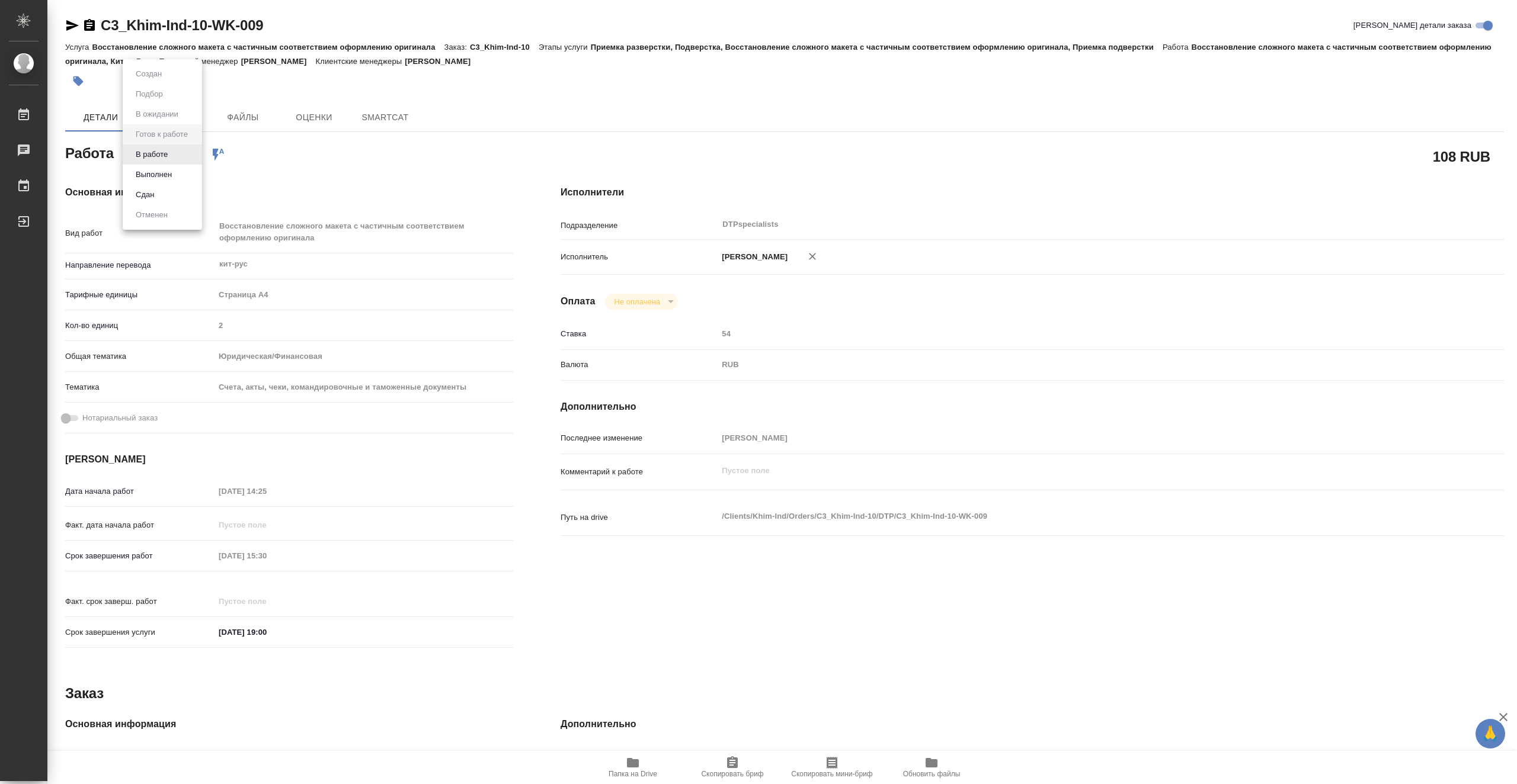
click at [156, 158] on body "🙏 .cls-1 fill:#fff; AWATERA Vasiutchenko Aleksandr Работы Чаты График Выйти C3_…" at bounding box center [758, 392] width 1517 height 784
type textarea "x"
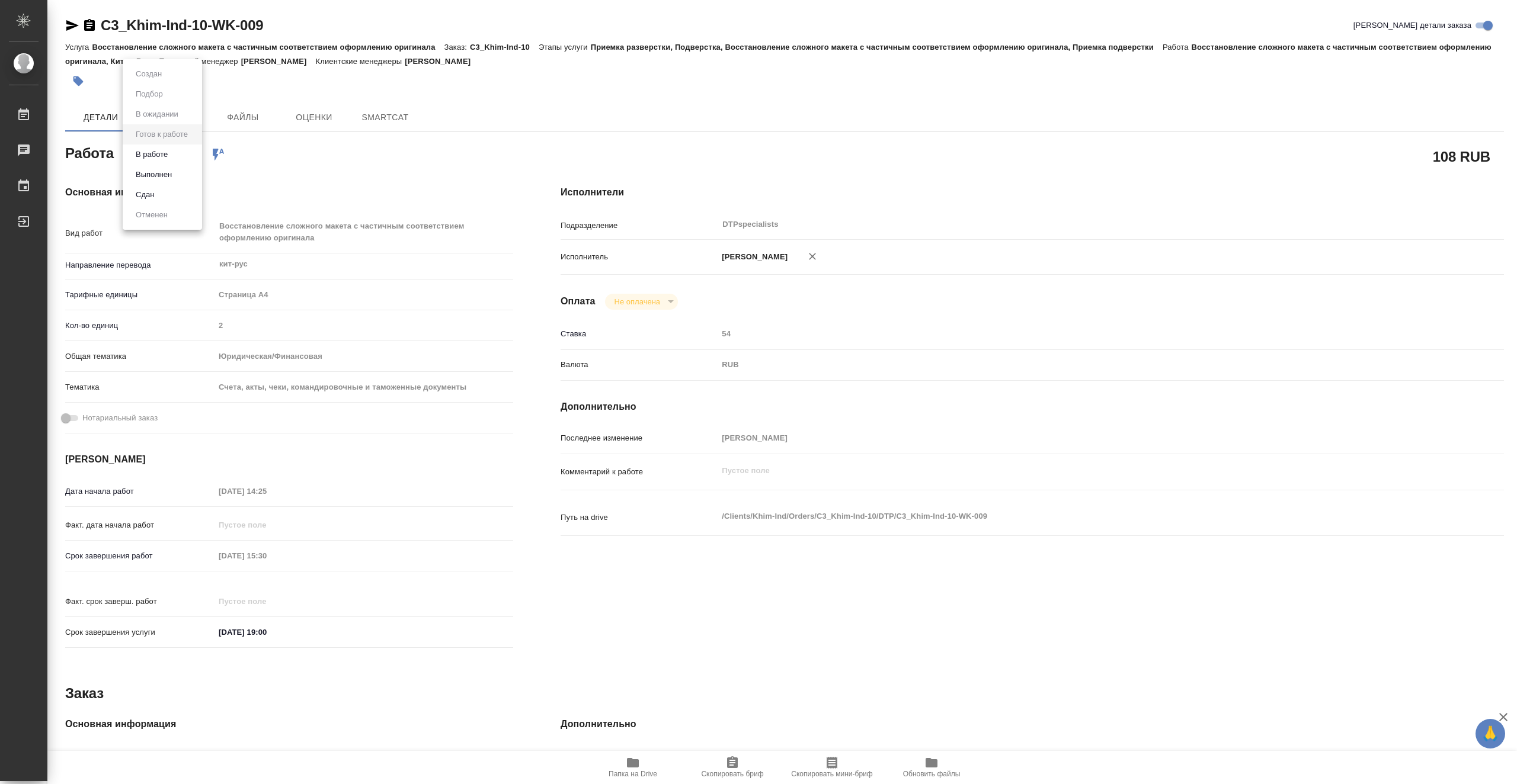
type textarea "x"
click at [179, 158] on li "В работе" at bounding box center [162, 154] width 79 height 20
type textarea "x"
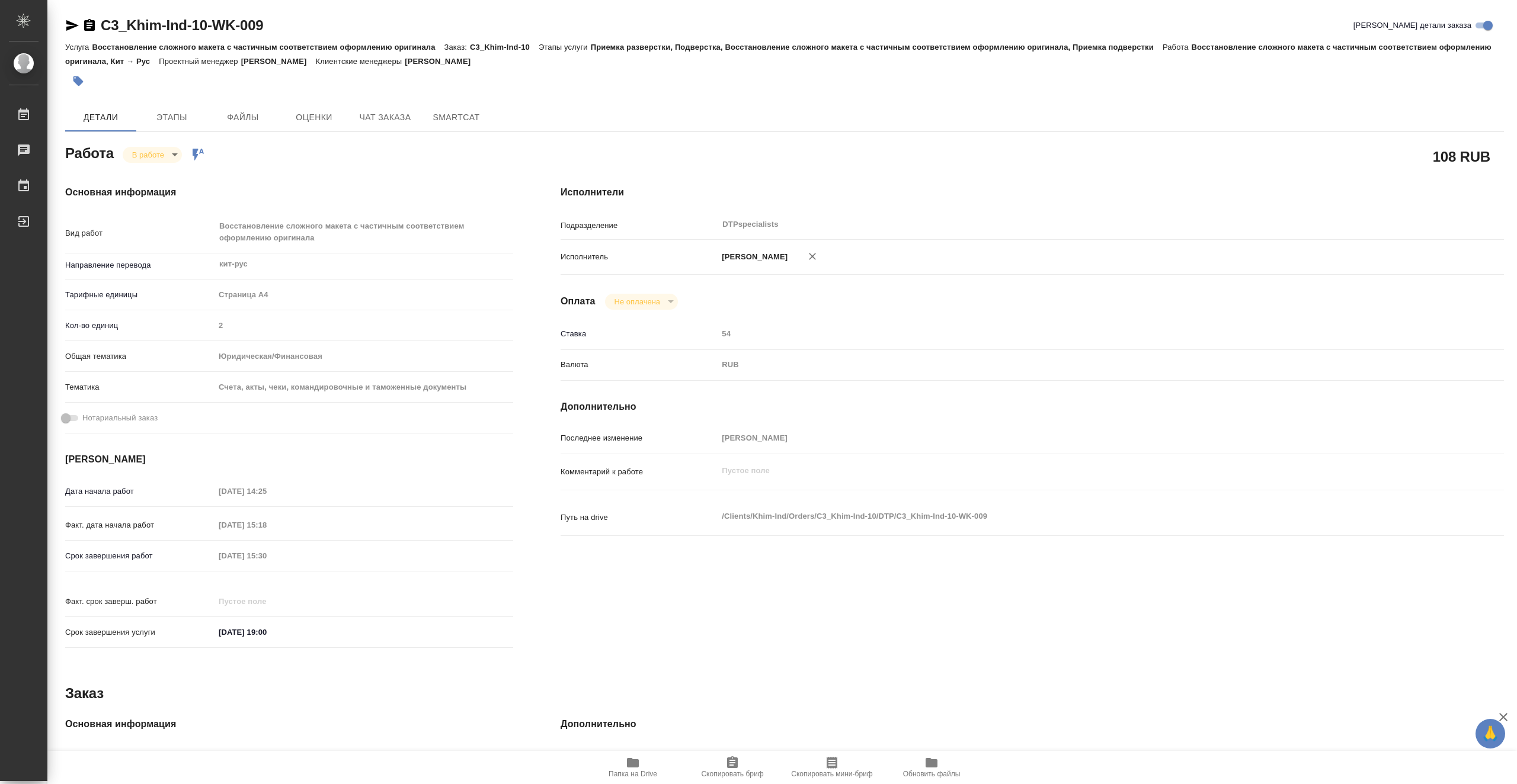
type textarea "x"
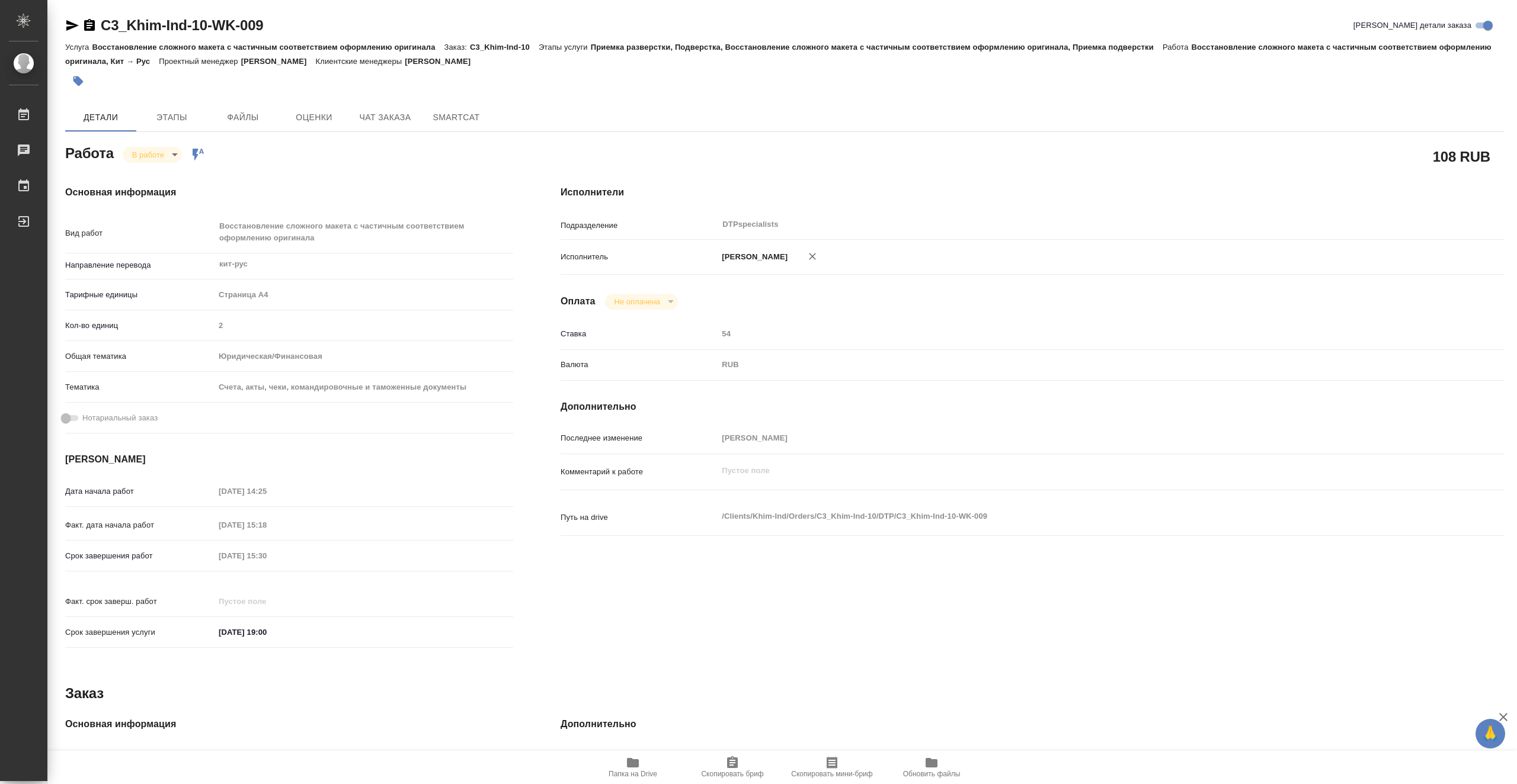
type textarea "x"
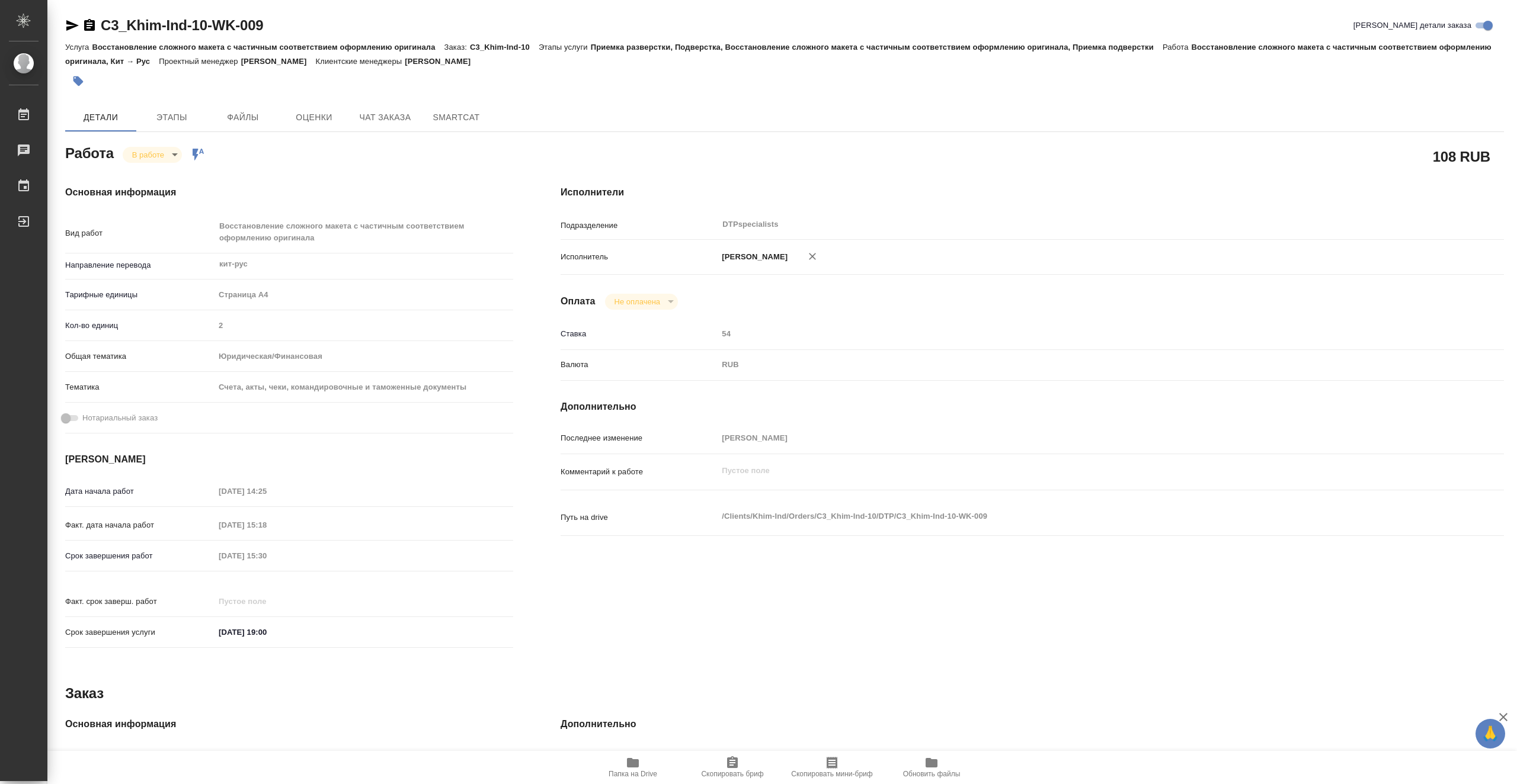
type textarea "x"
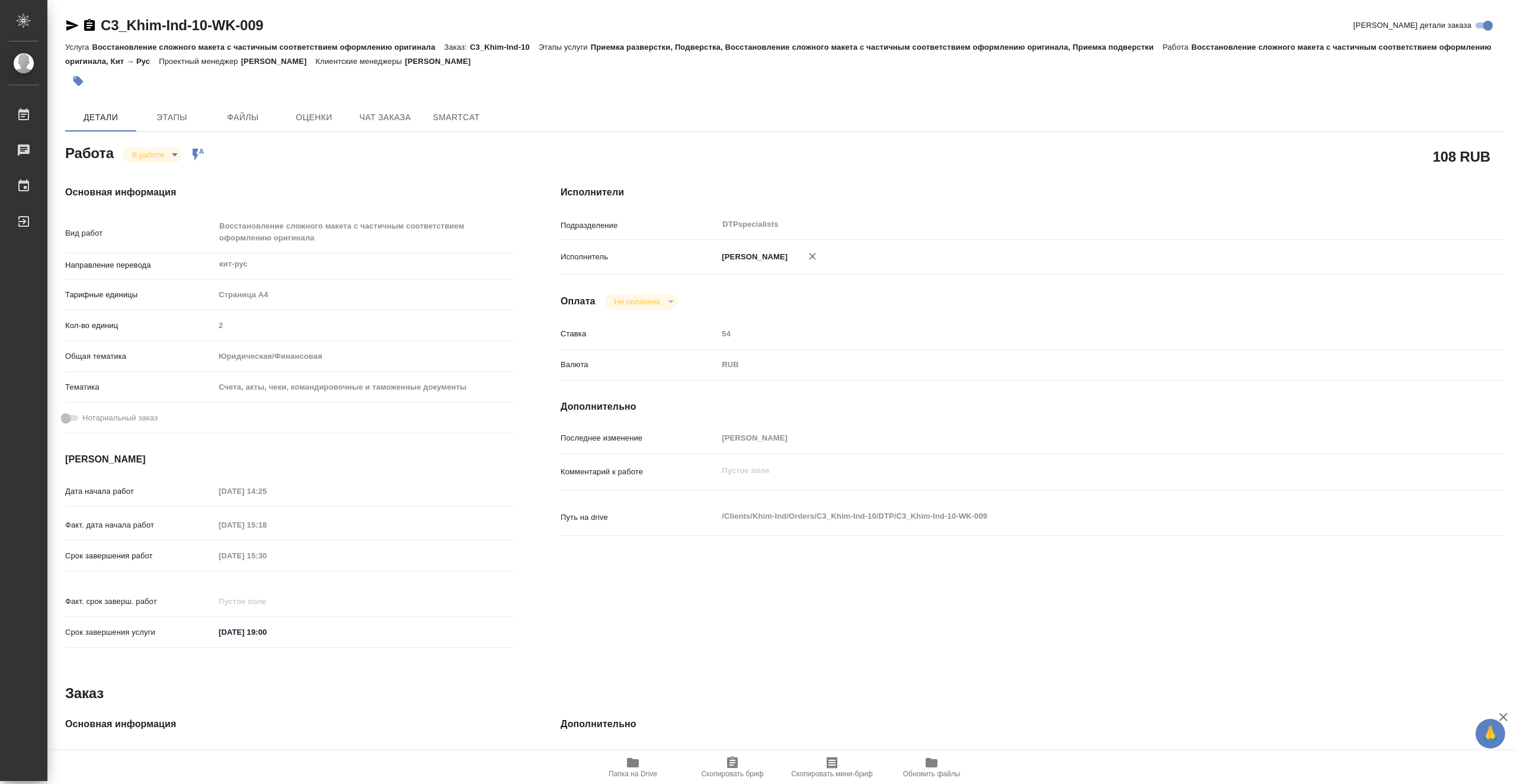
type textarea "x"
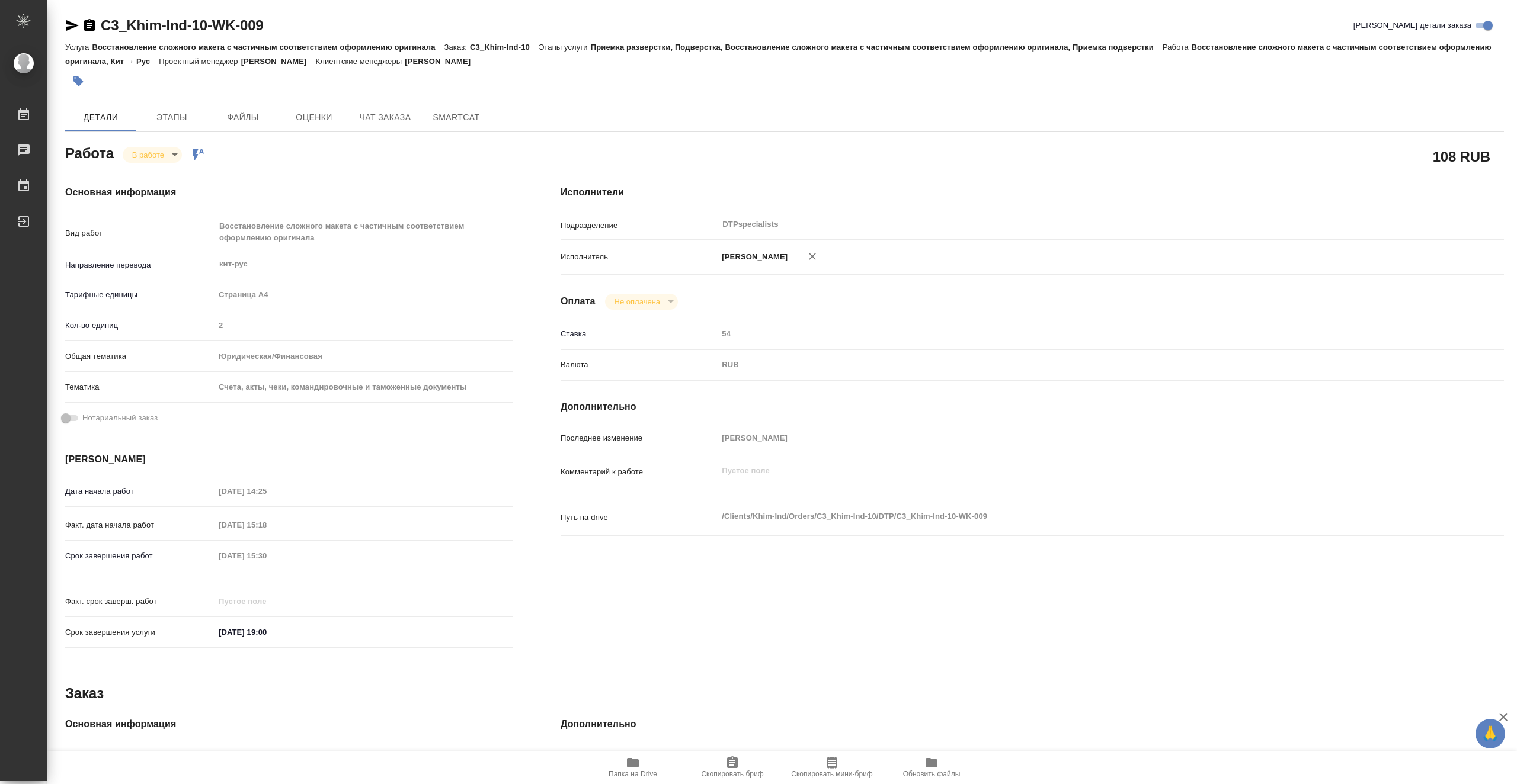
type textarea "x"
drag, startPoint x: 260, startPoint y: 26, endPoint x: 103, endPoint y: 20, distance: 157.1
click at [103, 20] on div "C3_Khim-Ind-10-WK-009 Кратко детали заказа" at bounding box center [784, 25] width 1439 height 19
copy link "C3_Khim-Ind-10-WK-009"
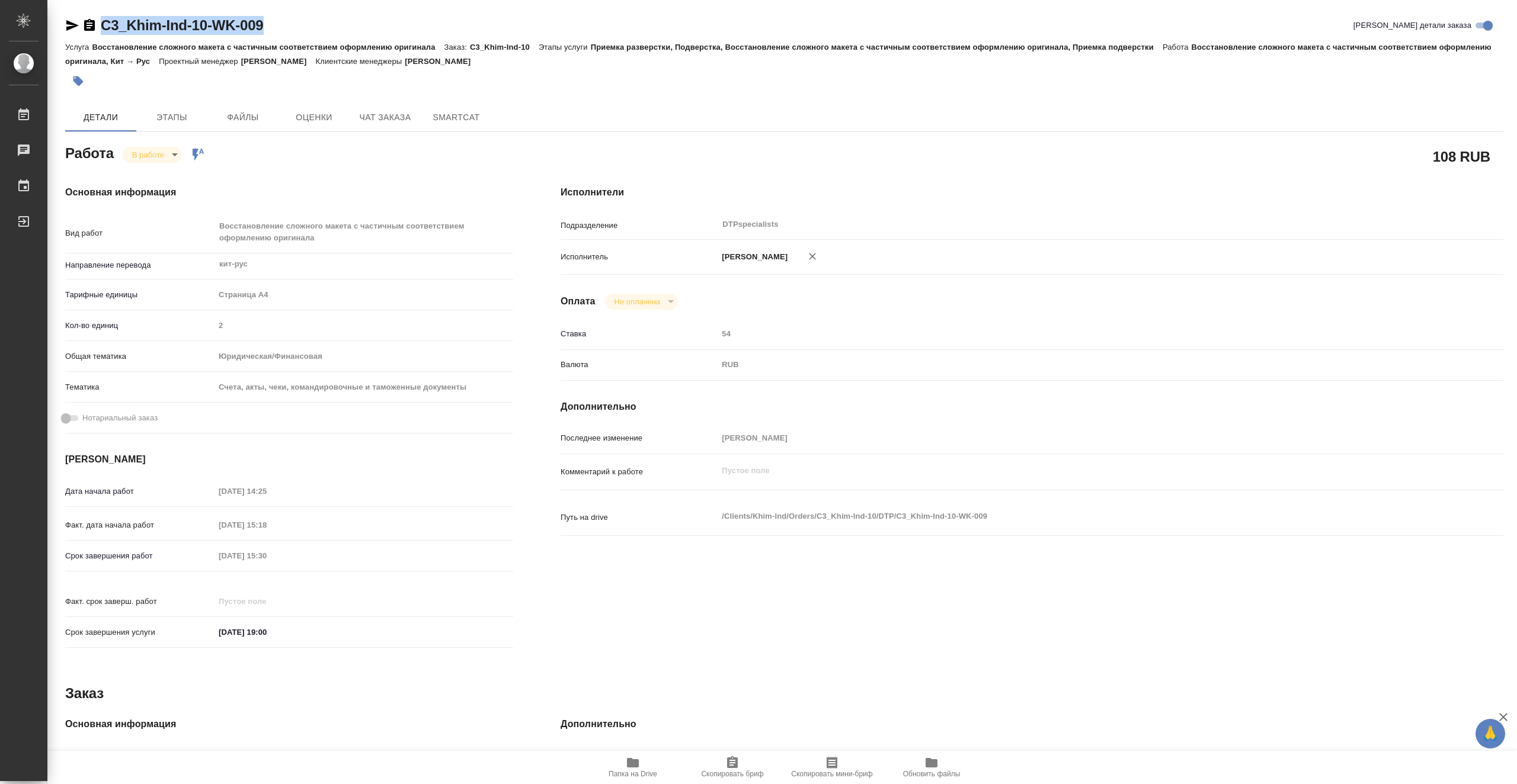
click at [152, 153] on body "🙏 .cls-1 fill:#fff; AWATERA Vasiutchenko Aleksandr Работы 0 Чаты График Выйти C…" at bounding box center [758, 392] width 1517 height 784
drag, startPoint x: 178, startPoint y: 175, endPoint x: 184, endPoint y: 176, distance: 6.1
click at [178, 175] on li "Выполнен" at bounding box center [161, 174] width 78 height 20
type textarea "x"
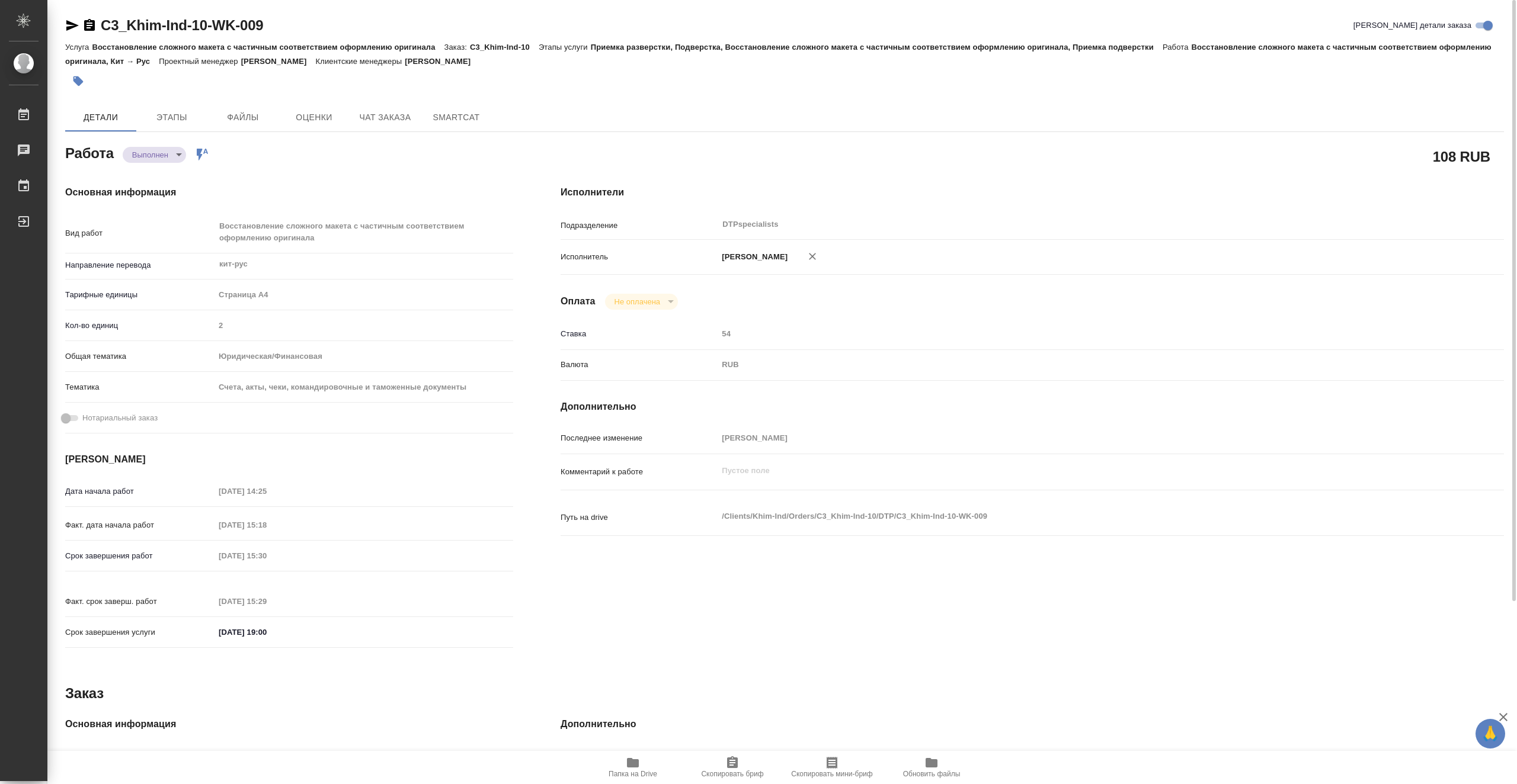
type textarea "x"
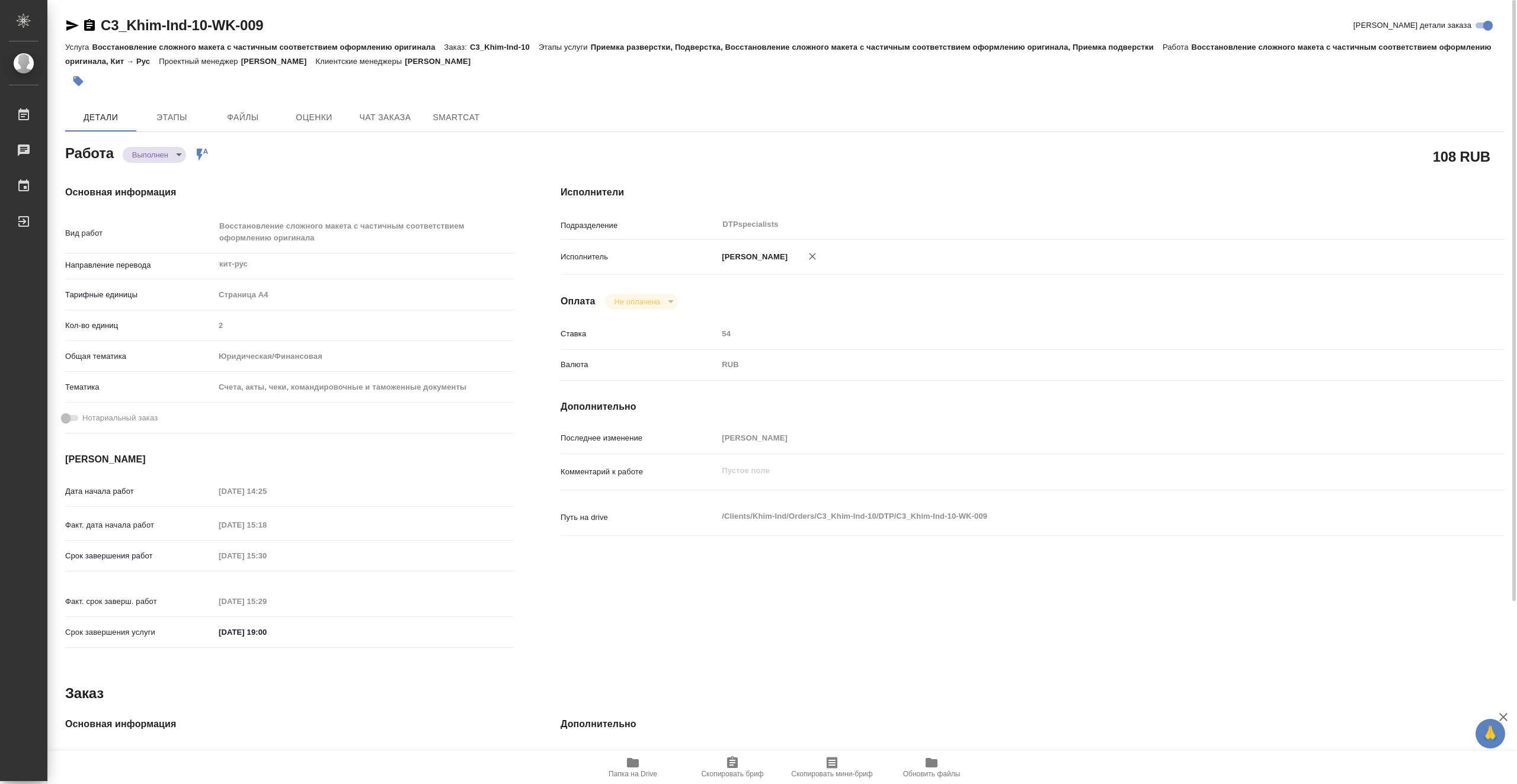
type textarea "x"
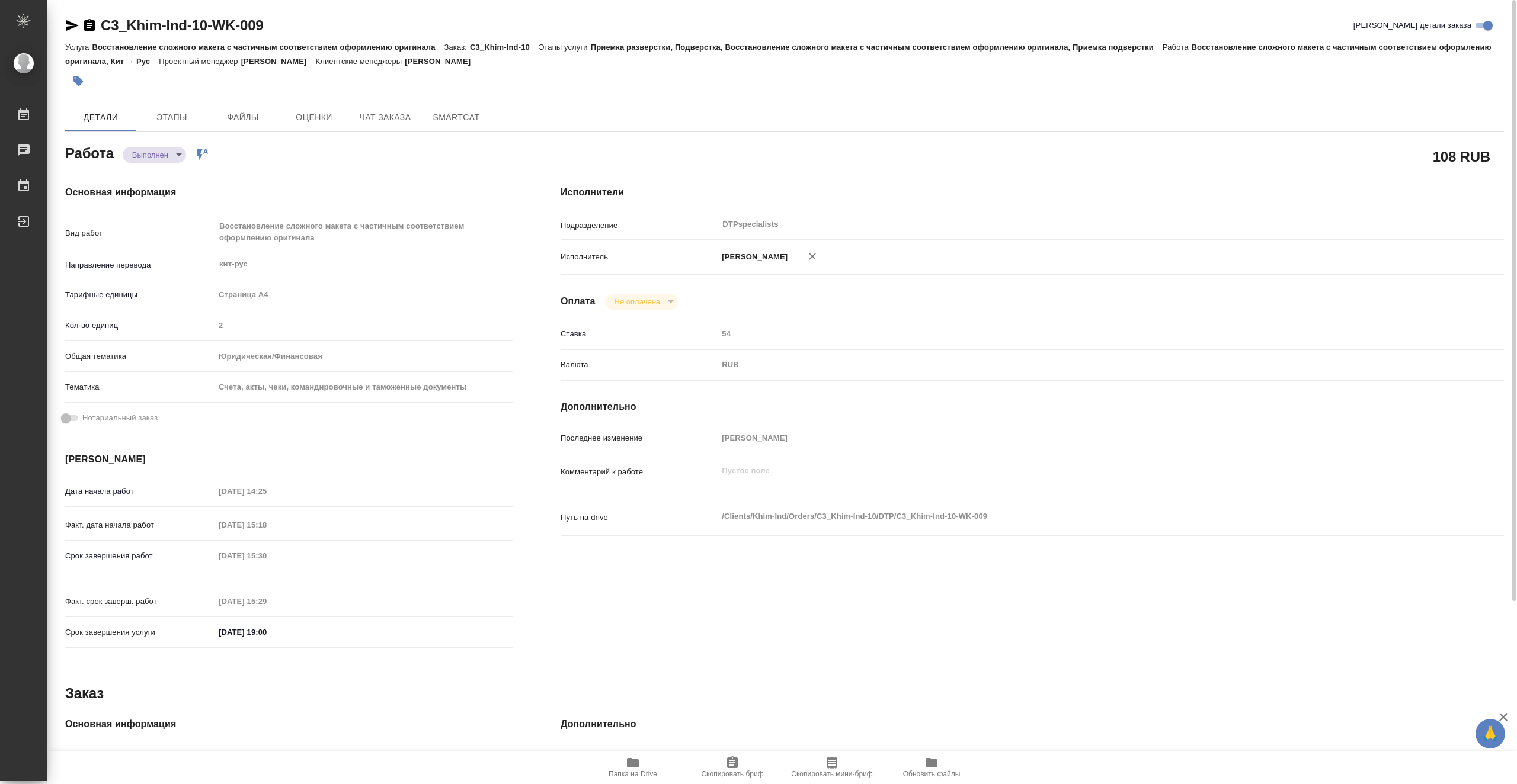
type textarea "x"
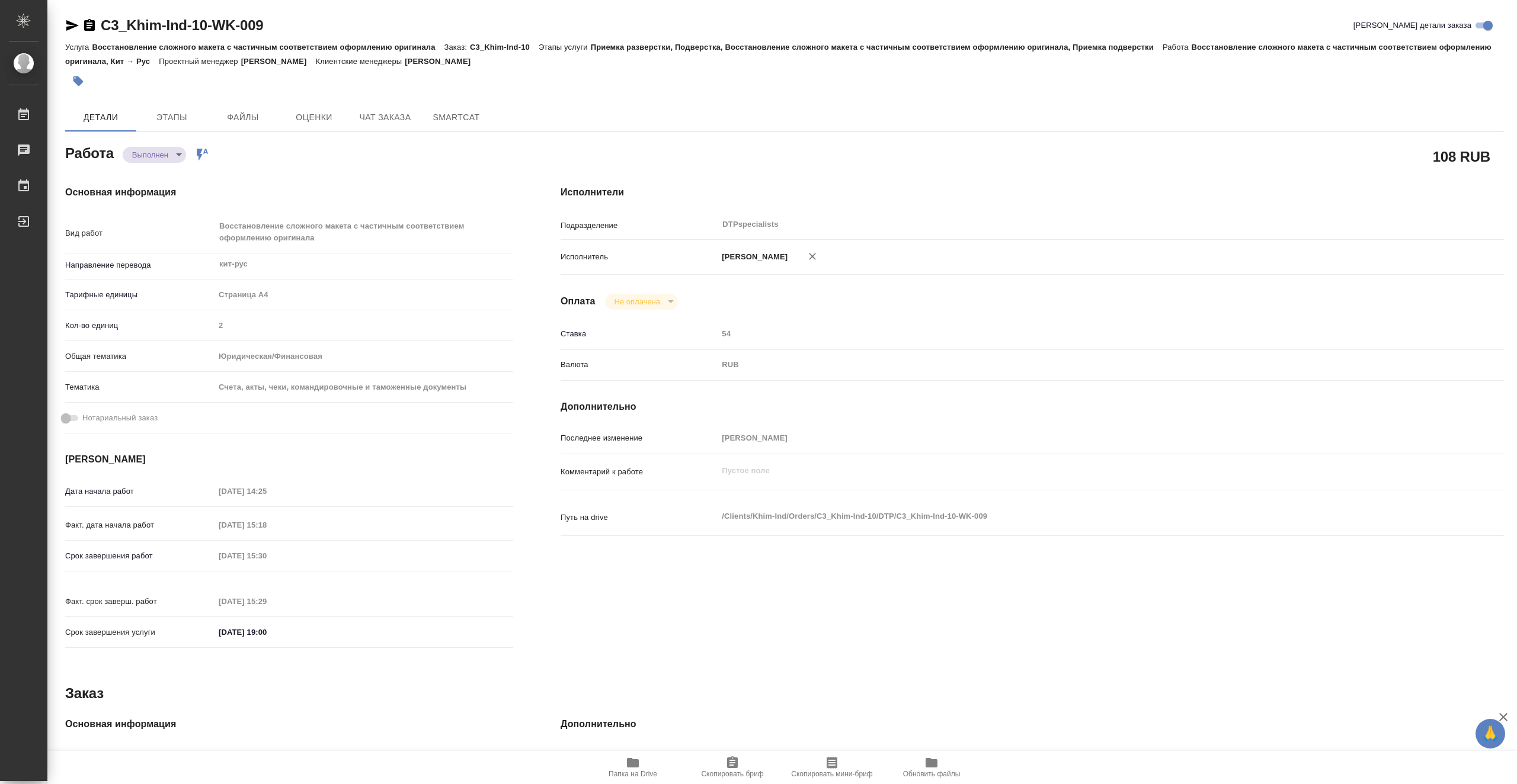
type textarea "x"
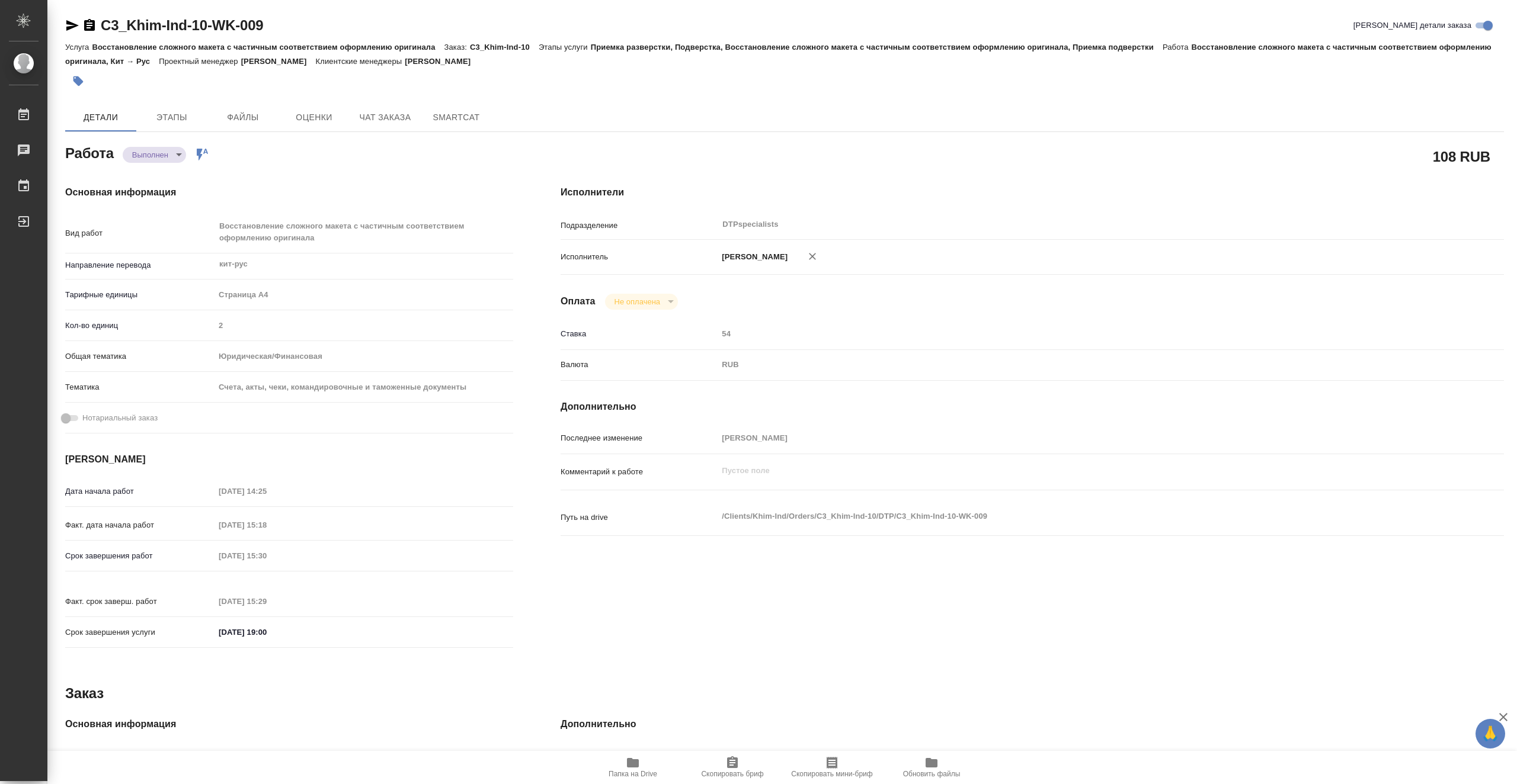
type textarea "x"
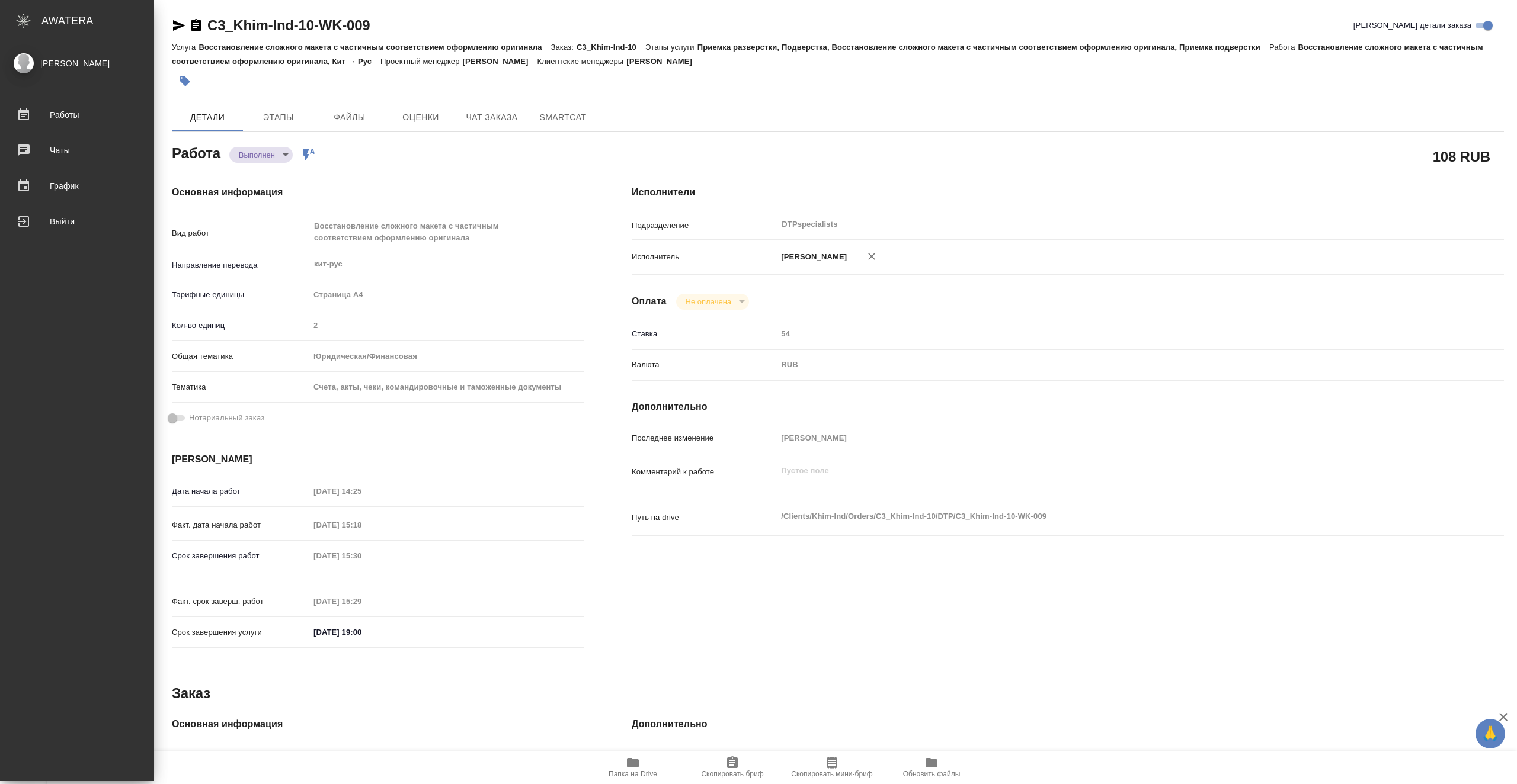
type textarea "x"
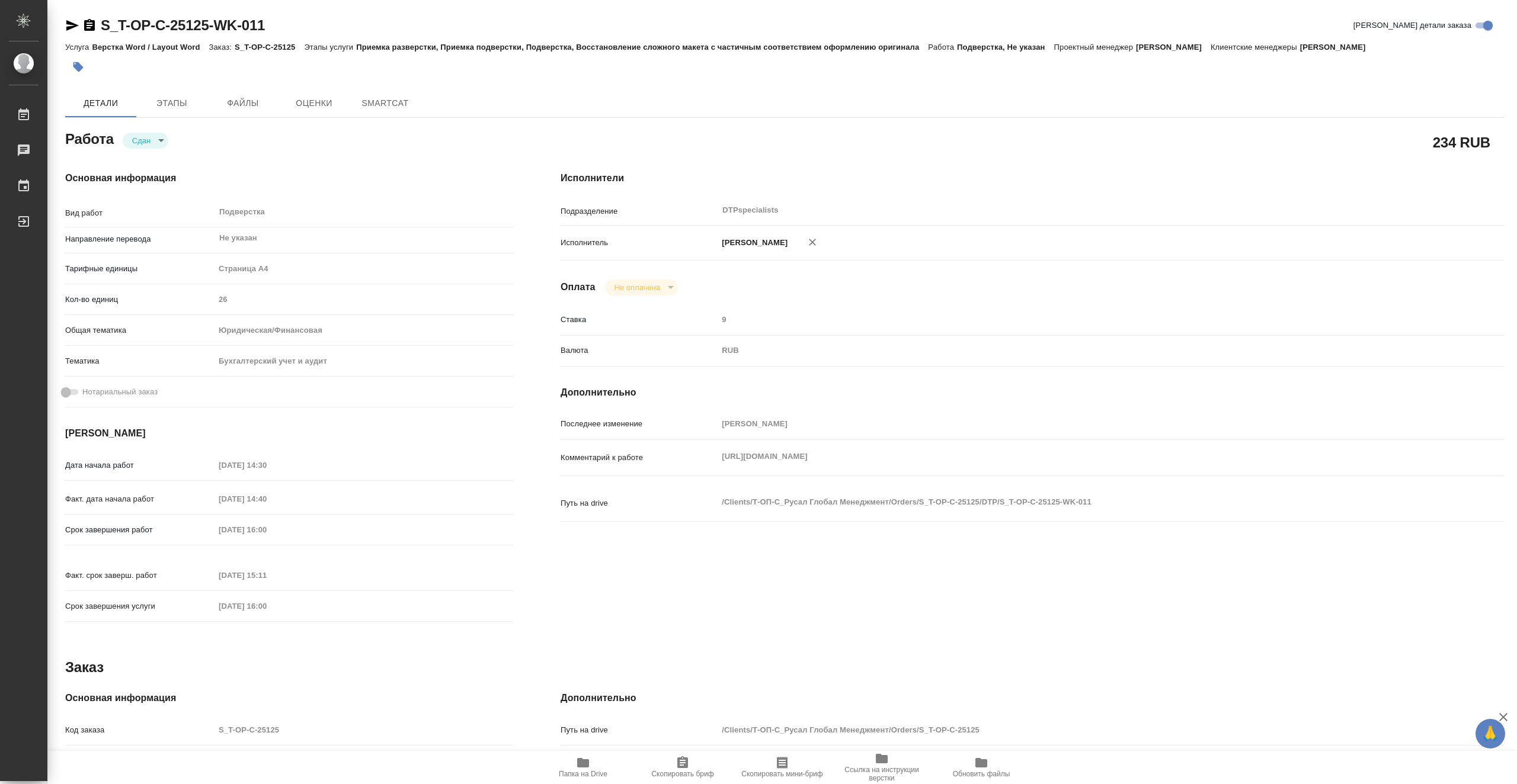
type textarea "x"
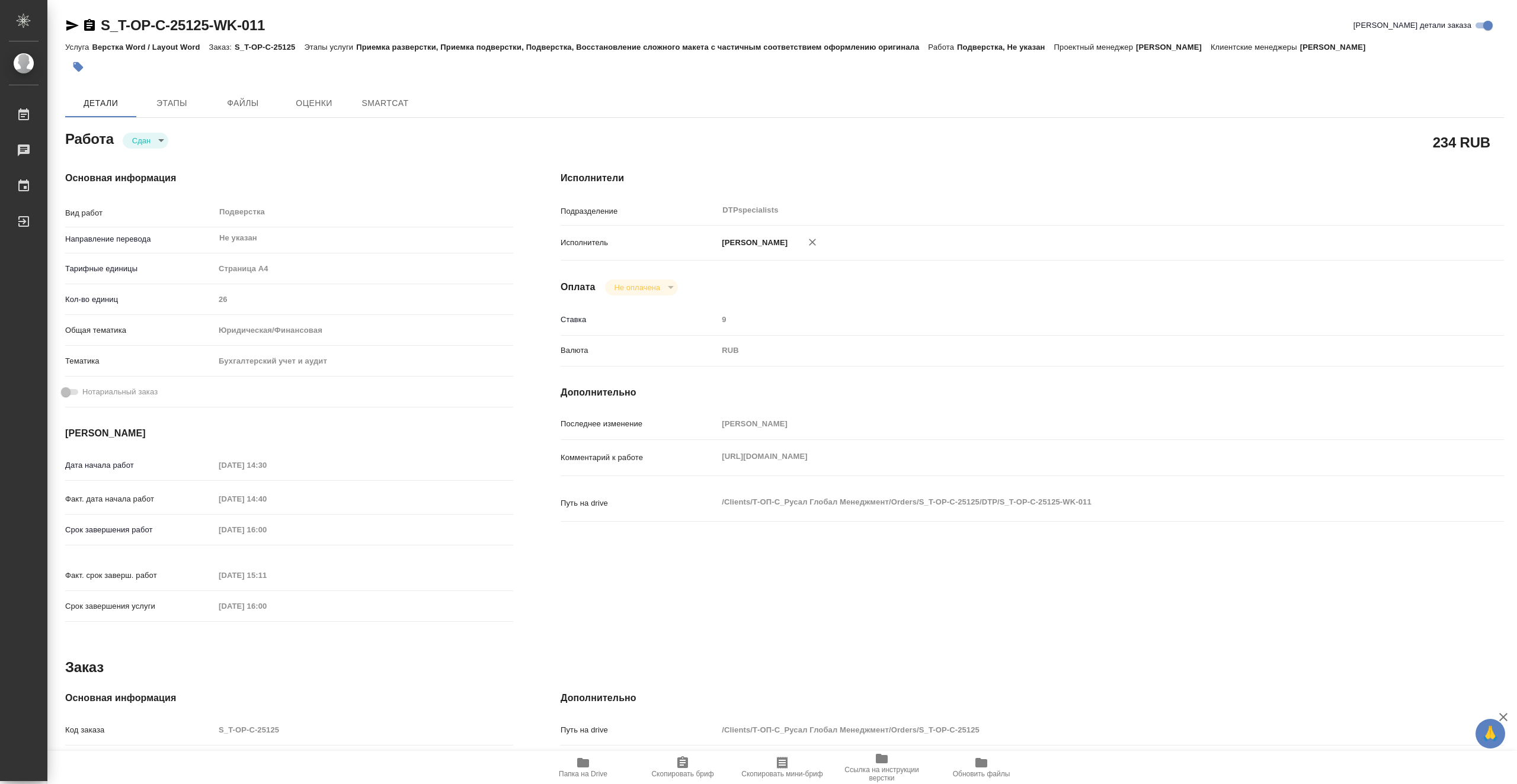
type textarea "x"
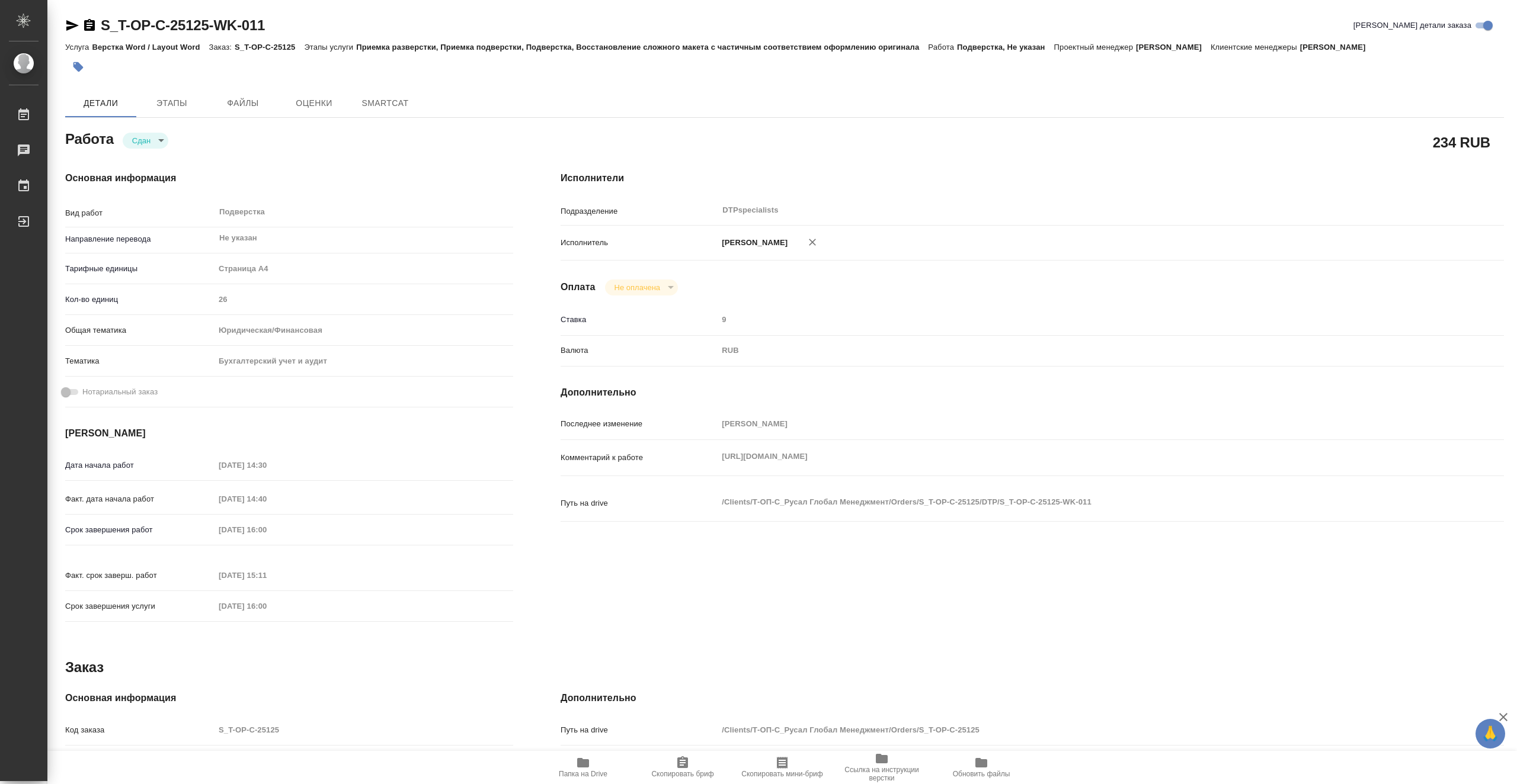
type textarea "x"
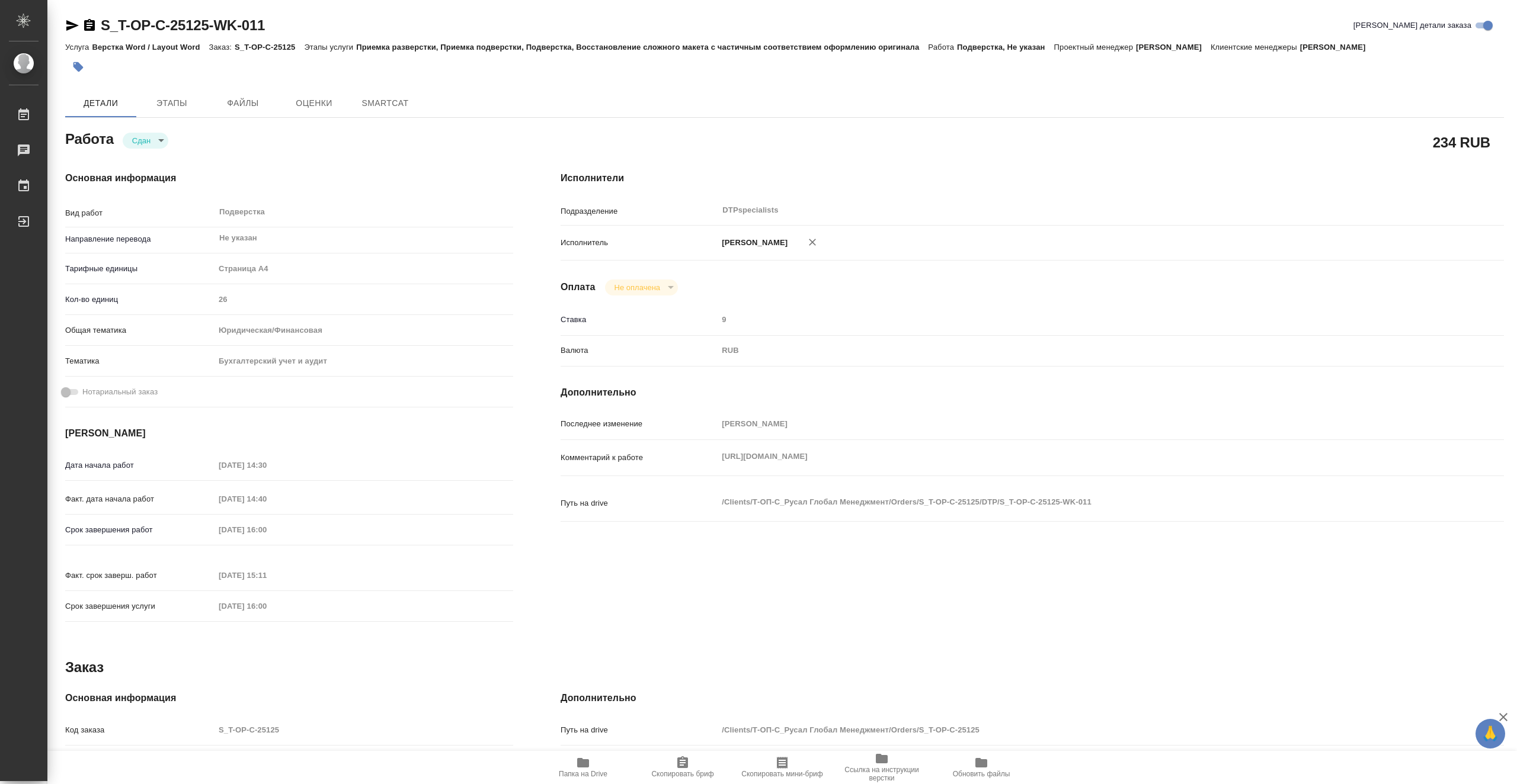
type textarea "x"
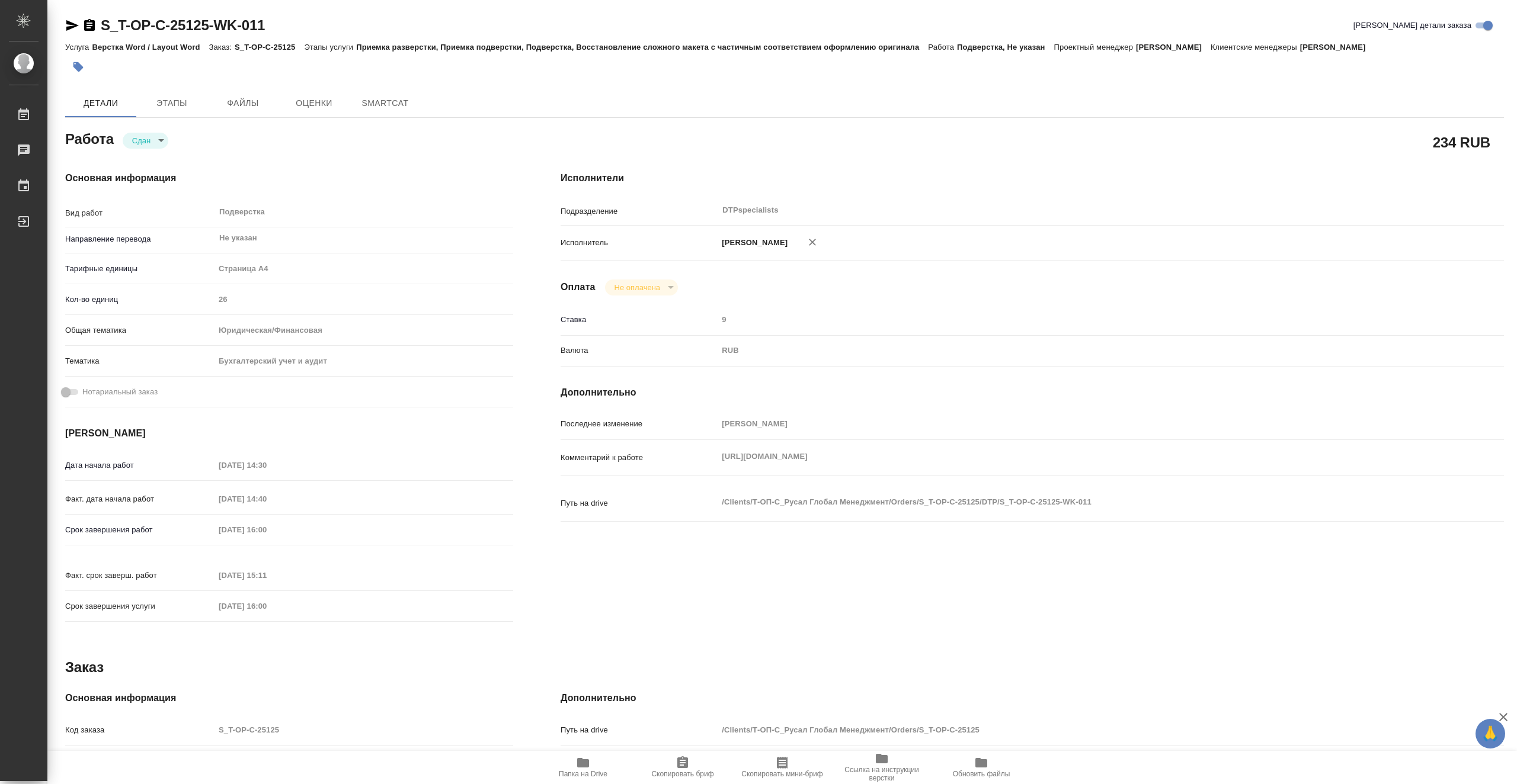
type textarea "x"
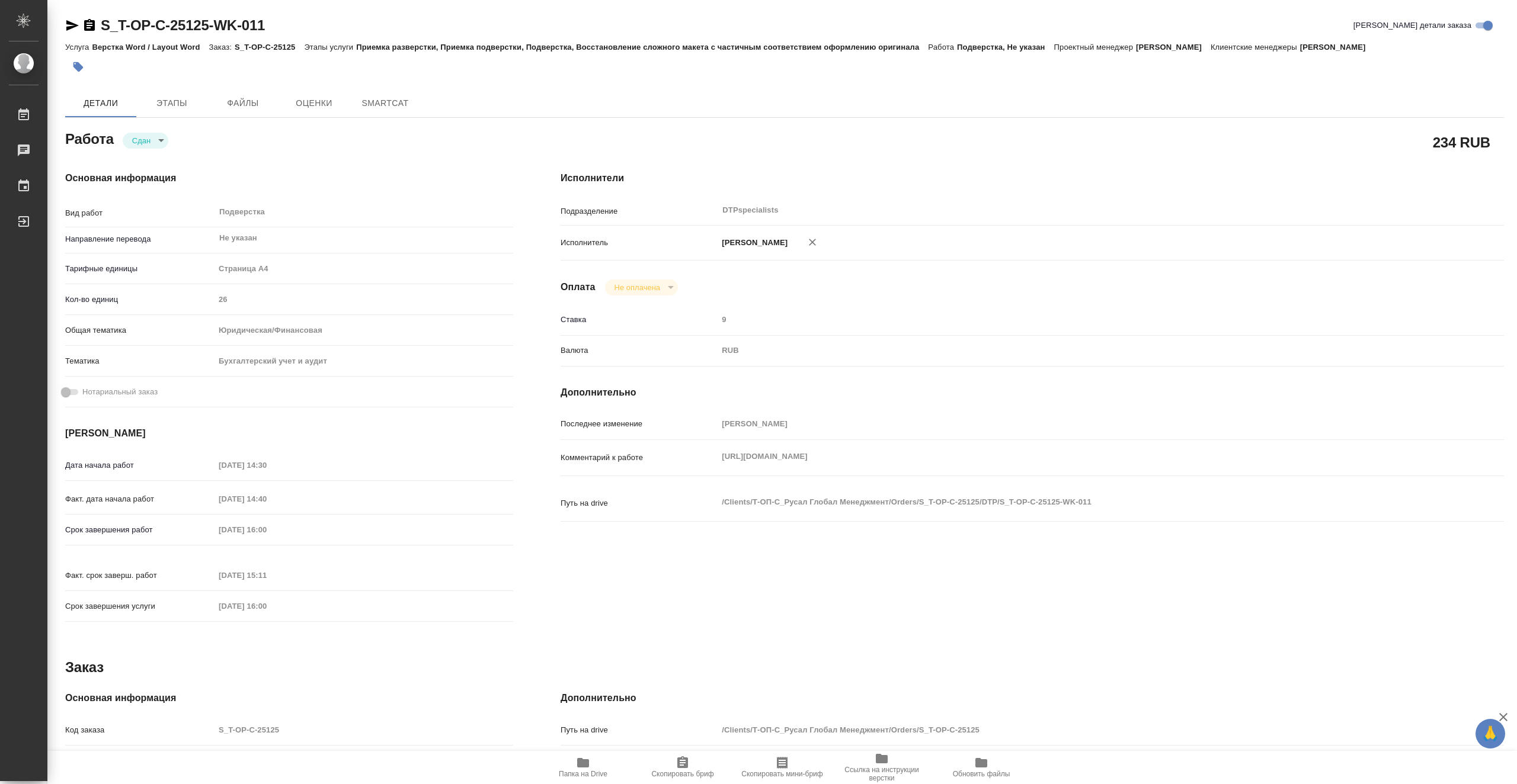
type textarea "x"
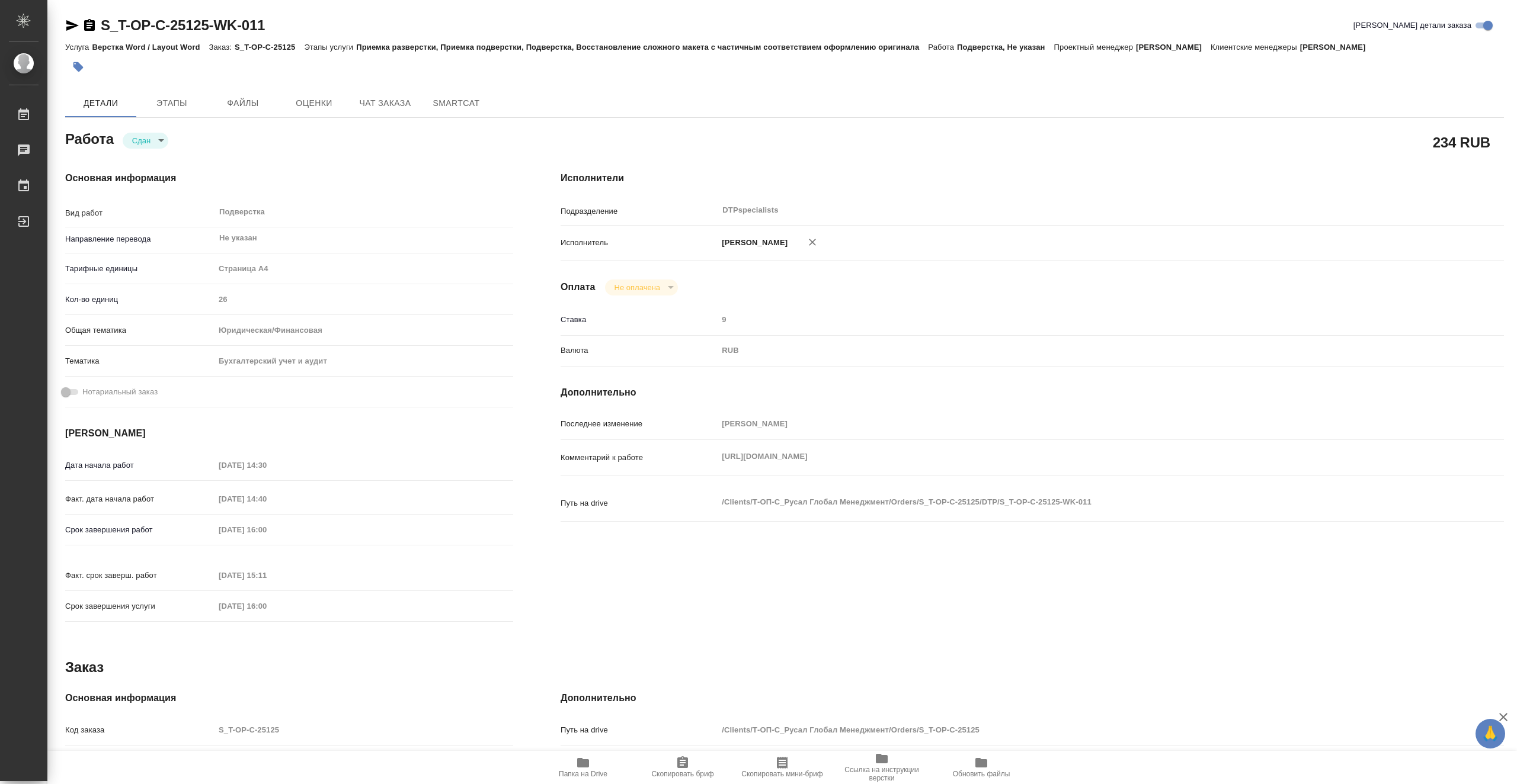
type textarea "x"
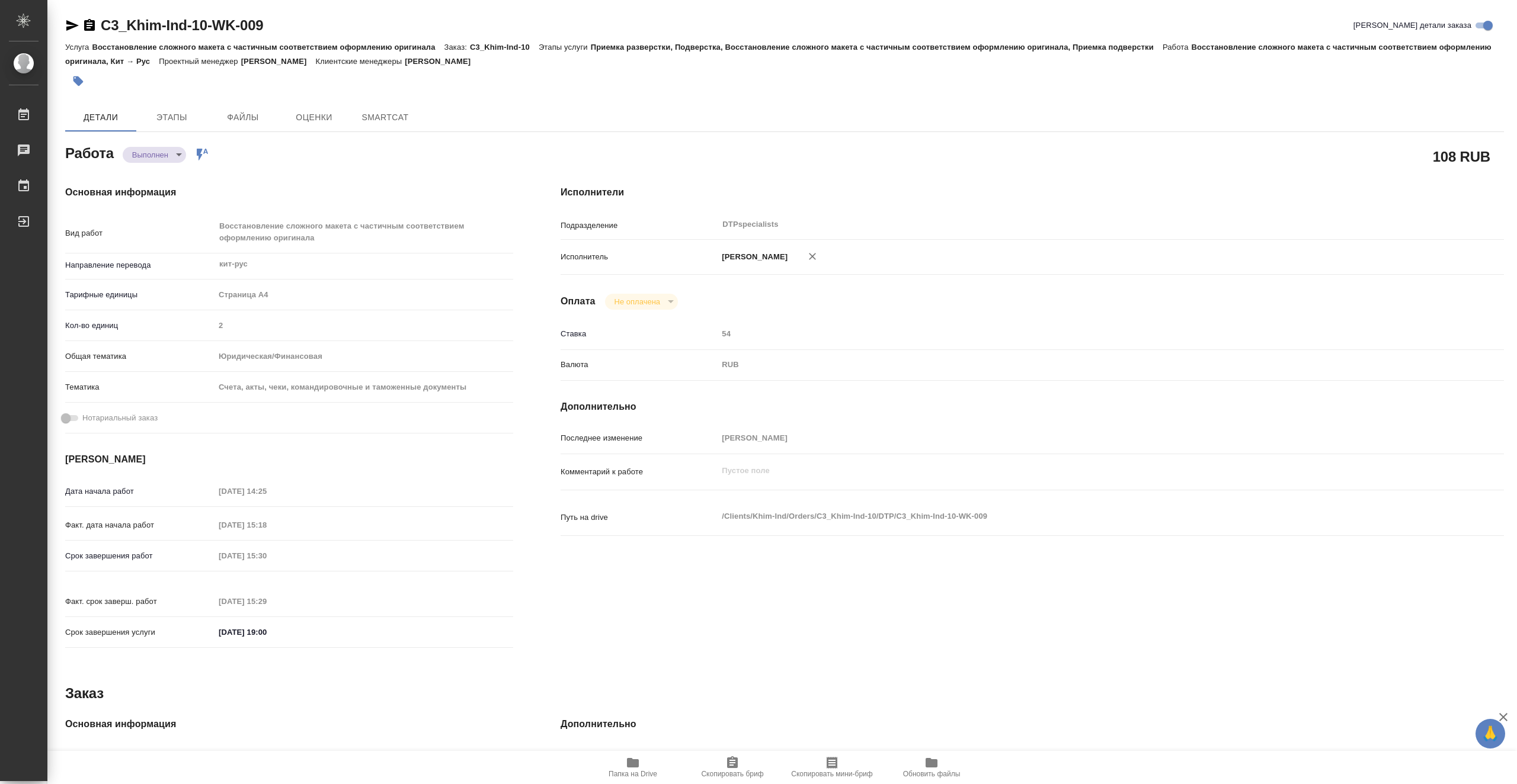
type textarea "x"
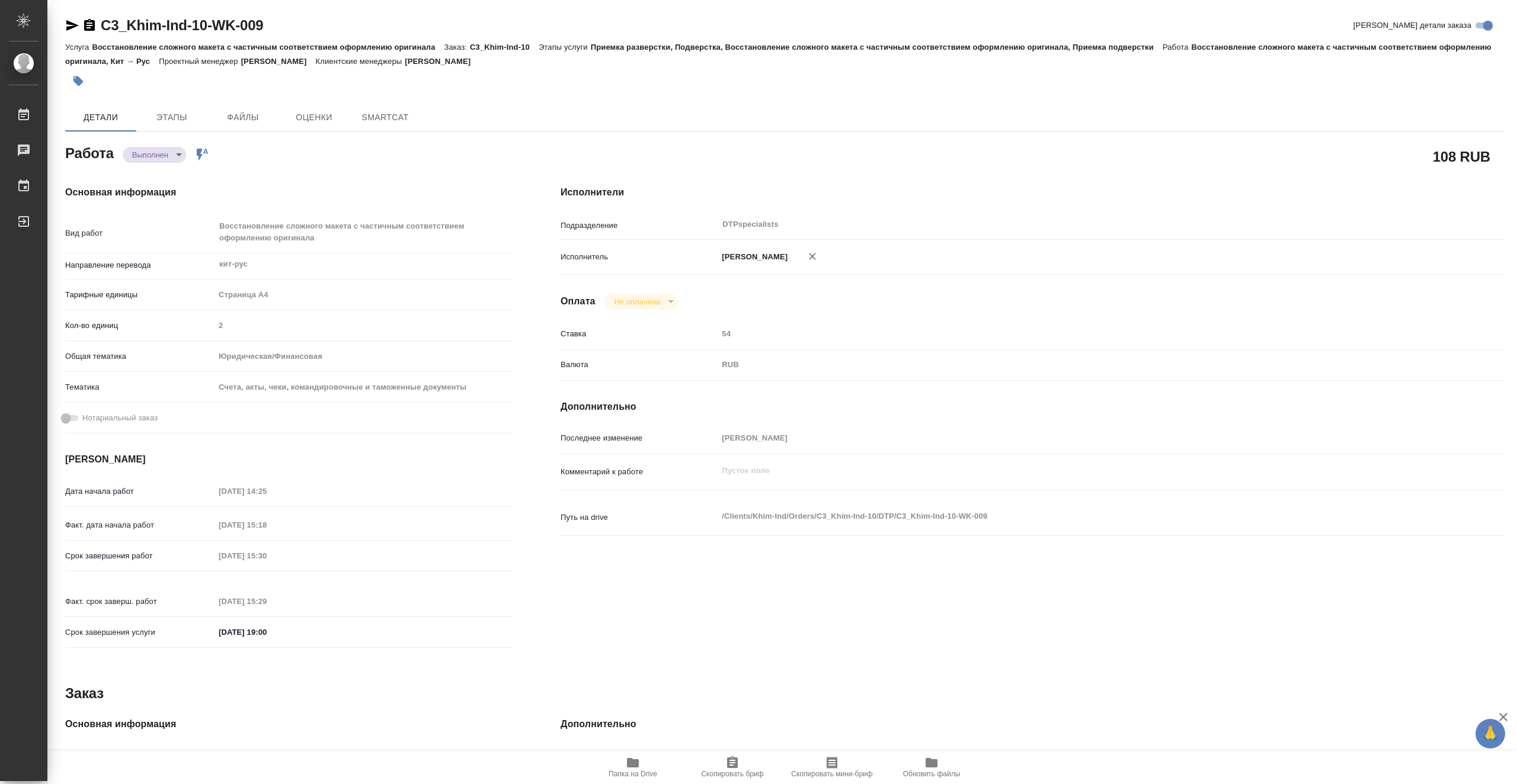
type textarea "x"
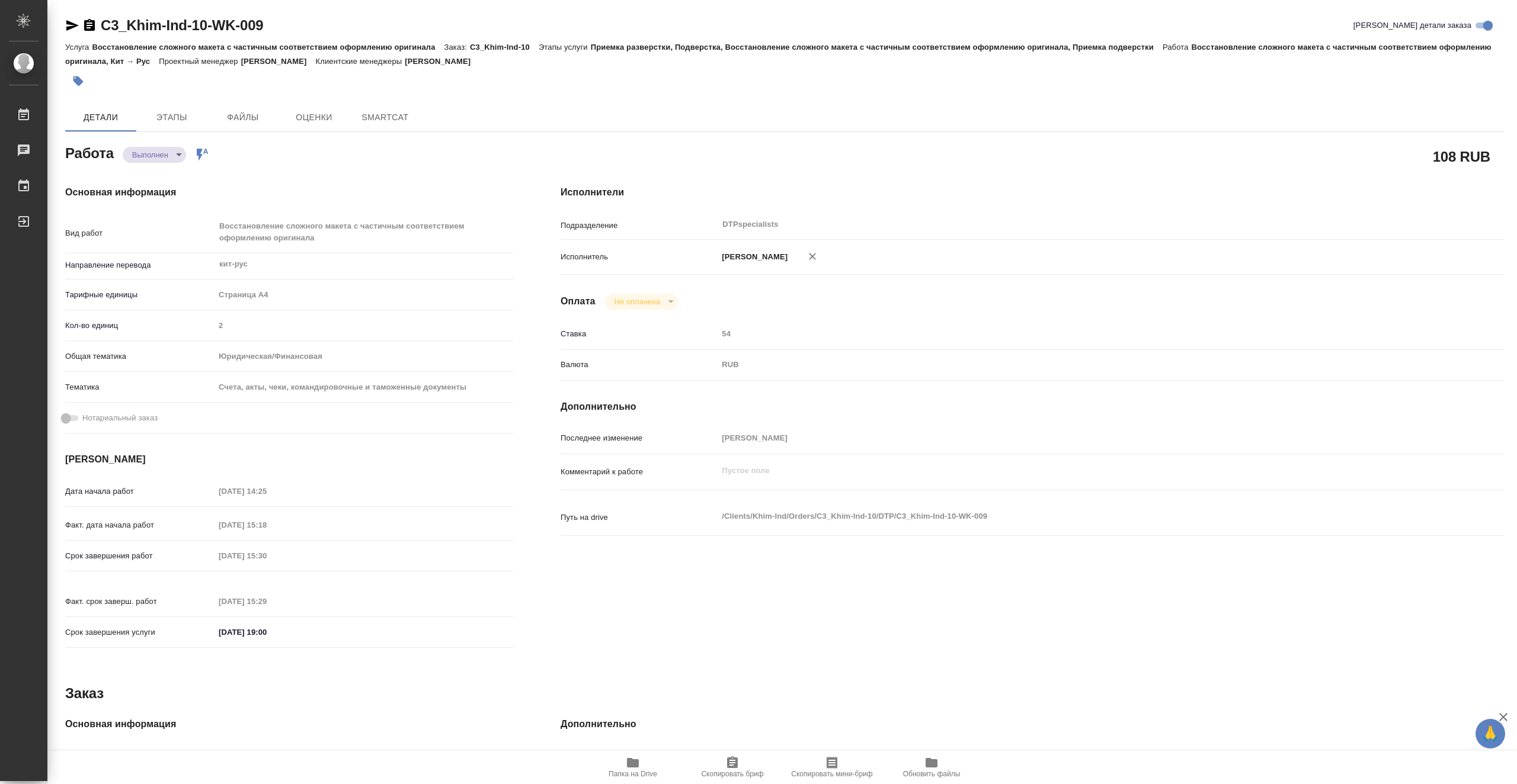
type textarea "x"
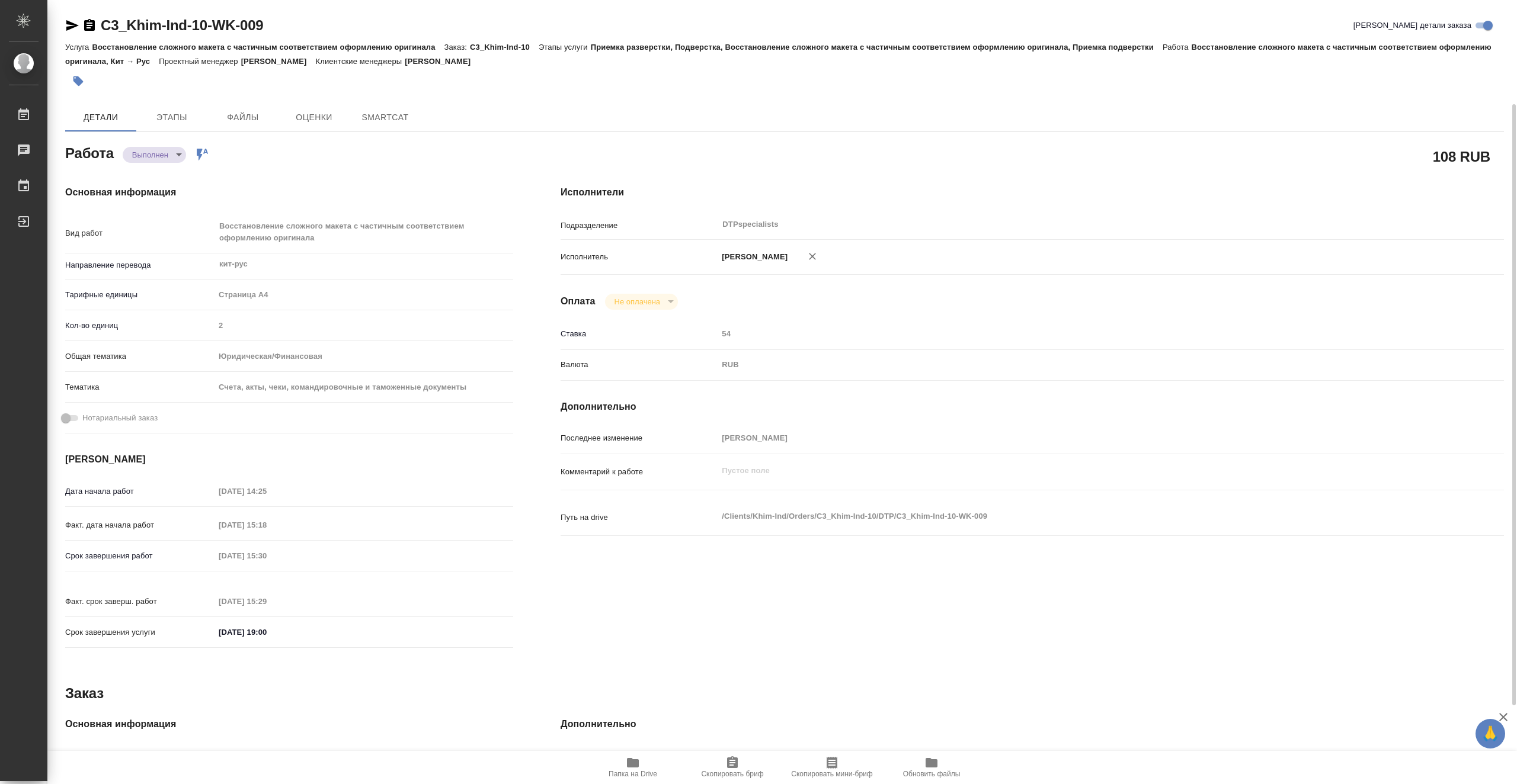
scroll to position [239, 0]
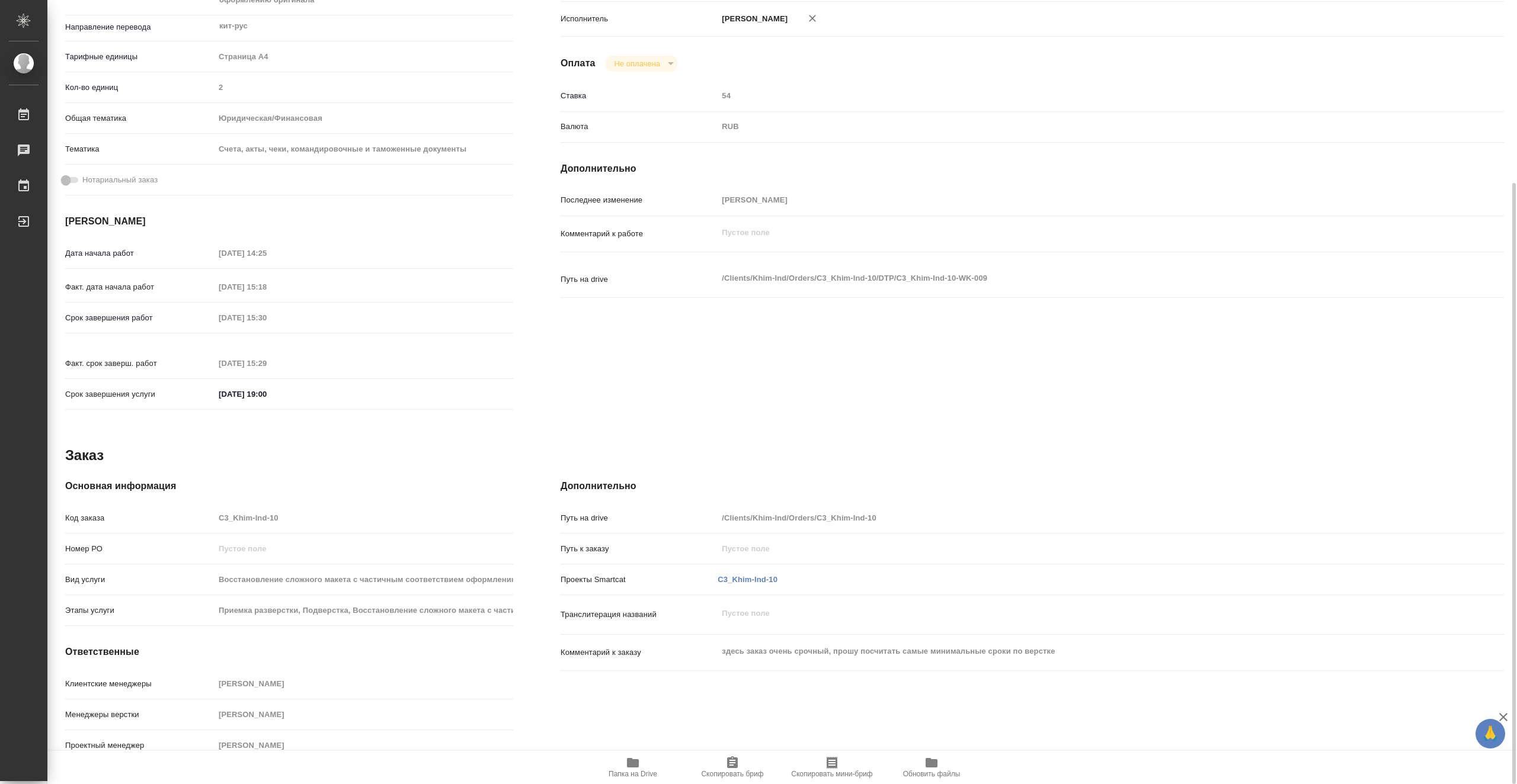
type textarea "x"
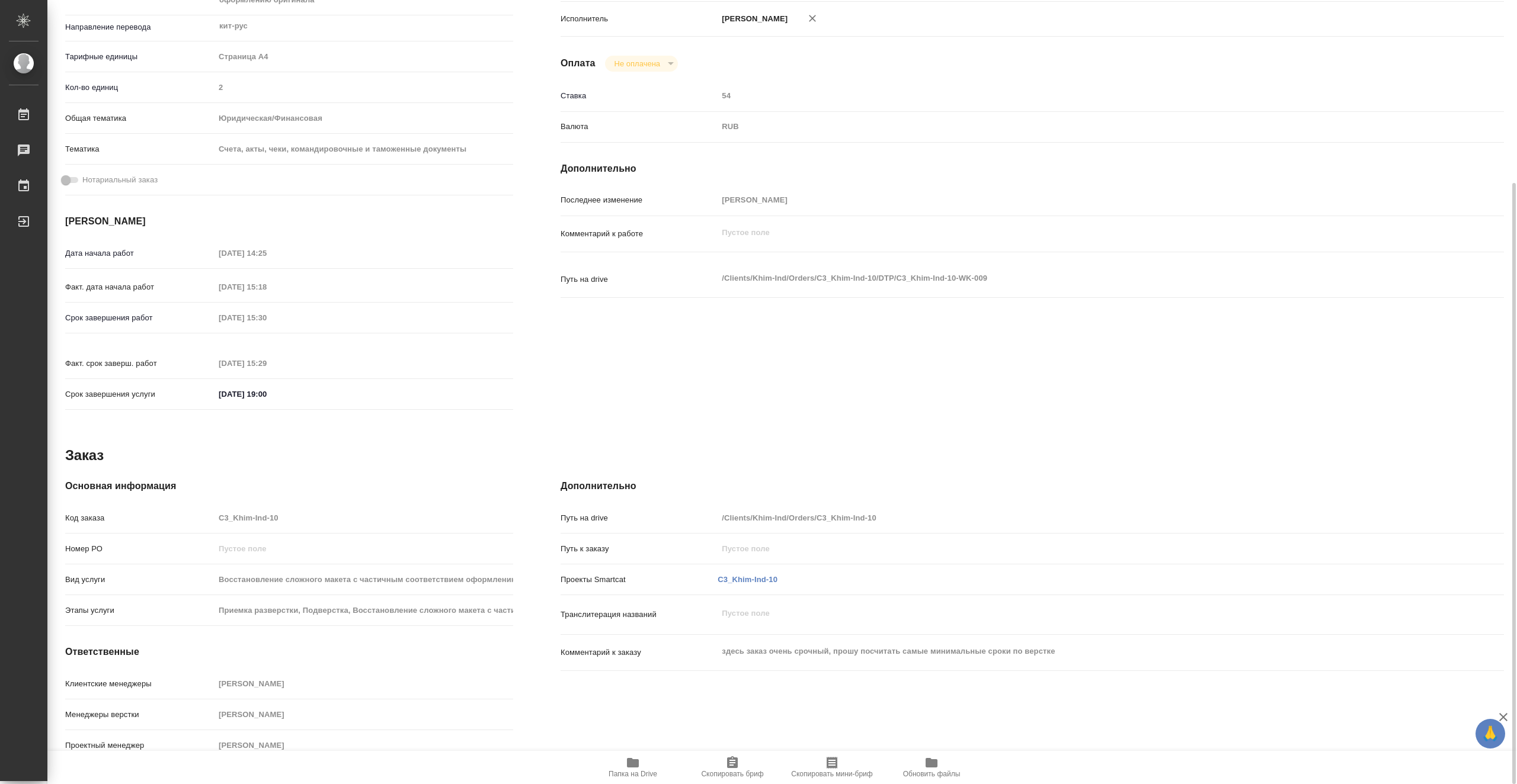
type textarea "x"
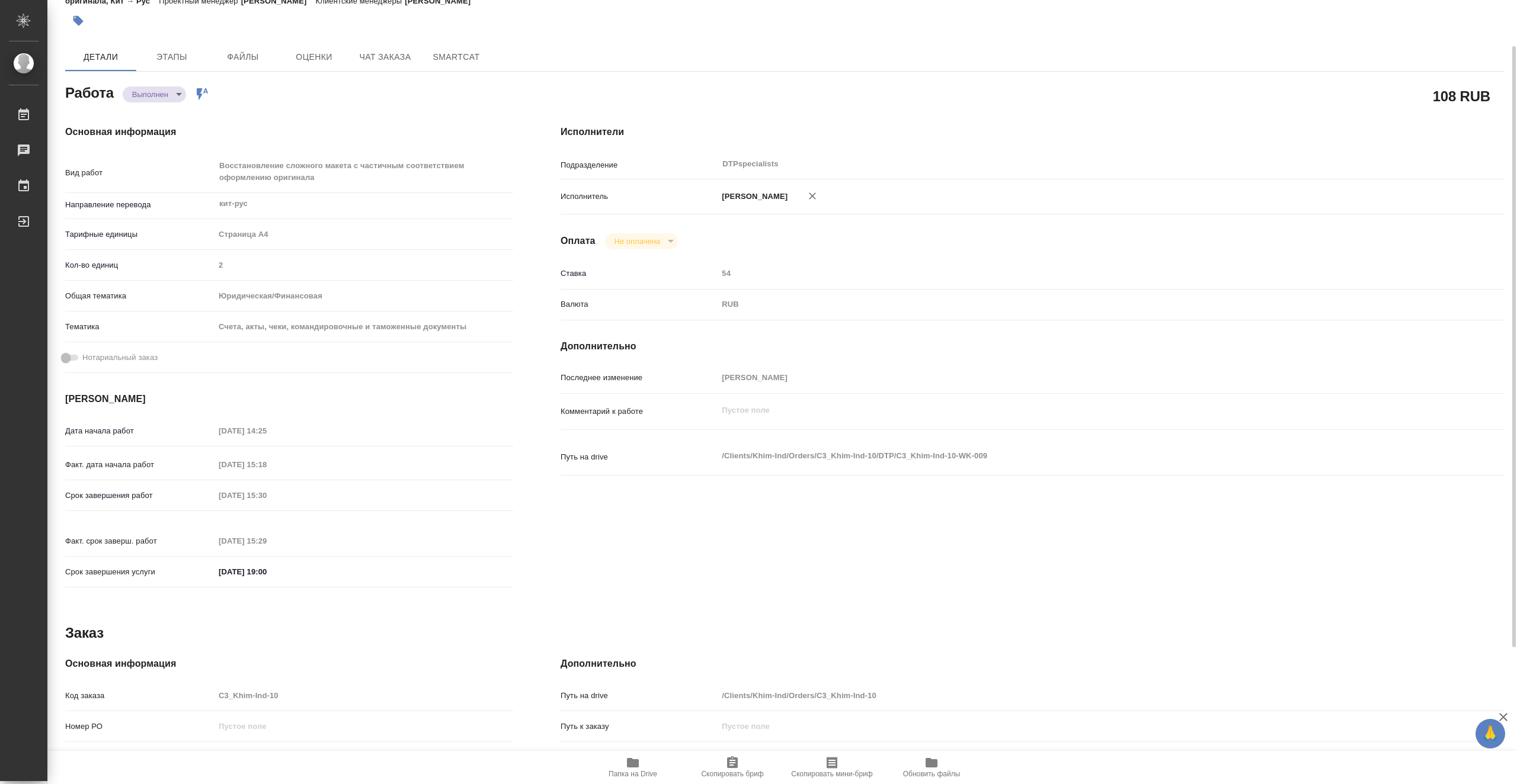
scroll to position [0, 0]
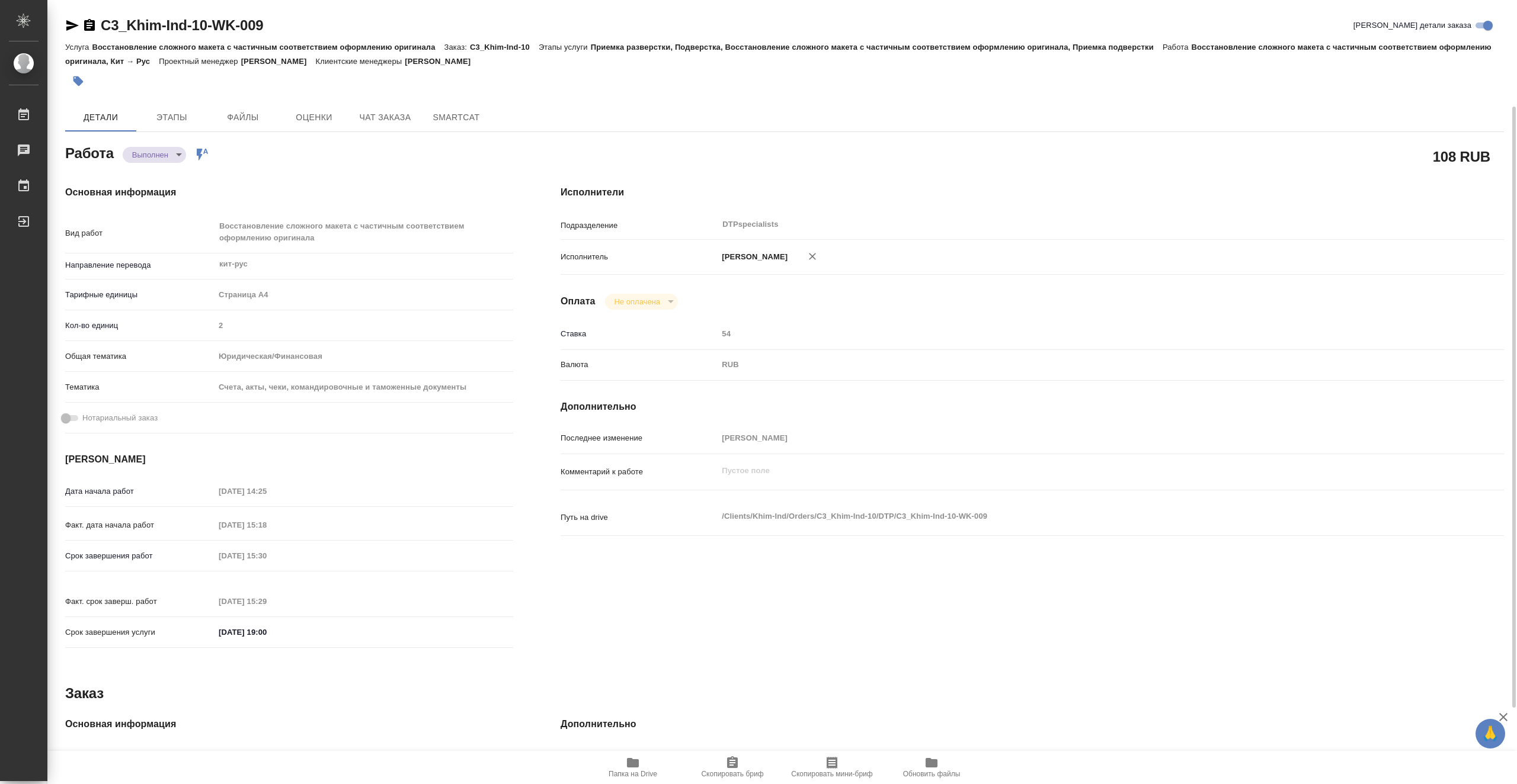
type textarea "x"
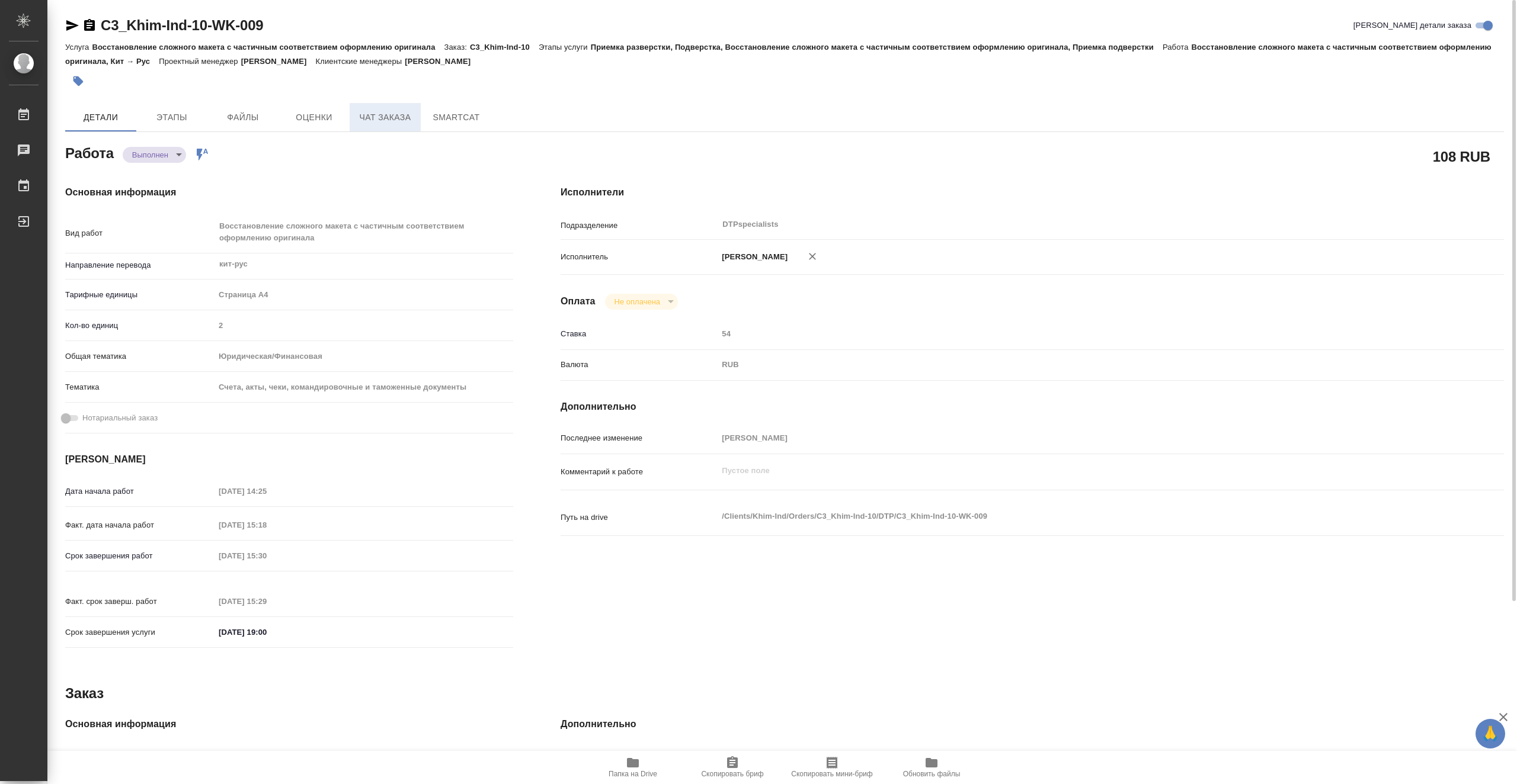
click at [365, 112] on span "Чат заказа" at bounding box center [384, 117] width 56 height 15
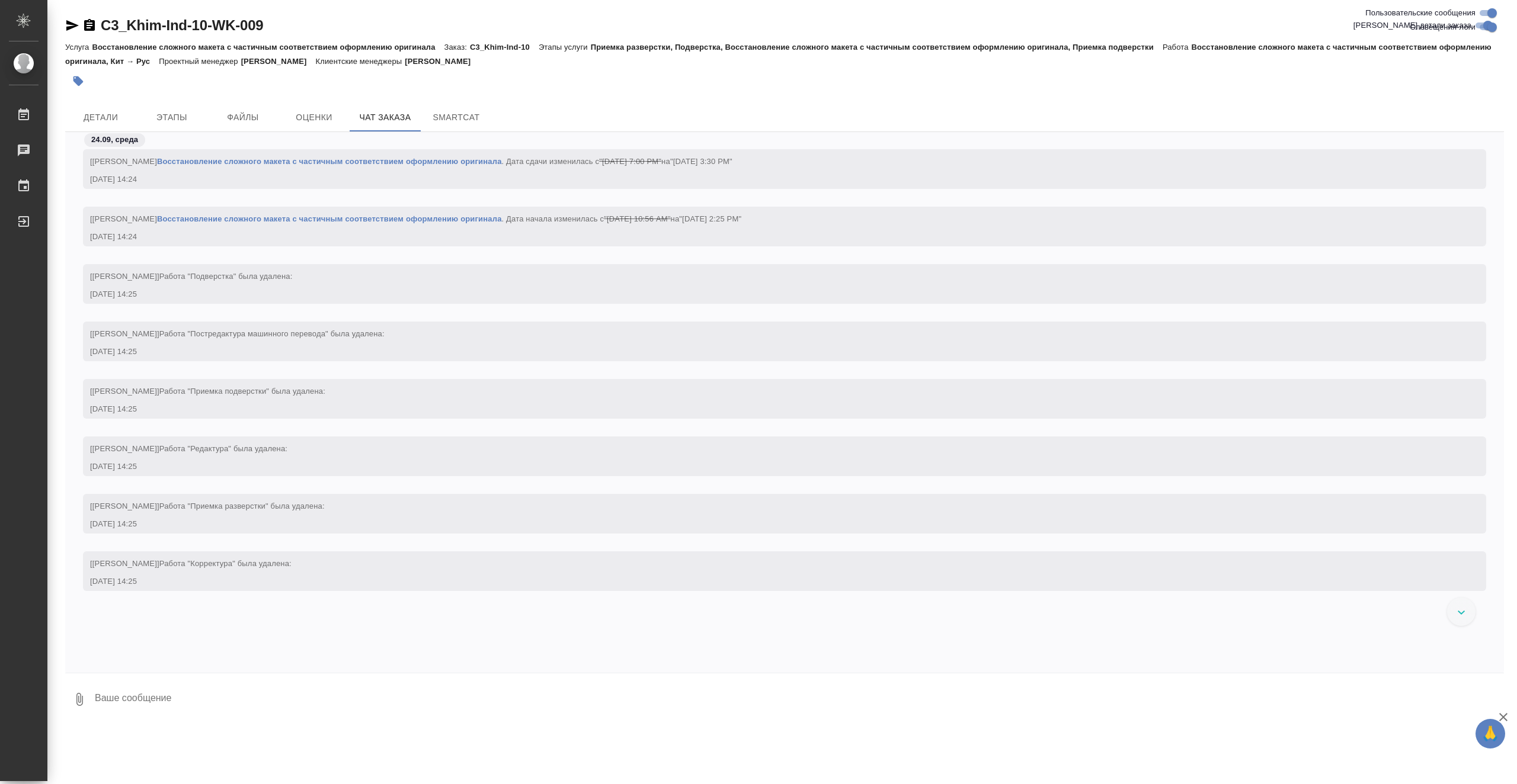
scroll to position [1058, 0]
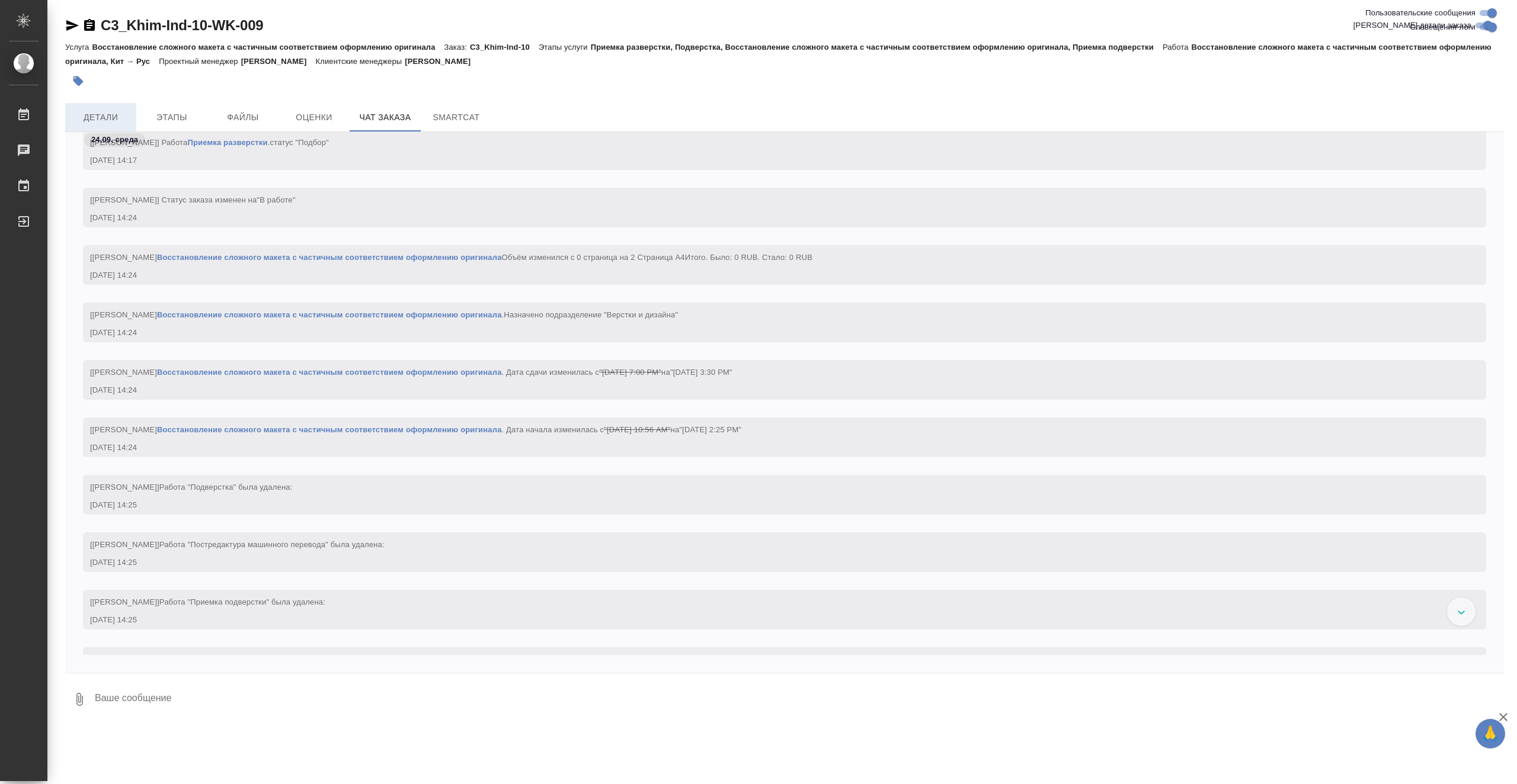
click at [92, 113] on span "Детали" at bounding box center [100, 117] width 56 height 15
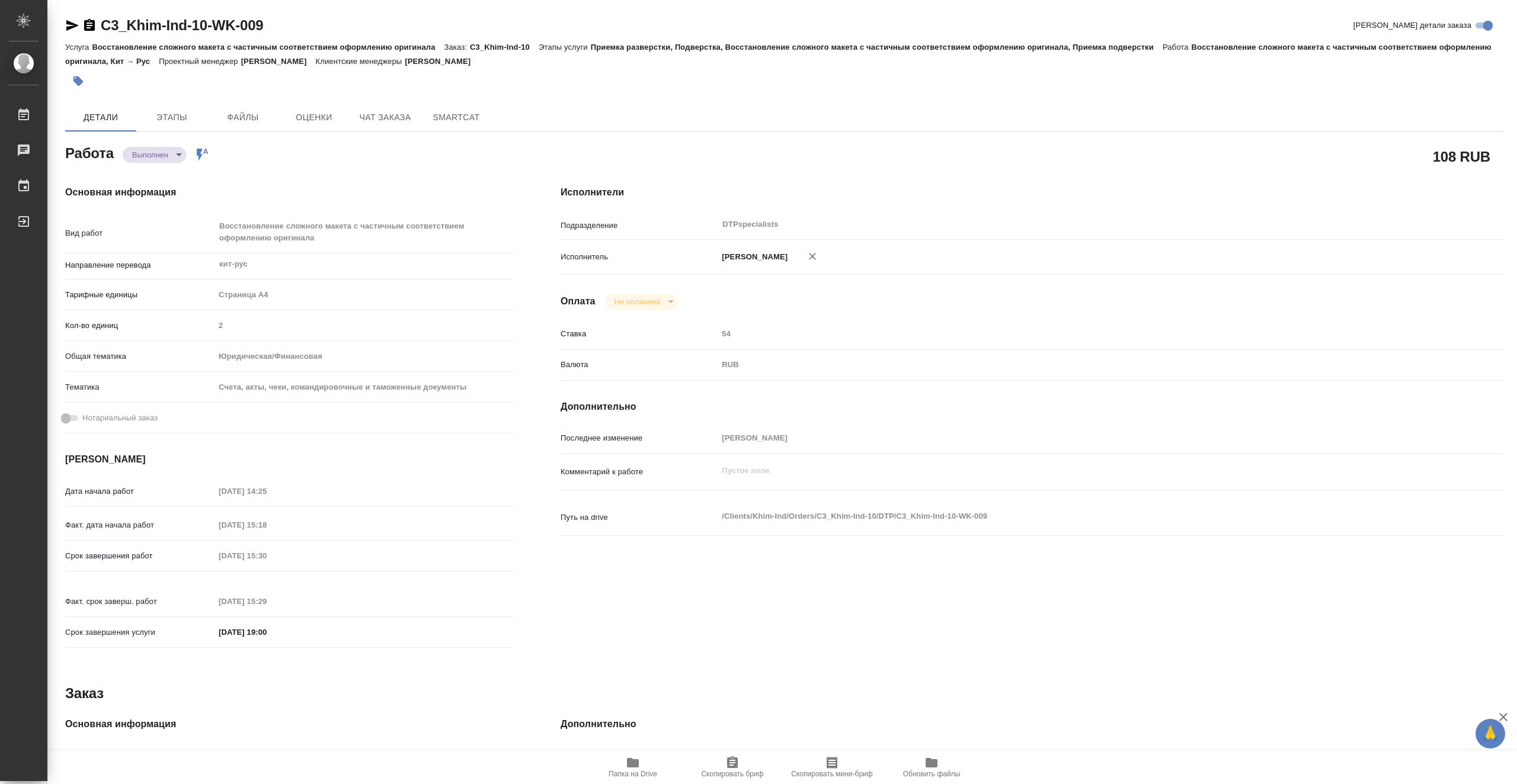
type textarea "x"
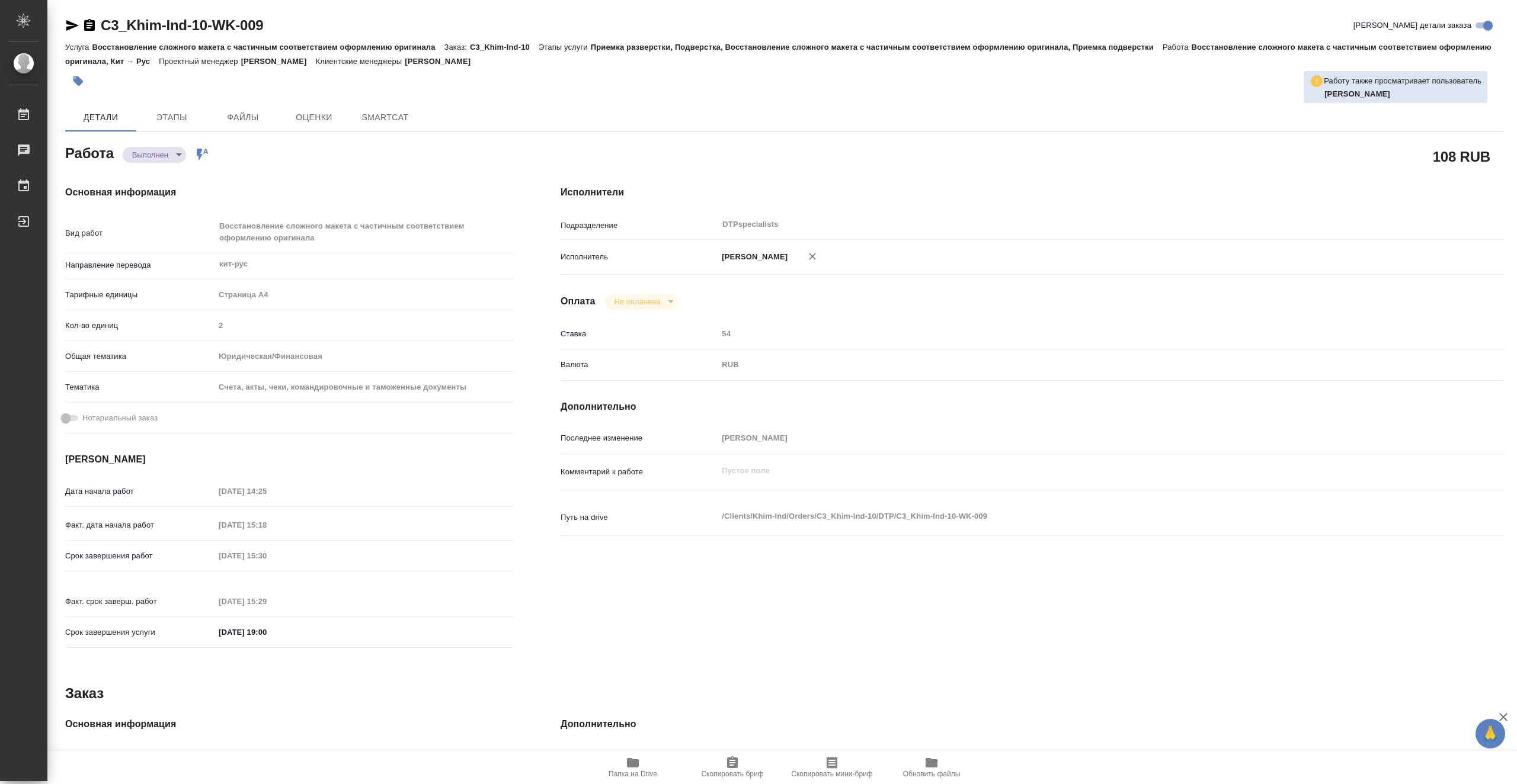
type textarea "x"
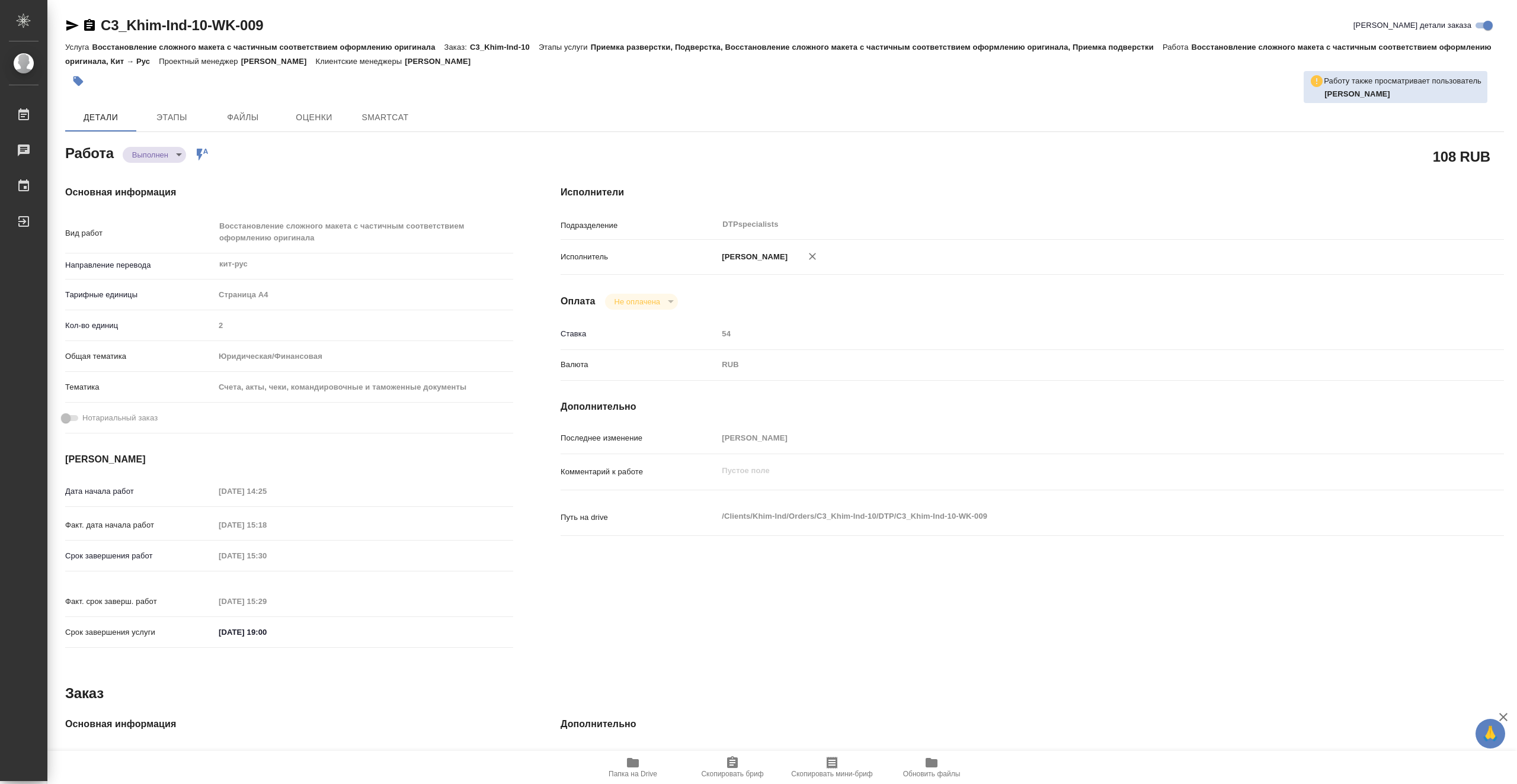
type textarea "x"
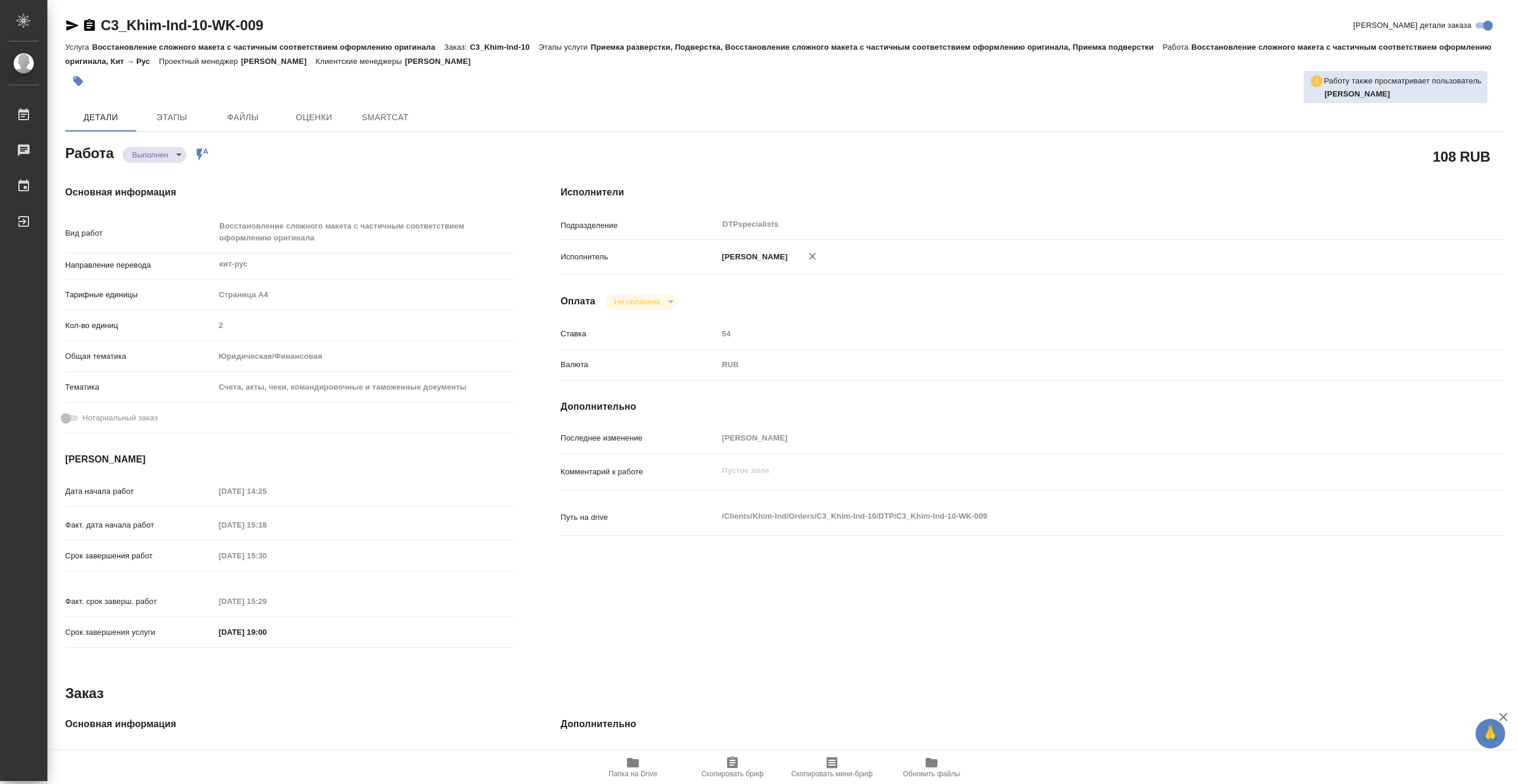
type textarea "x"
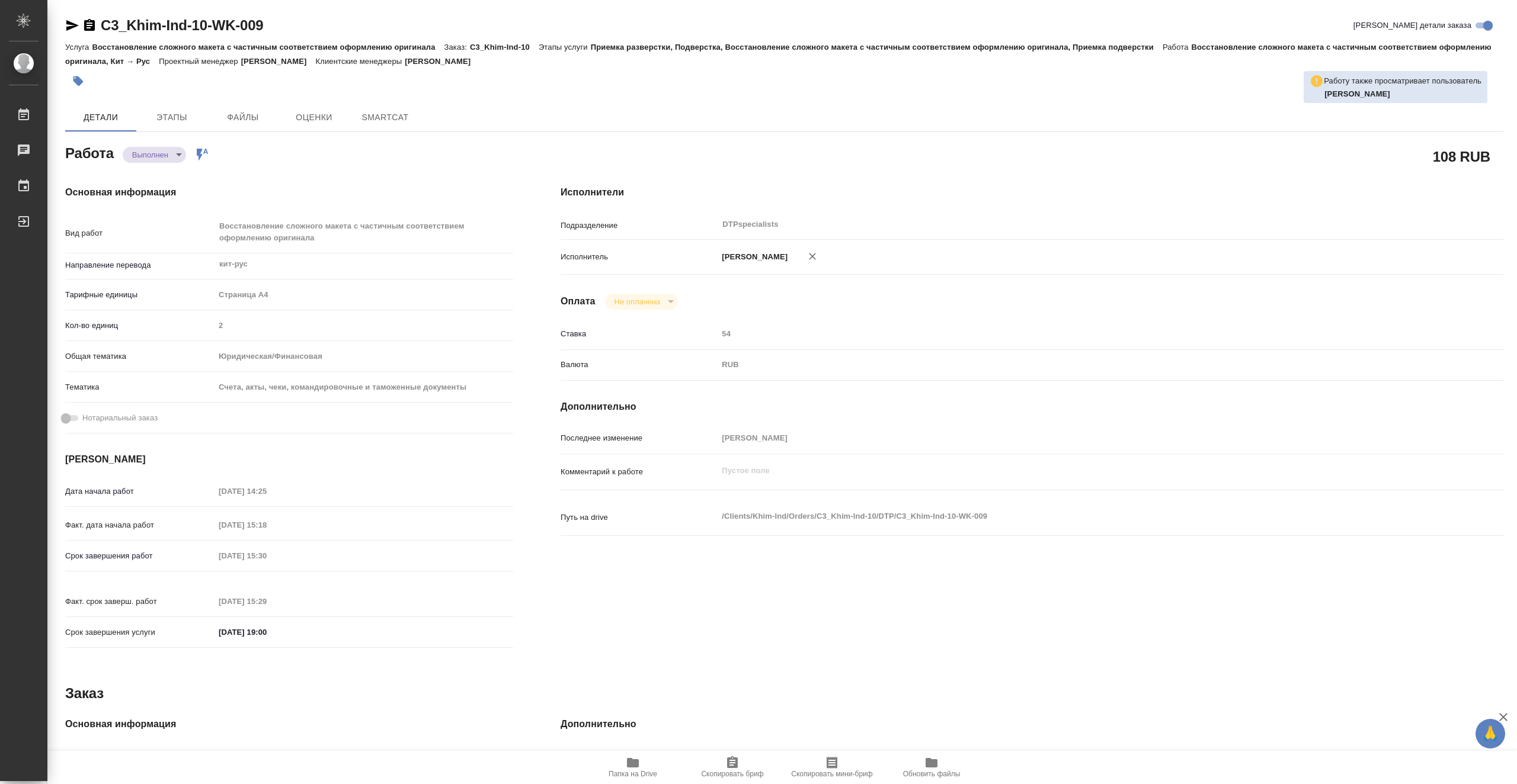
type textarea "x"
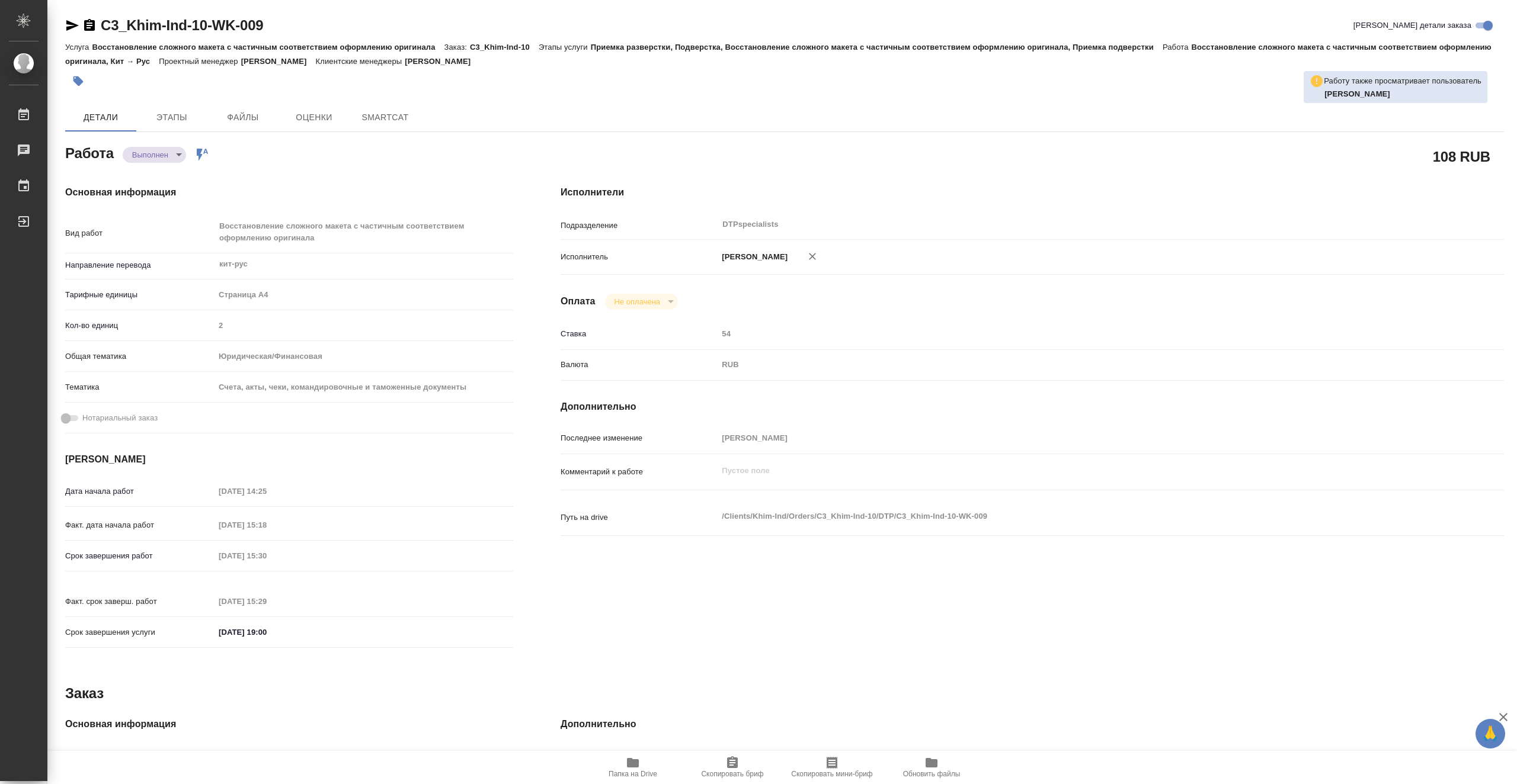
type textarea "x"
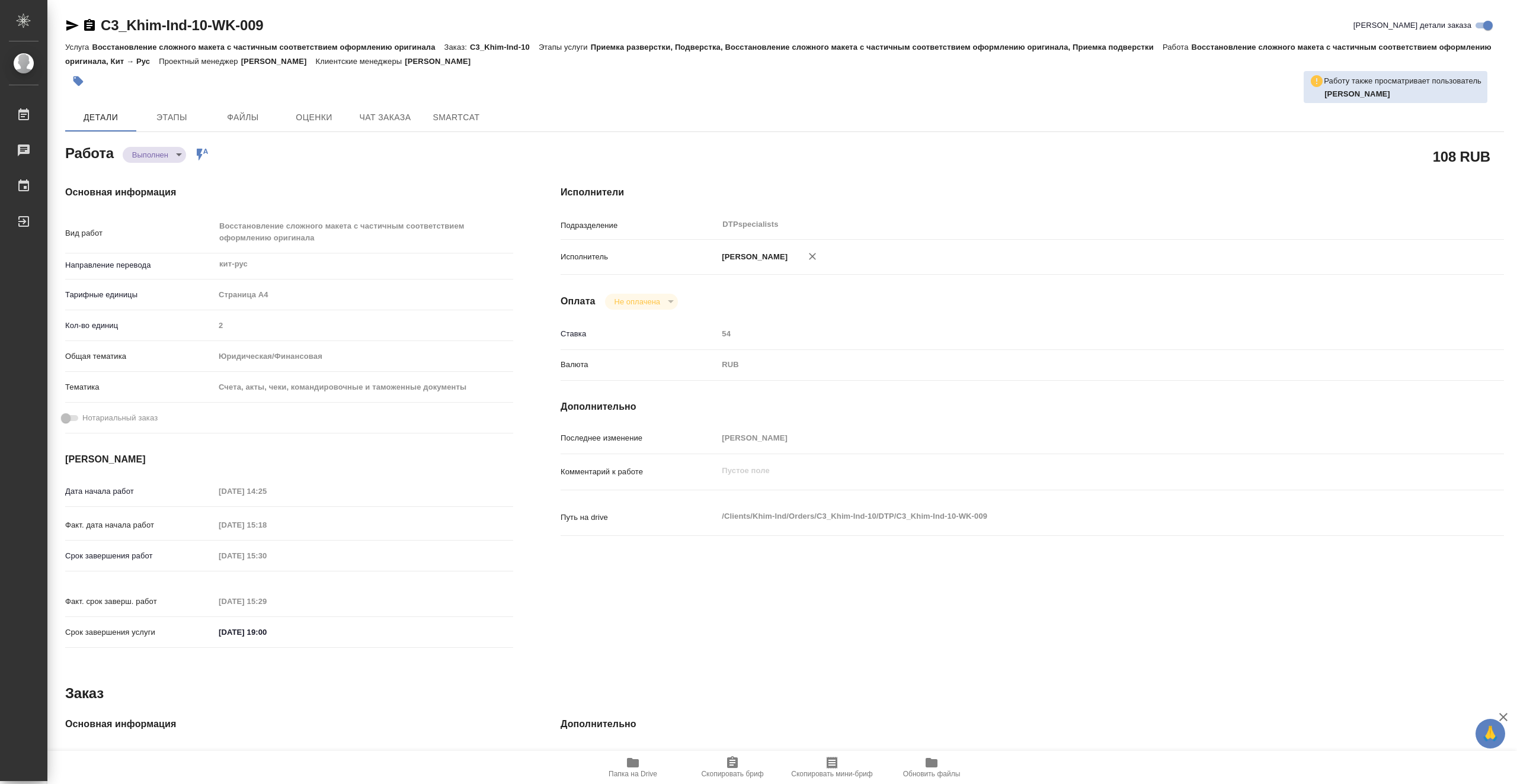
type textarea "x"
